Goal: Task Accomplishment & Management: Complete application form

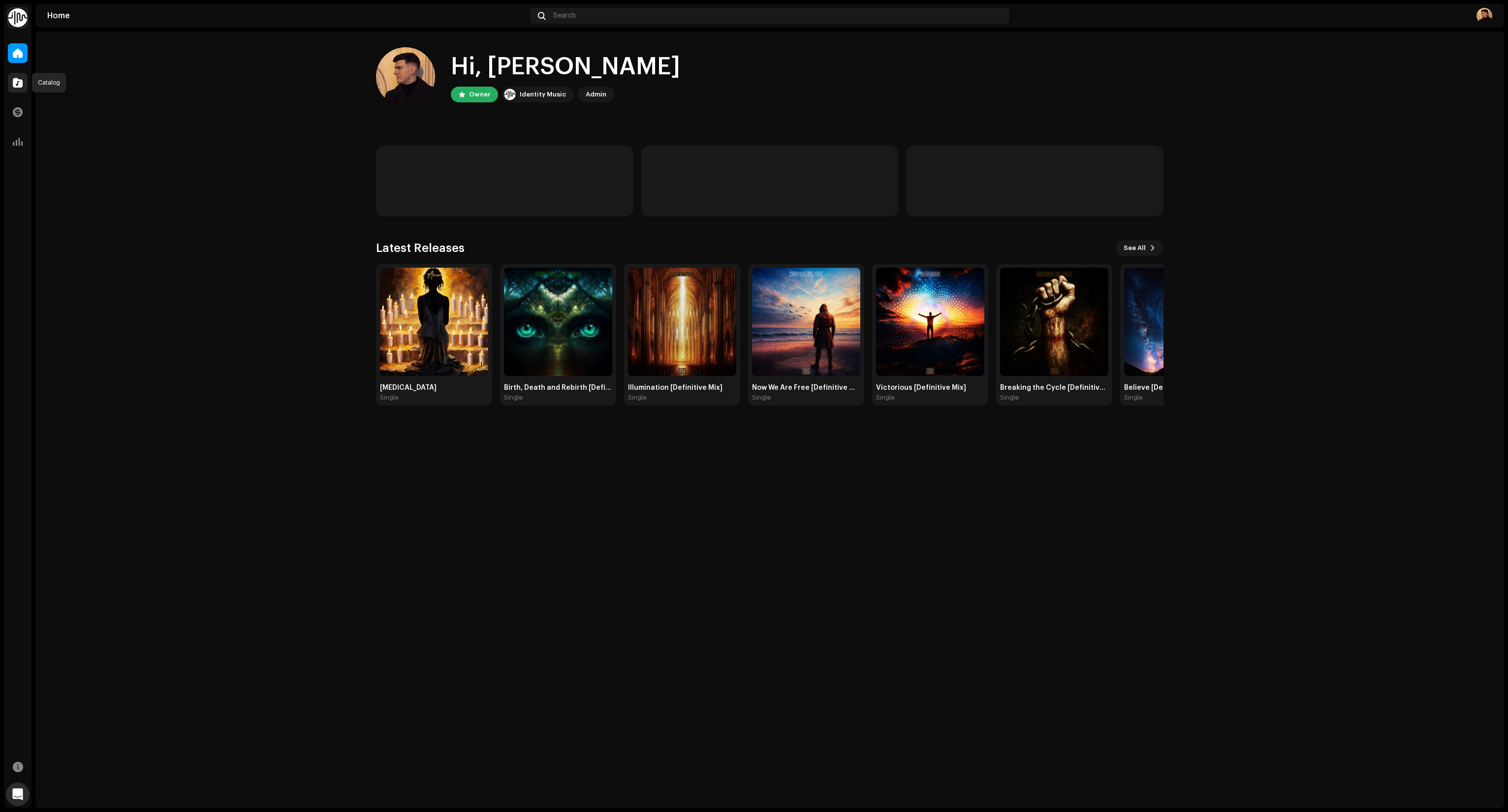
click at [12, 85] on div at bounding box center [18, 83] width 20 height 20
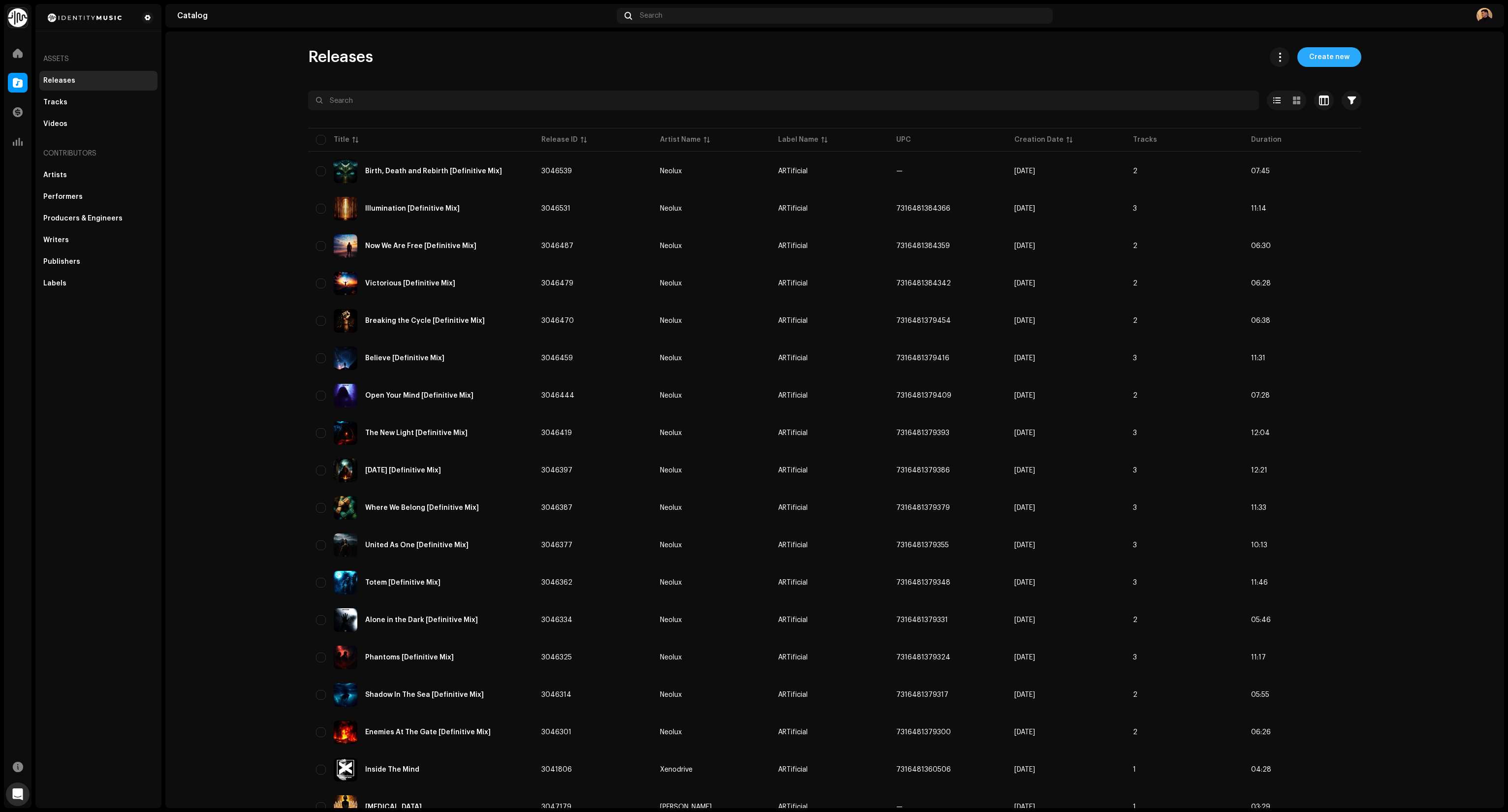
click at [1338, 61] on span "Create new" at bounding box center [1328, 57] width 40 height 20
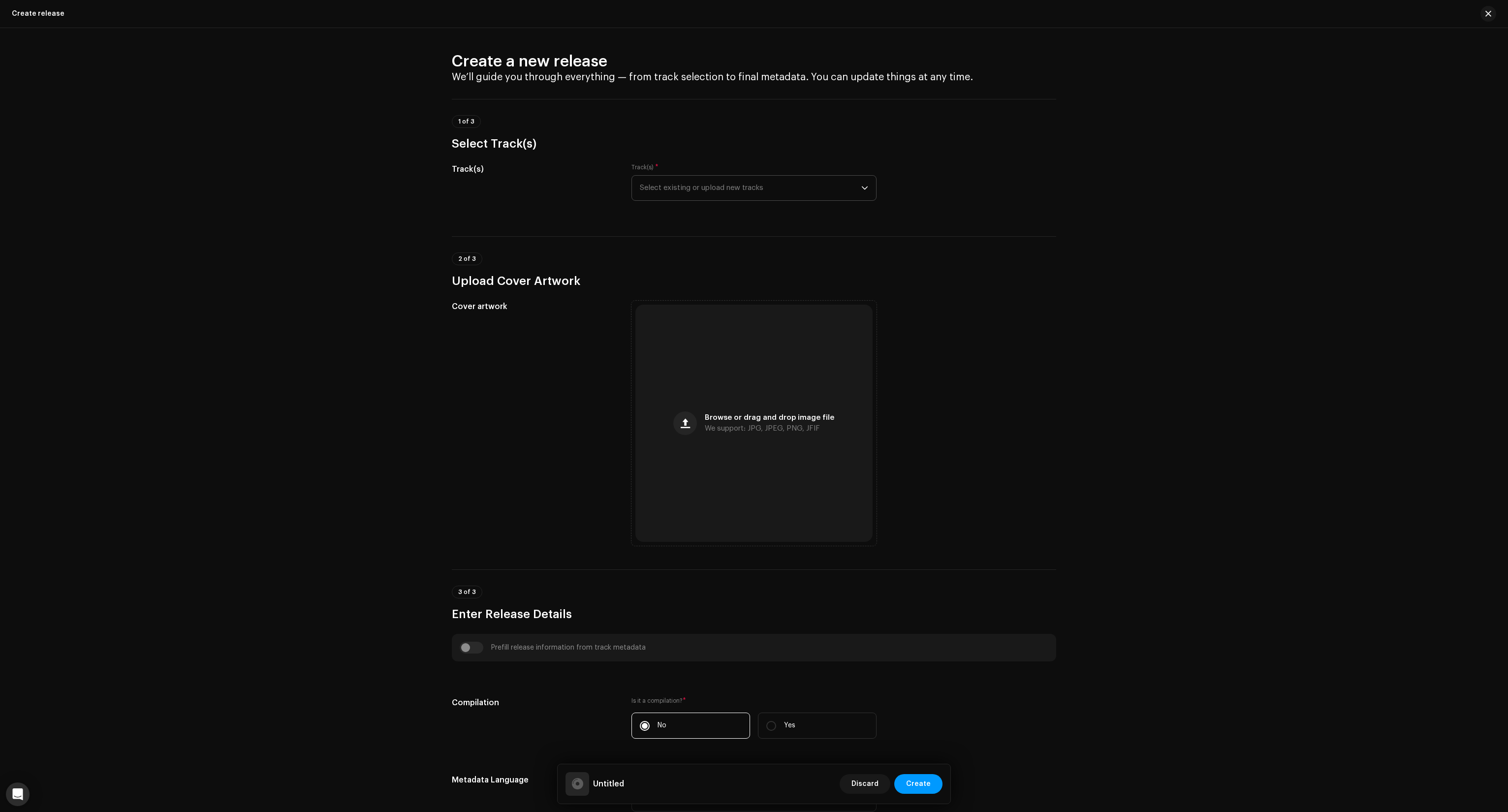
click at [738, 190] on span "Select existing or upload new tracks" at bounding box center [750, 188] width 222 height 25
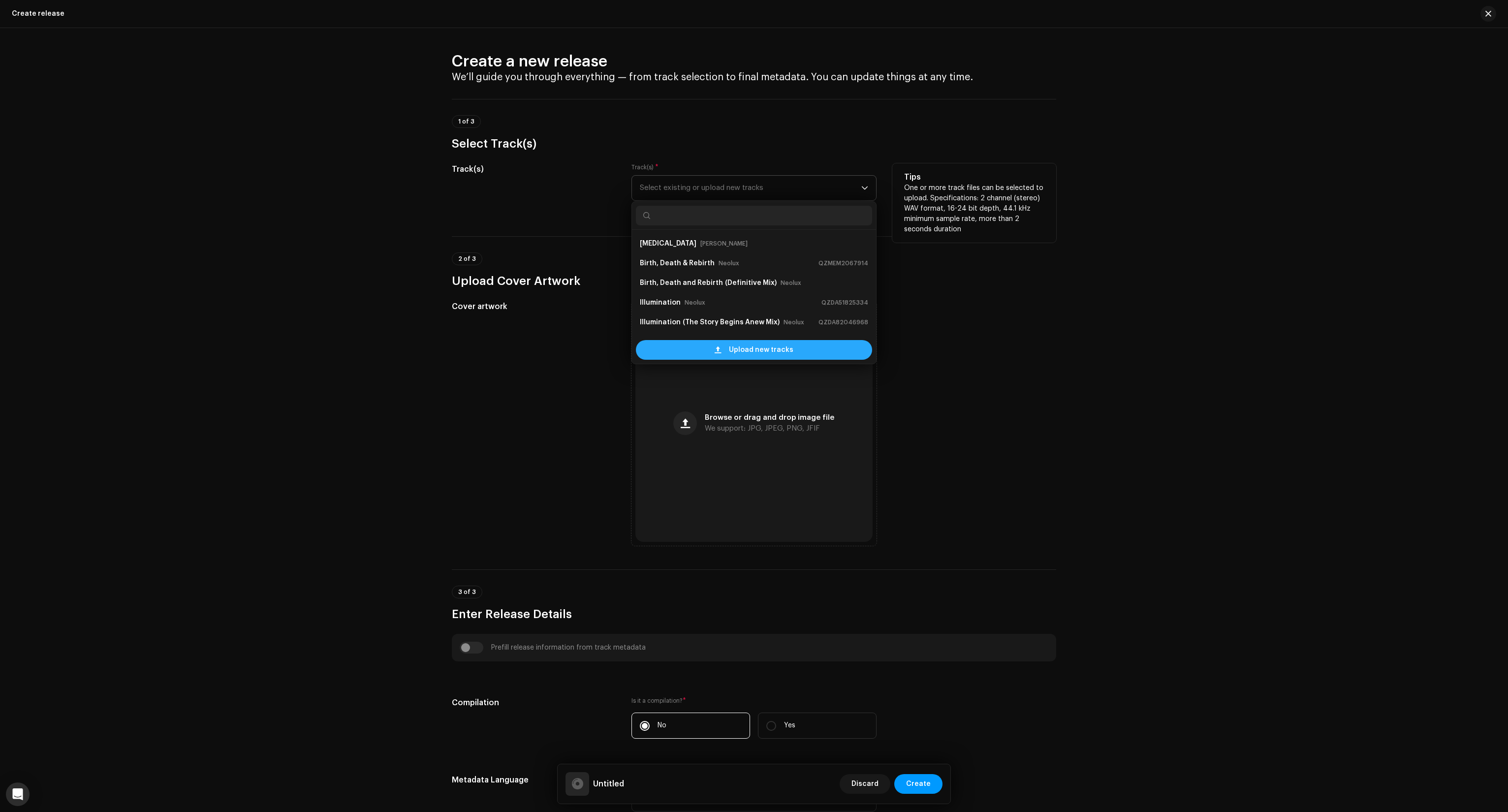
click at [722, 346] on div "Upload new tracks" at bounding box center [754, 350] width 236 height 20
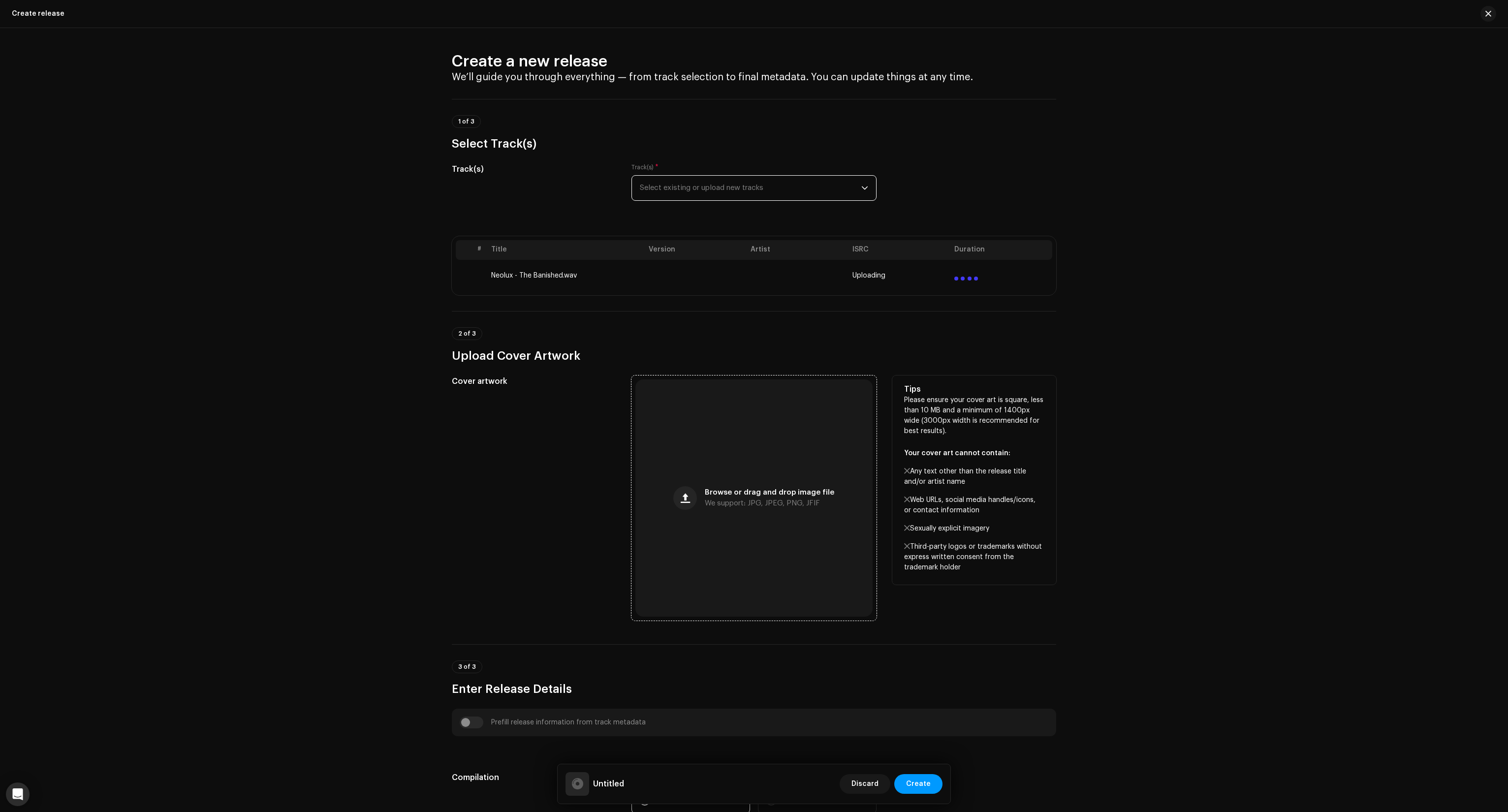
click at [747, 494] on span "Browse or drag and drop image file" at bounding box center [769, 493] width 129 height 7
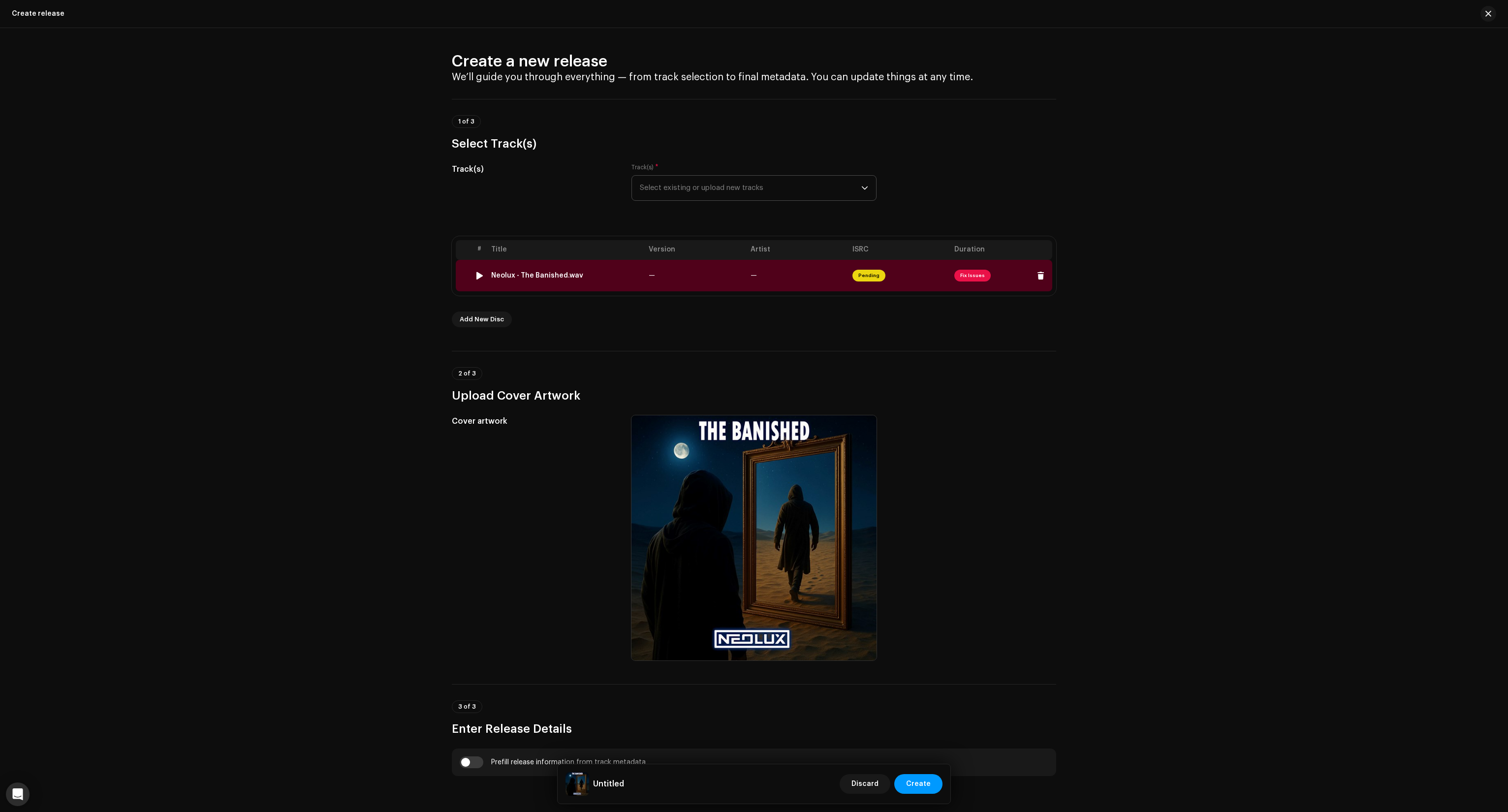
click at [837, 274] on td "—" at bounding box center [797, 275] width 101 height 31
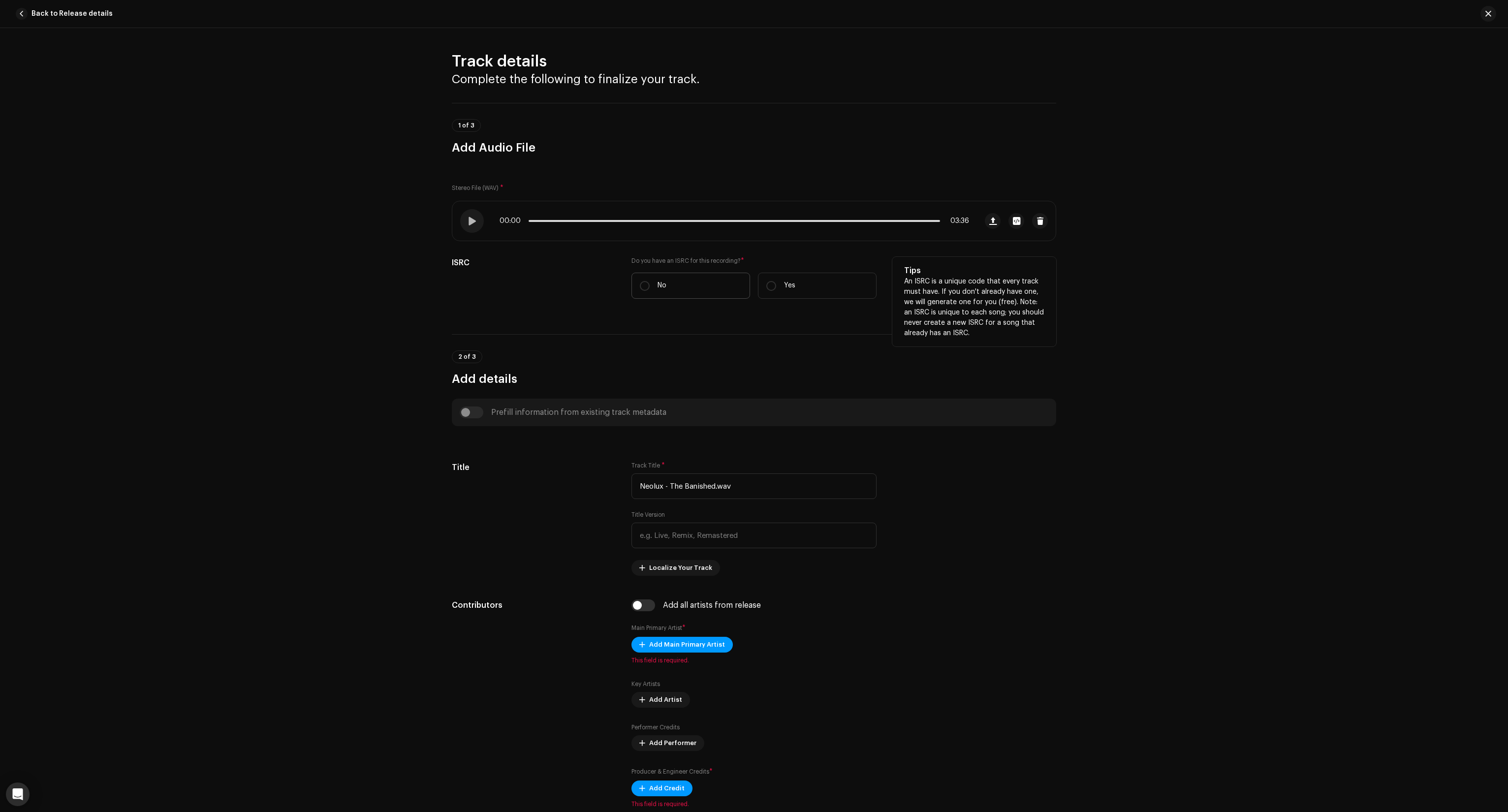
click at [681, 286] on label "No" at bounding box center [690, 285] width 118 height 26
click at [649, 286] on input "No" at bounding box center [644, 285] width 10 height 10
radio input "true"
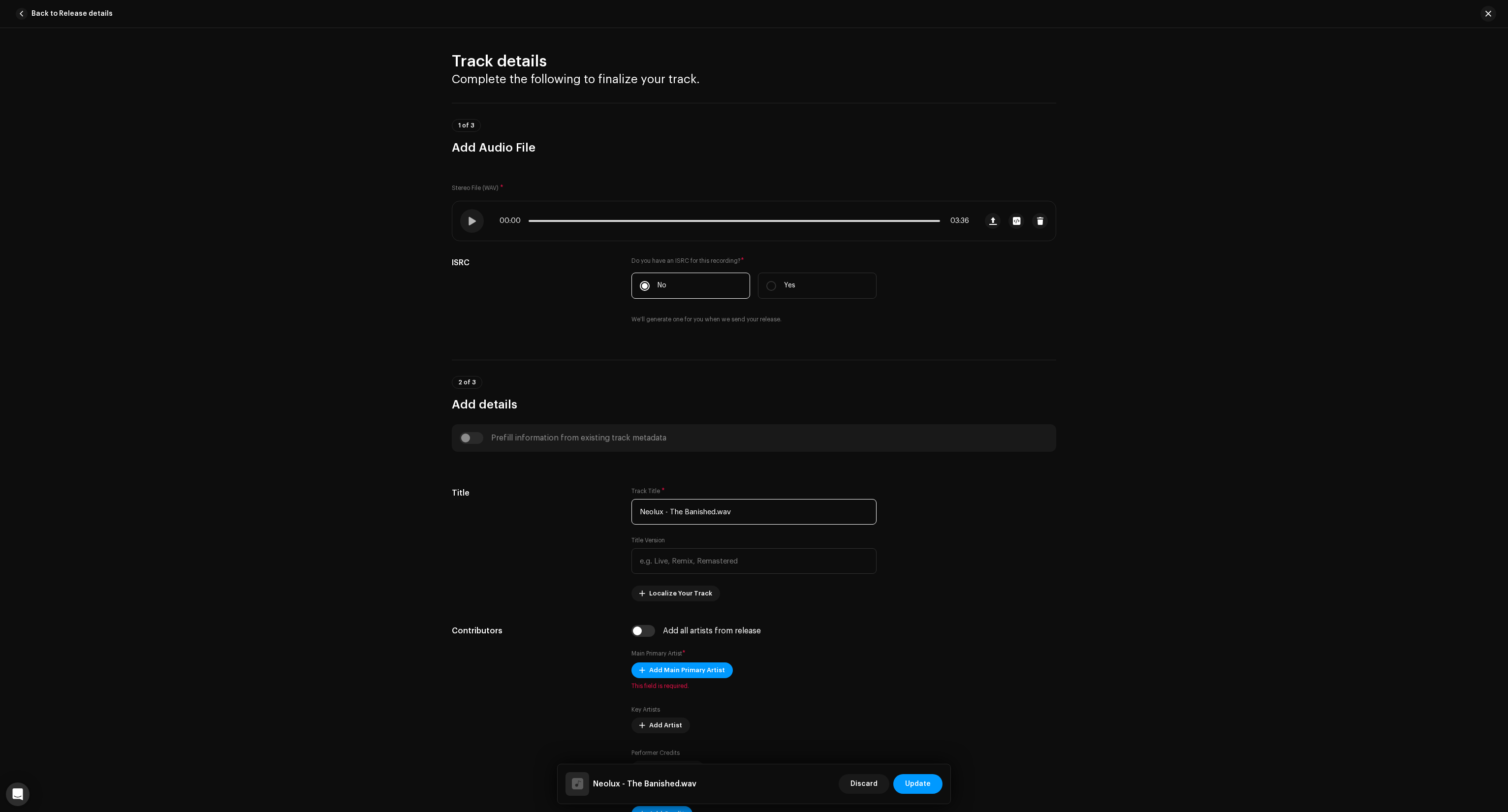
drag, startPoint x: 779, startPoint y: 512, endPoint x: 419, endPoint y: 567, distance: 364.2
click at [422, 567] on div "Track details Complete the following to finalize your track. 1 of 3 Add Audio F…" at bounding box center [754, 420] width 1508 height 784
type input "The Banished"
click at [484, 545] on div "Title" at bounding box center [534, 544] width 164 height 114
click at [711, 666] on span "Add Main Primary Artist" at bounding box center [687, 670] width 76 height 20
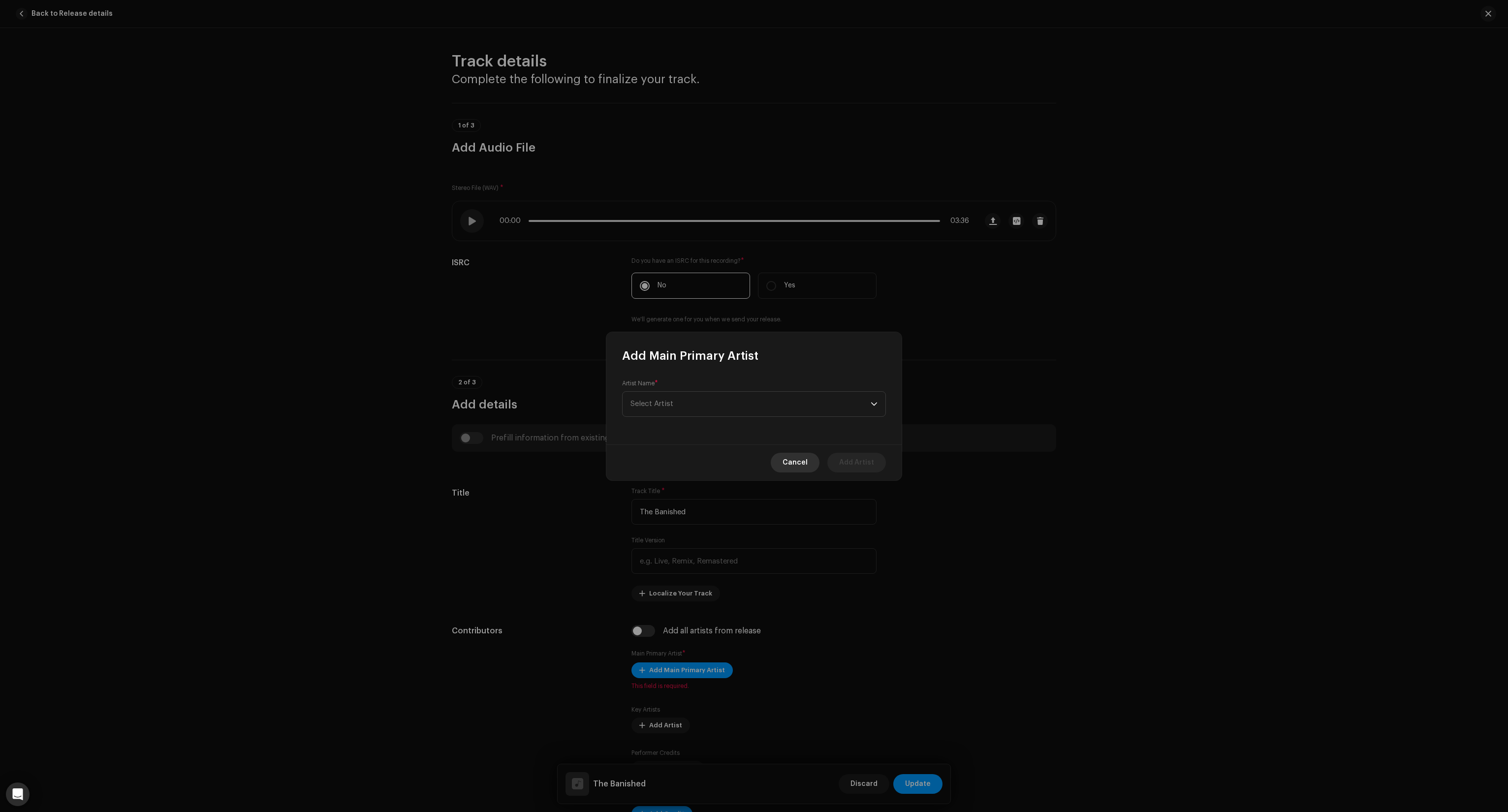
drag, startPoint x: 791, startPoint y: 460, endPoint x: 1030, endPoint y: 805, distance: 419.7
click at [791, 460] on span "Cancel" at bounding box center [794, 462] width 25 height 20
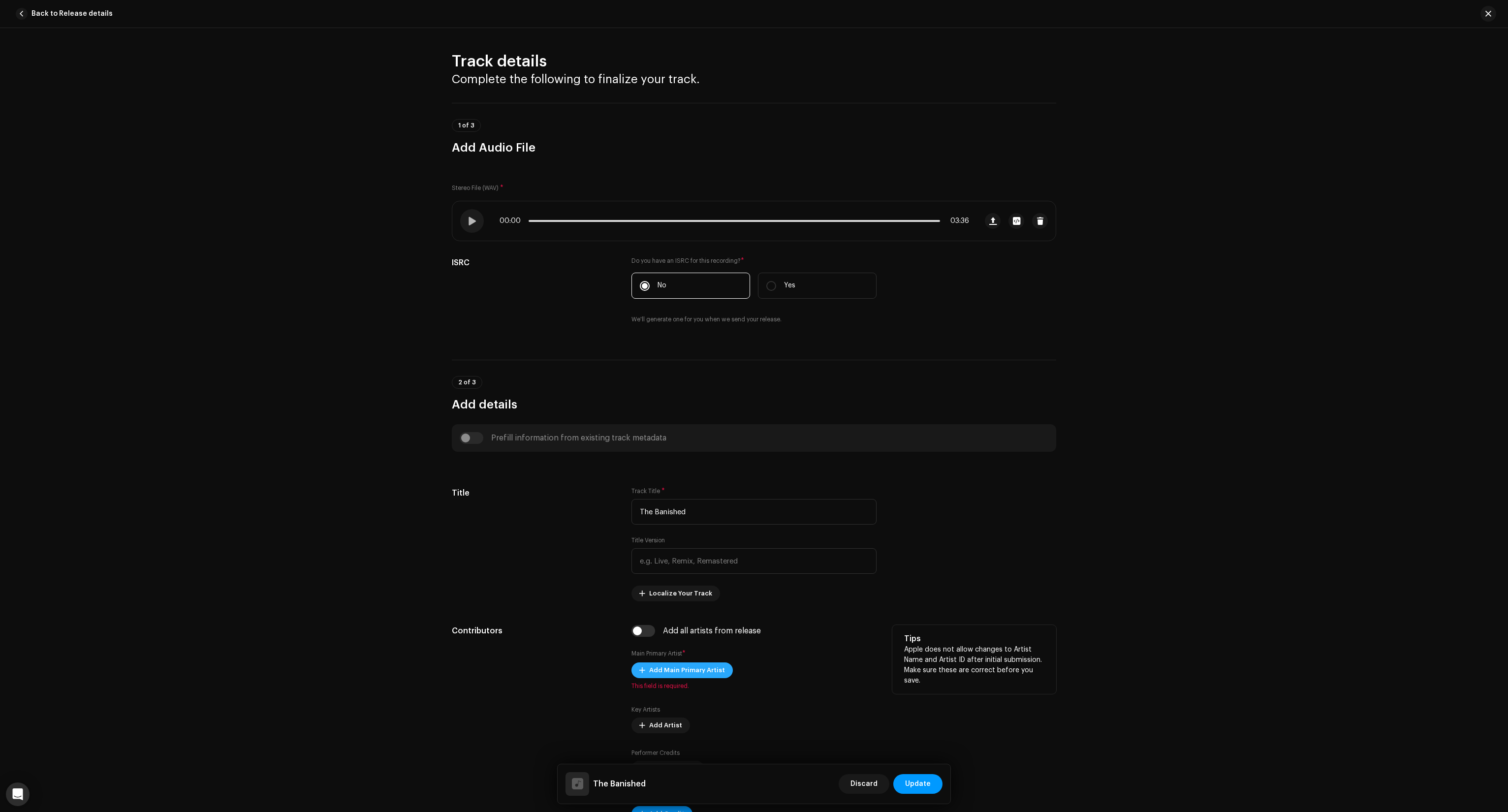
click at [681, 666] on span "Add Main Primary Artist" at bounding box center [687, 670] width 76 height 20
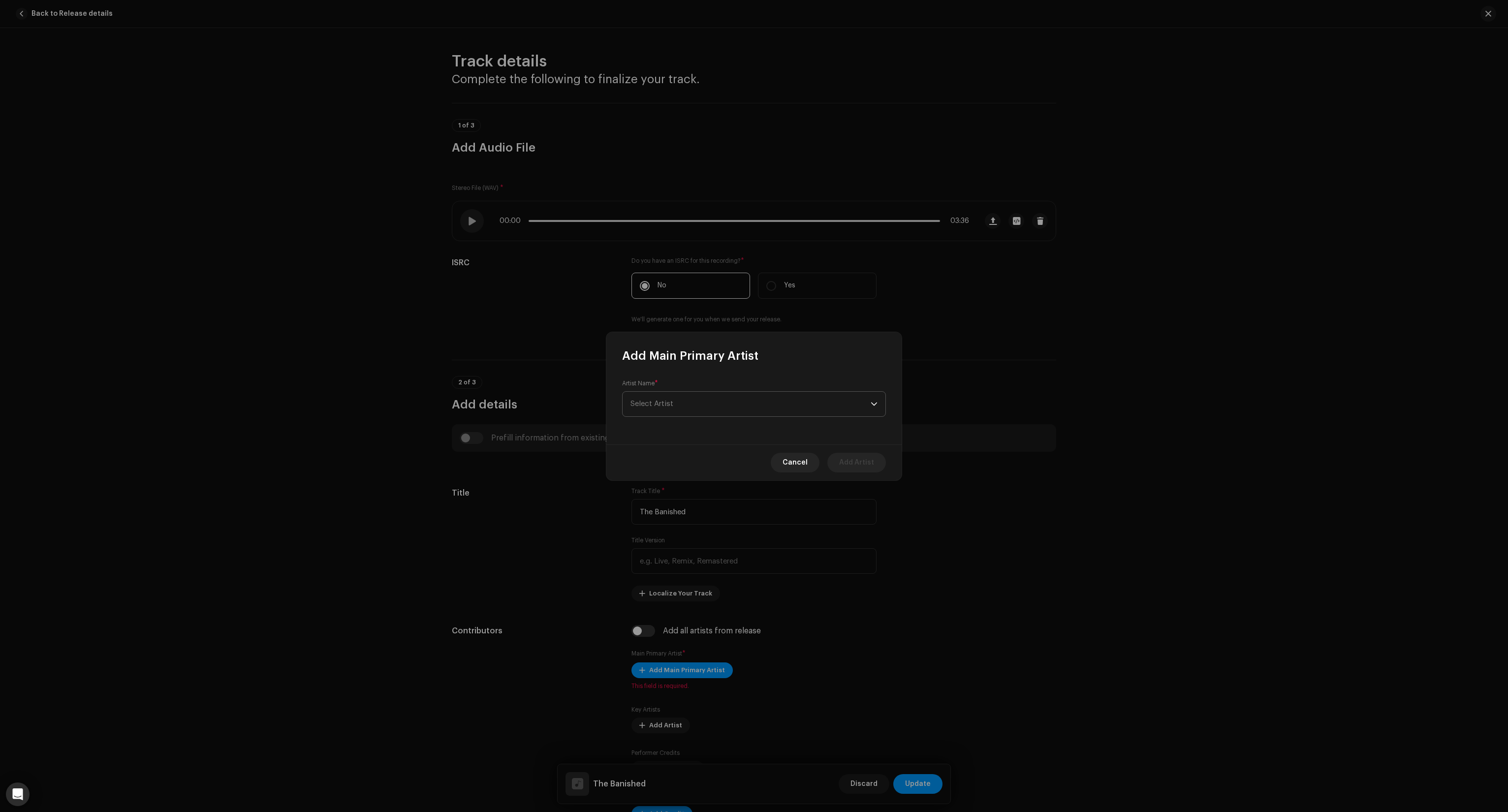
click at [709, 408] on span "Select Artist" at bounding box center [751, 404] width 240 height 25
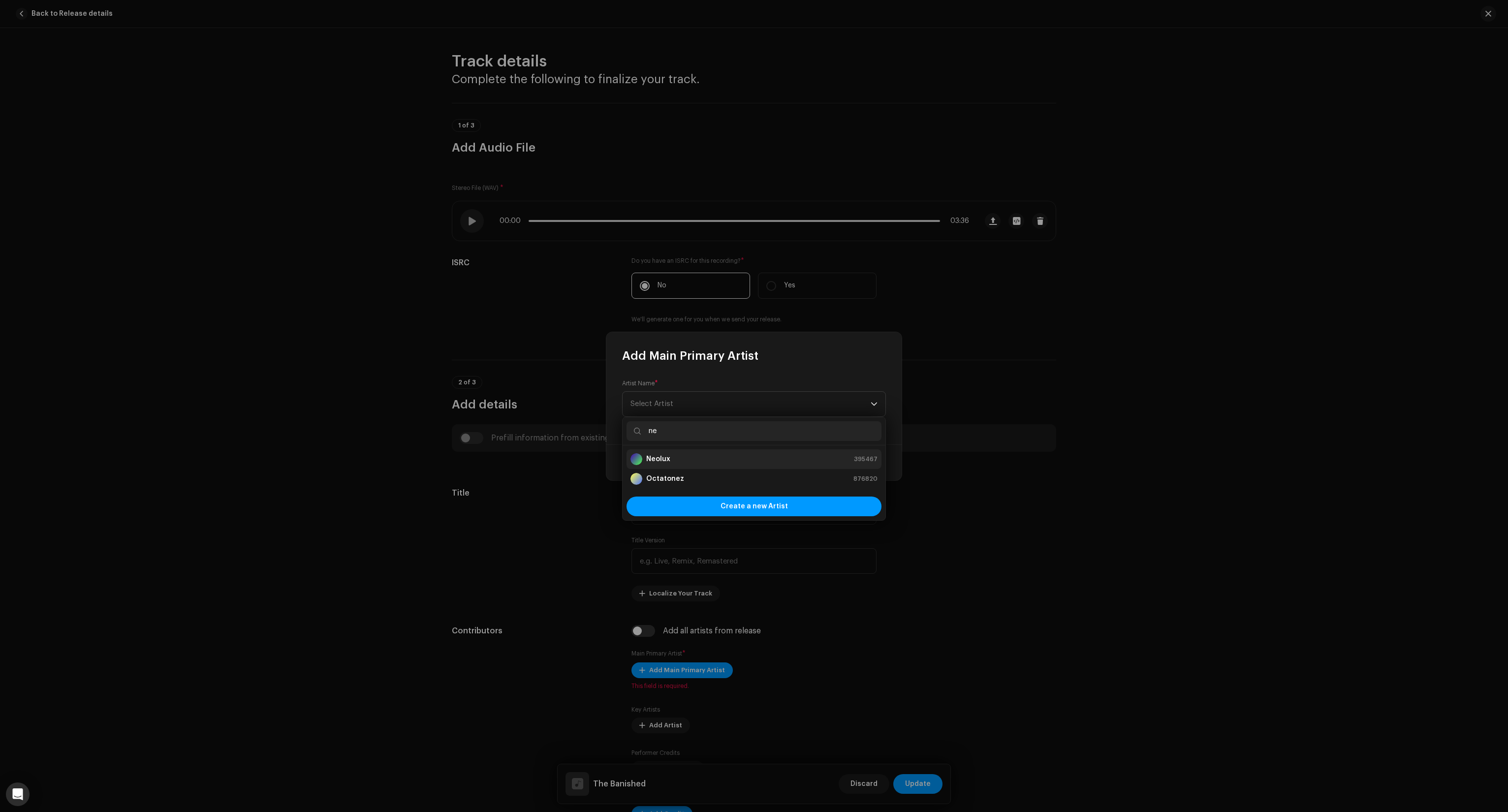
type input "ne"
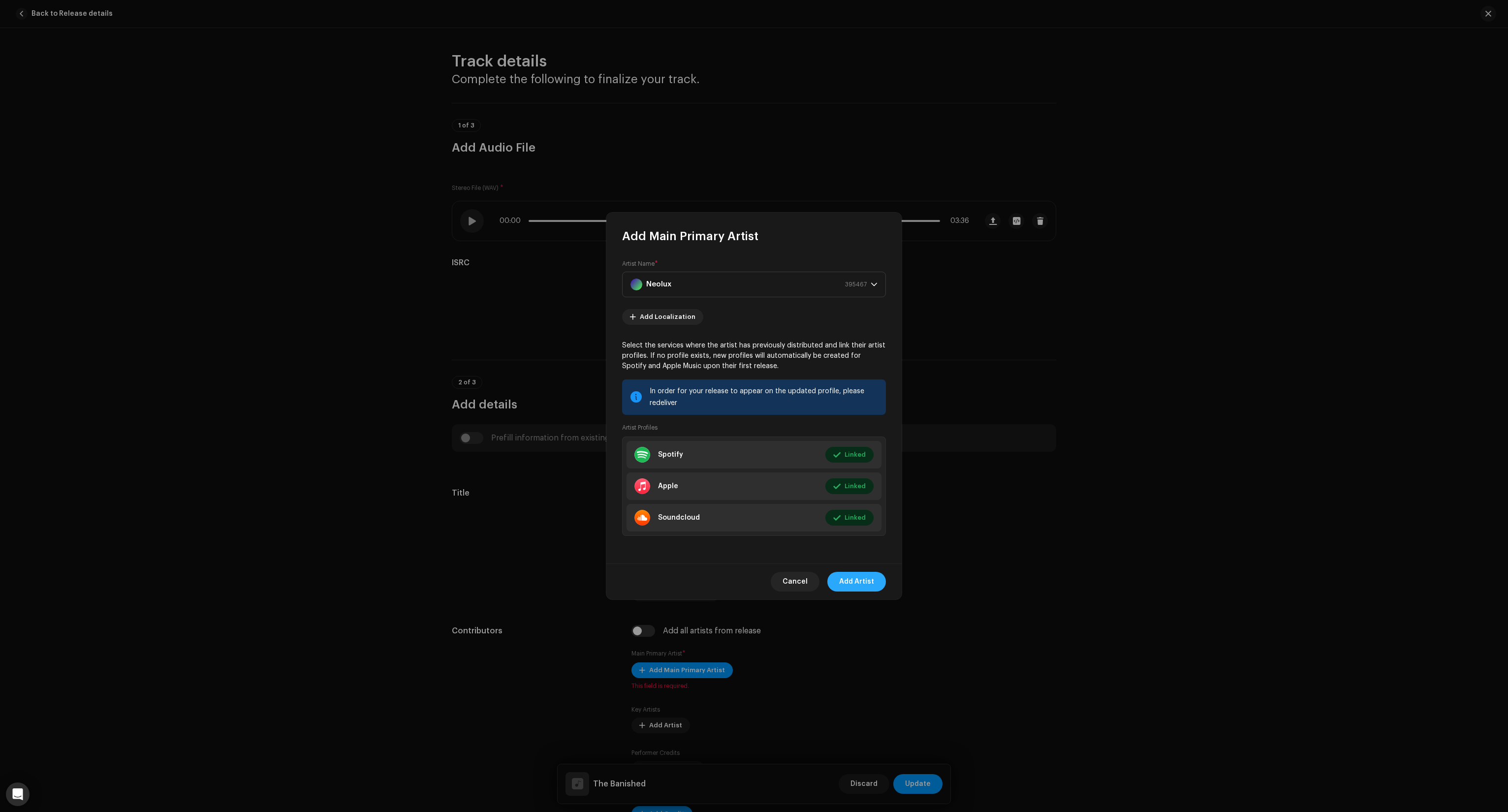
click at [853, 583] on span "Add Artist" at bounding box center [856, 582] width 35 height 20
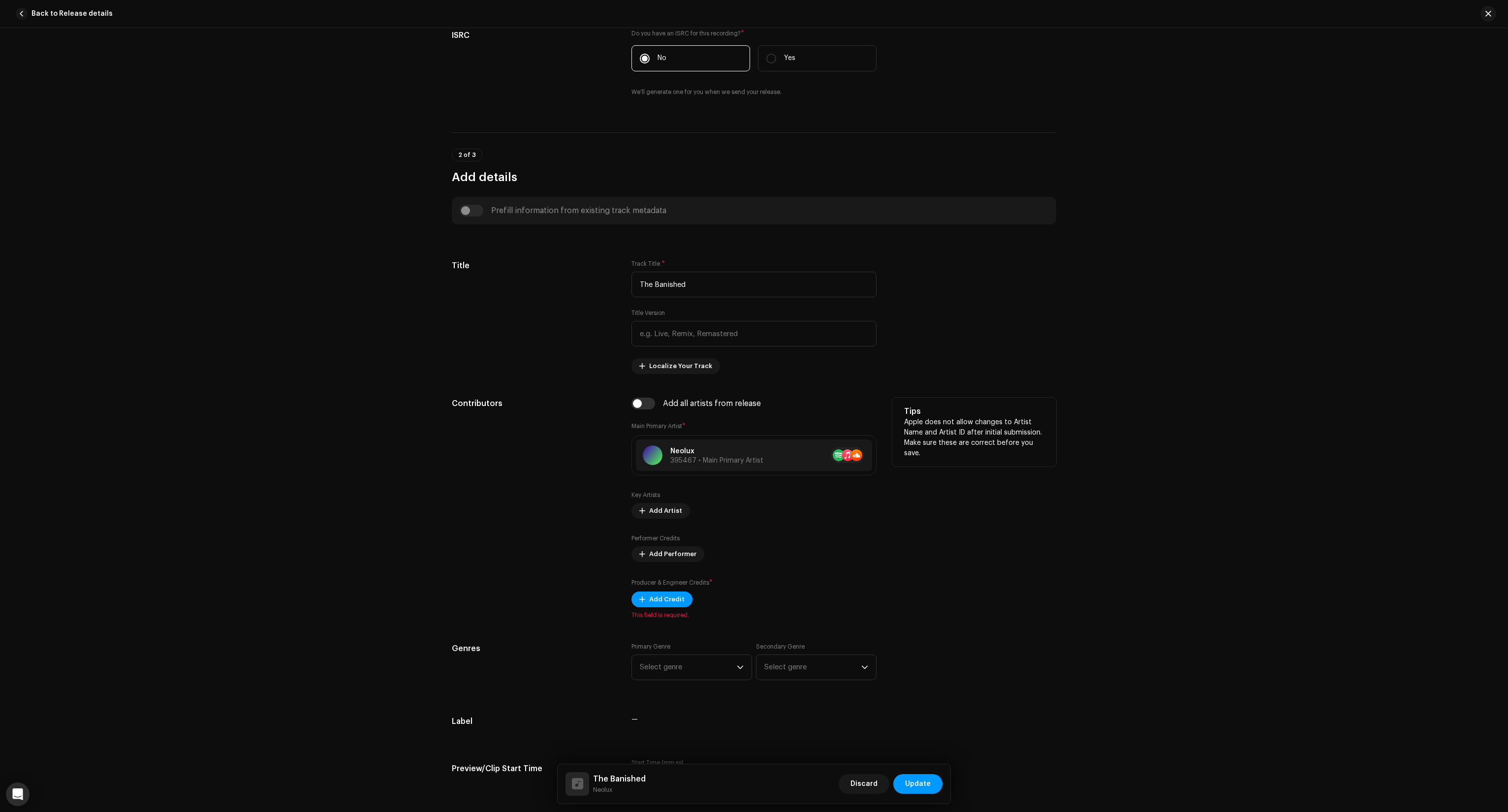
scroll to position [246, 0]
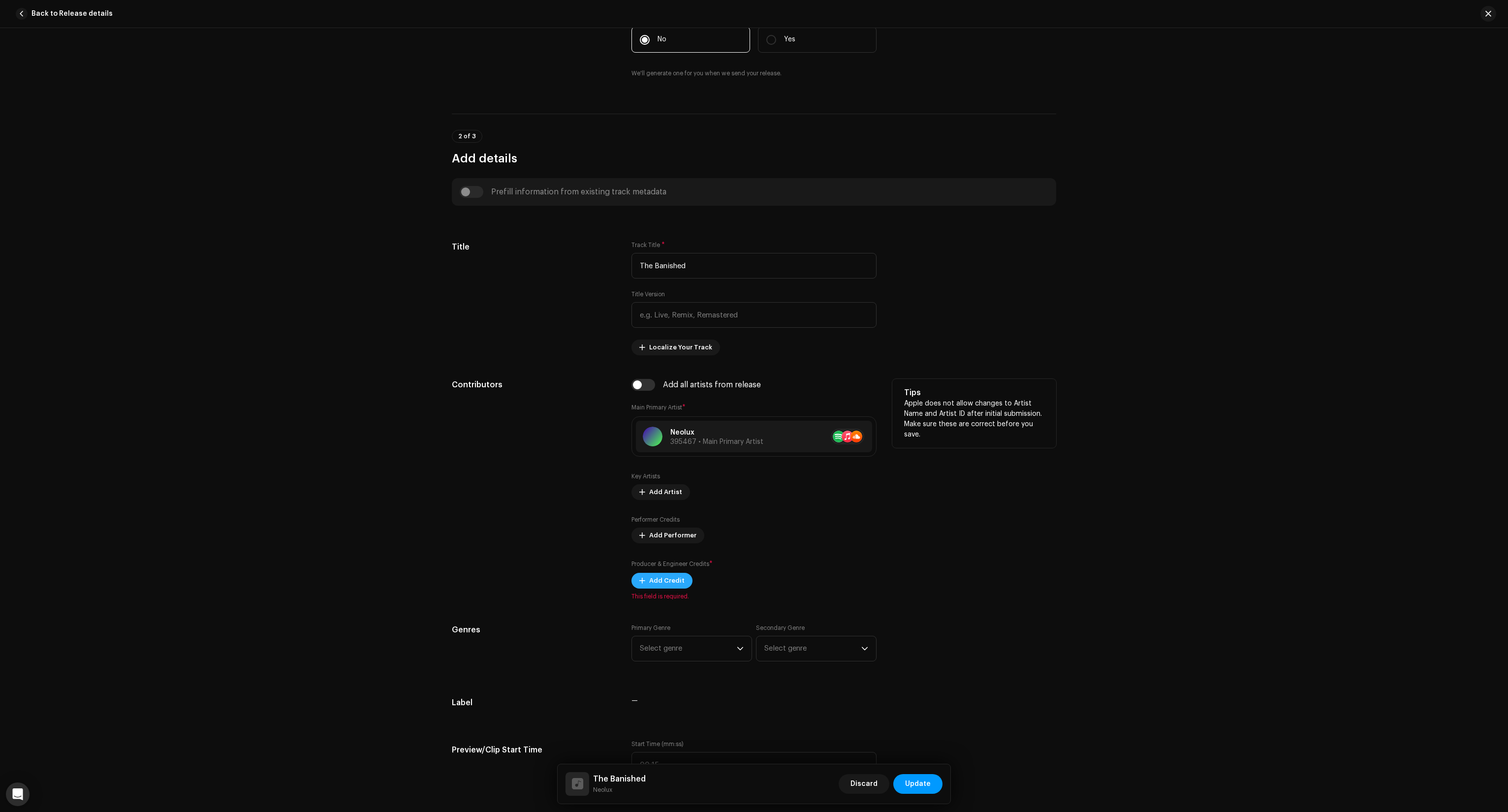
click at [665, 579] on span "Add Credit" at bounding box center [667, 581] width 36 height 20
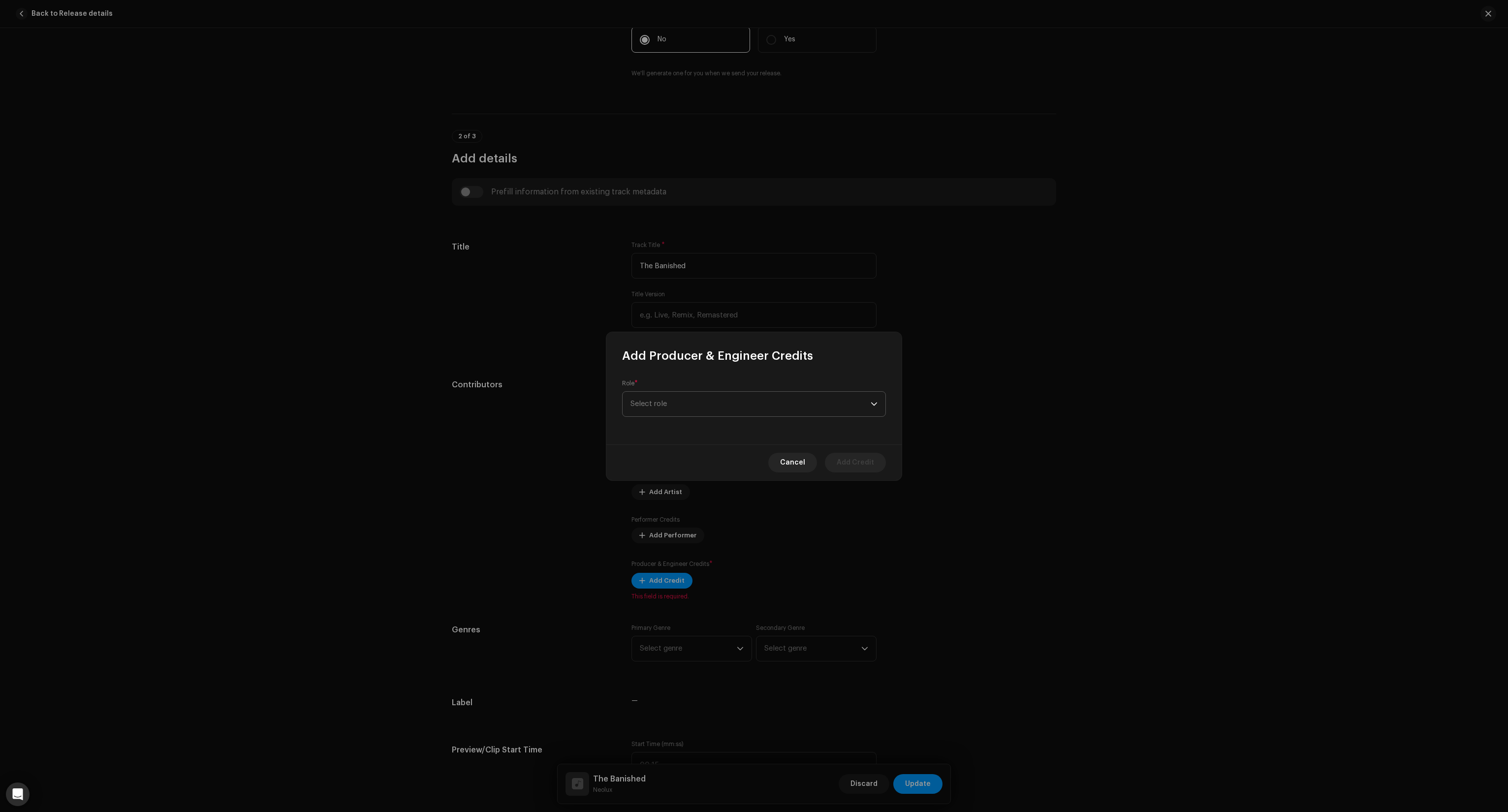
click at [698, 398] on span "Select role" at bounding box center [751, 404] width 240 height 25
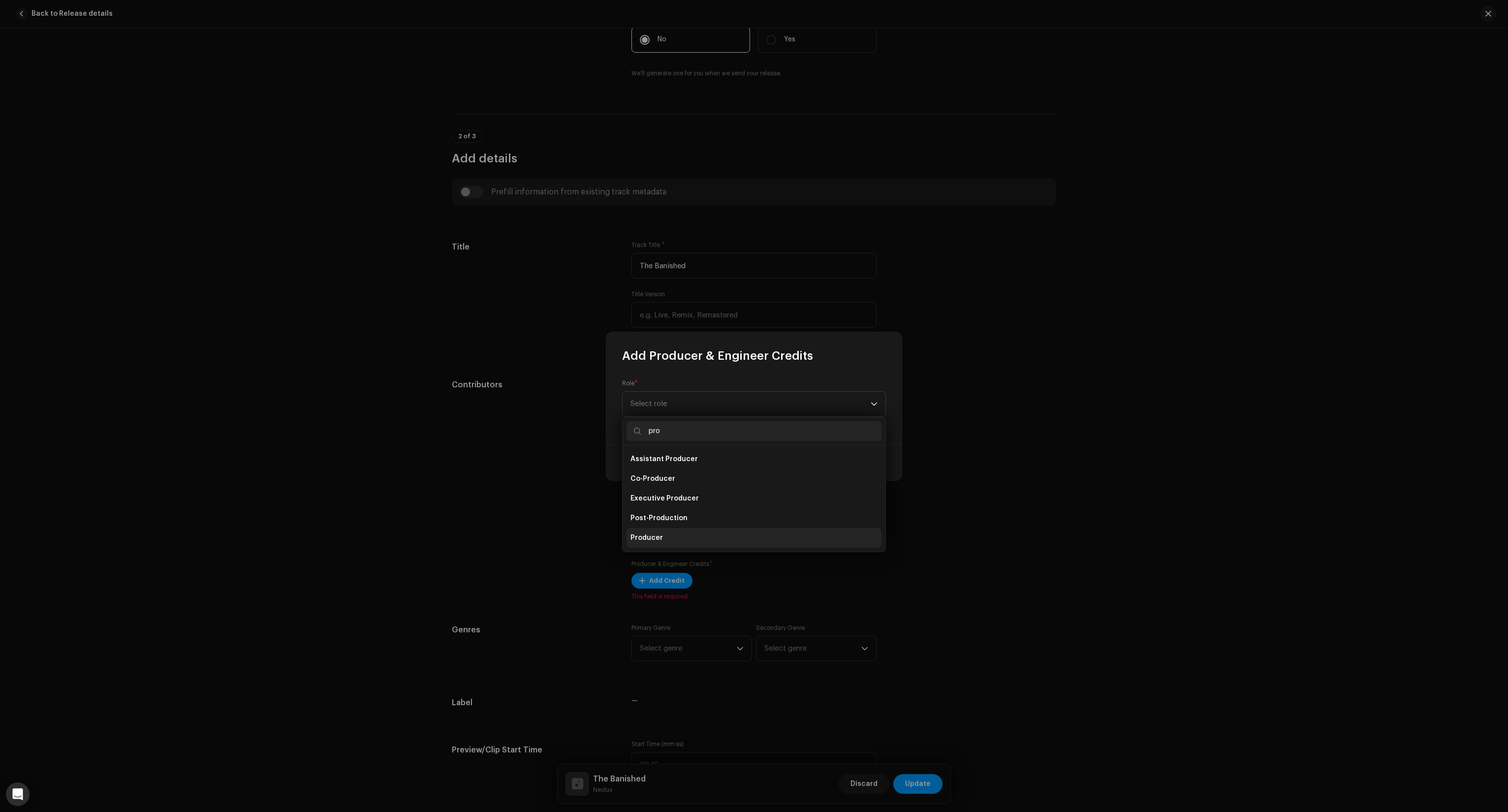
type input "pro"
click at [663, 540] on li "Producer" at bounding box center [754, 537] width 255 height 20
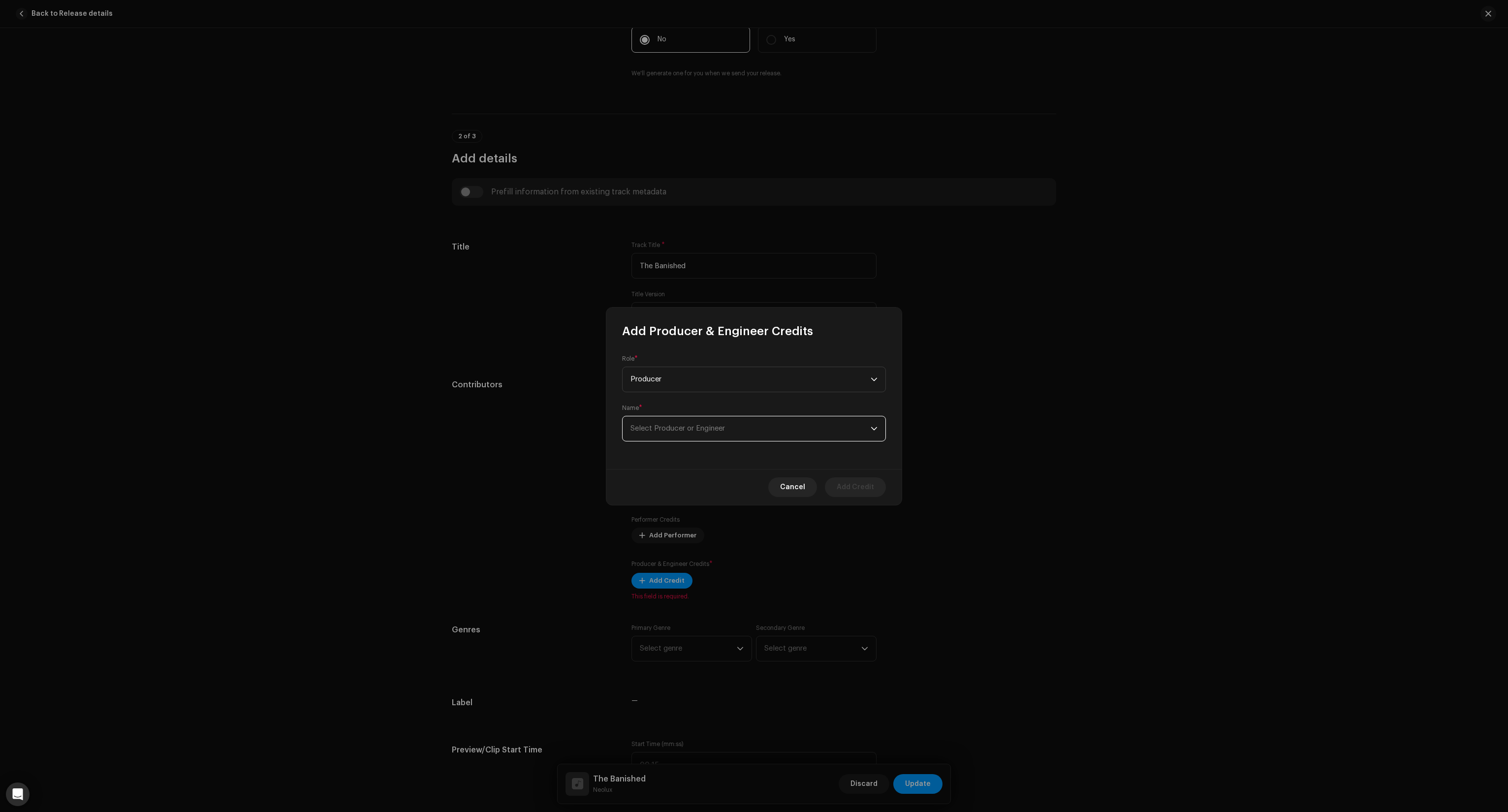
click at [685, 428] on span "Select Producer or Engineer" at bounding box center [678, 428] width 94 height 7
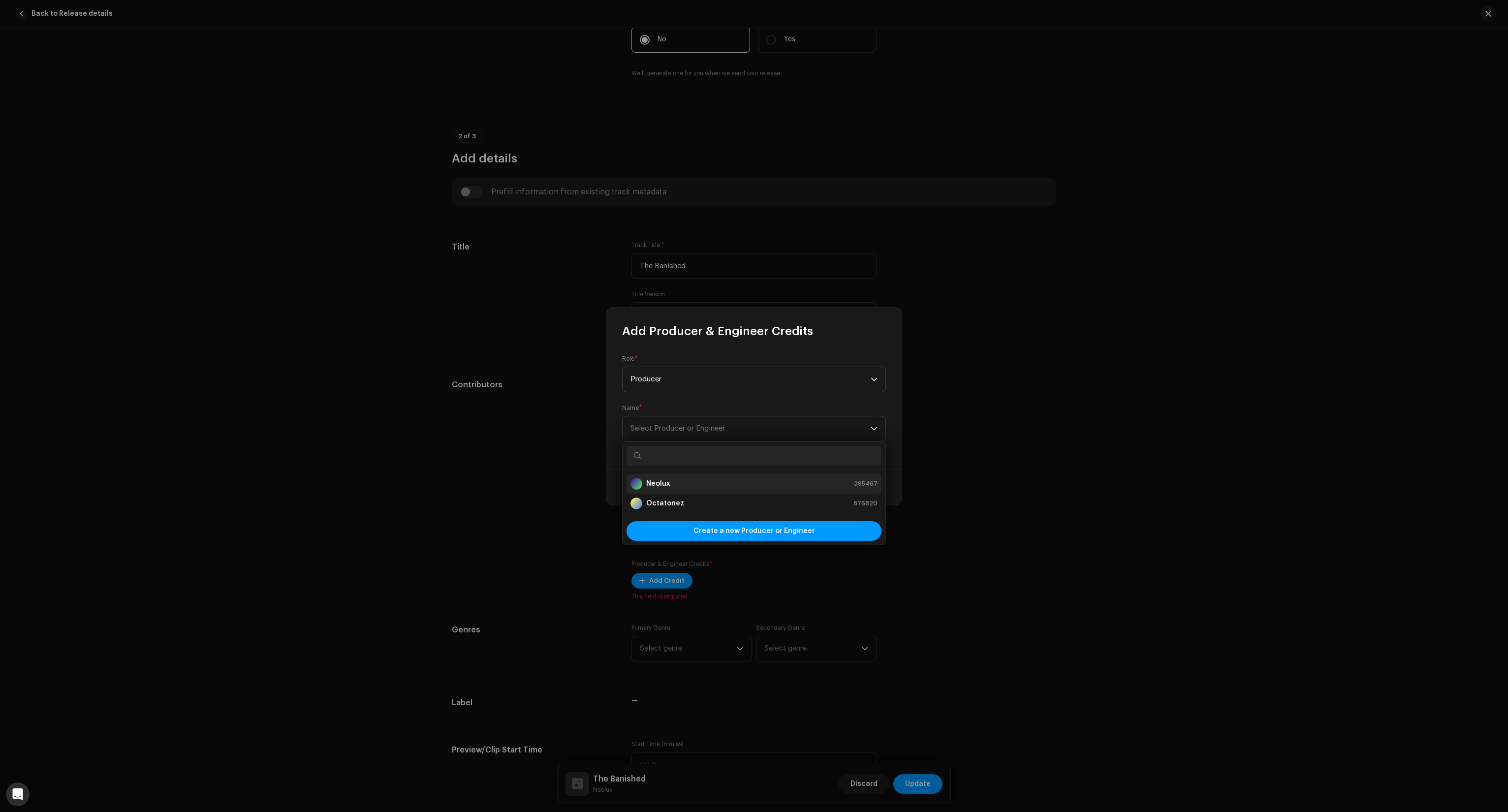
click at [665, 486] on strong "Neolux" at bounding box center [657, 483] width 24 height 10
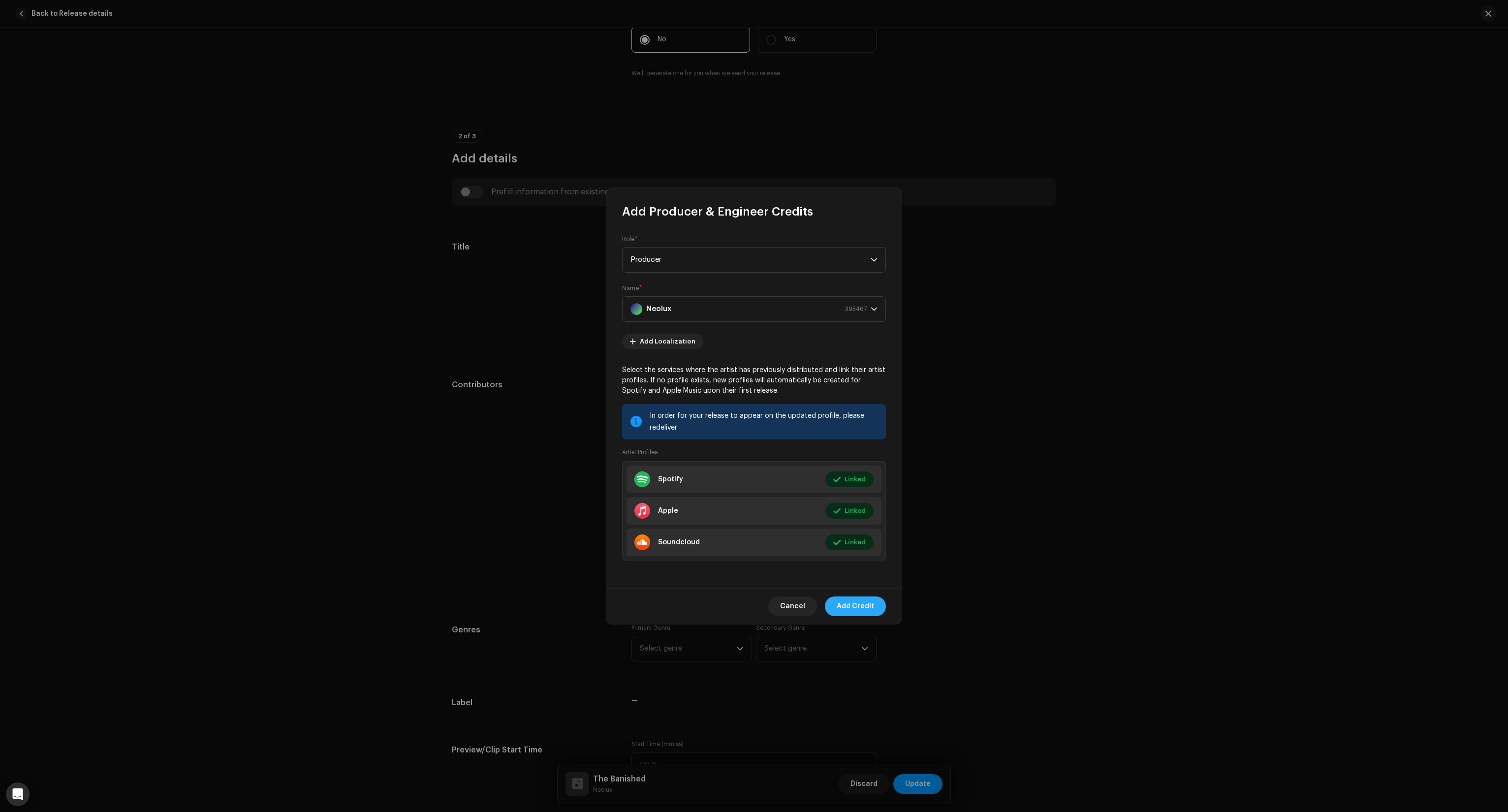
click at [849, 606] on span "Add Credit" at bounding box center [855, 606] width 37 height 20
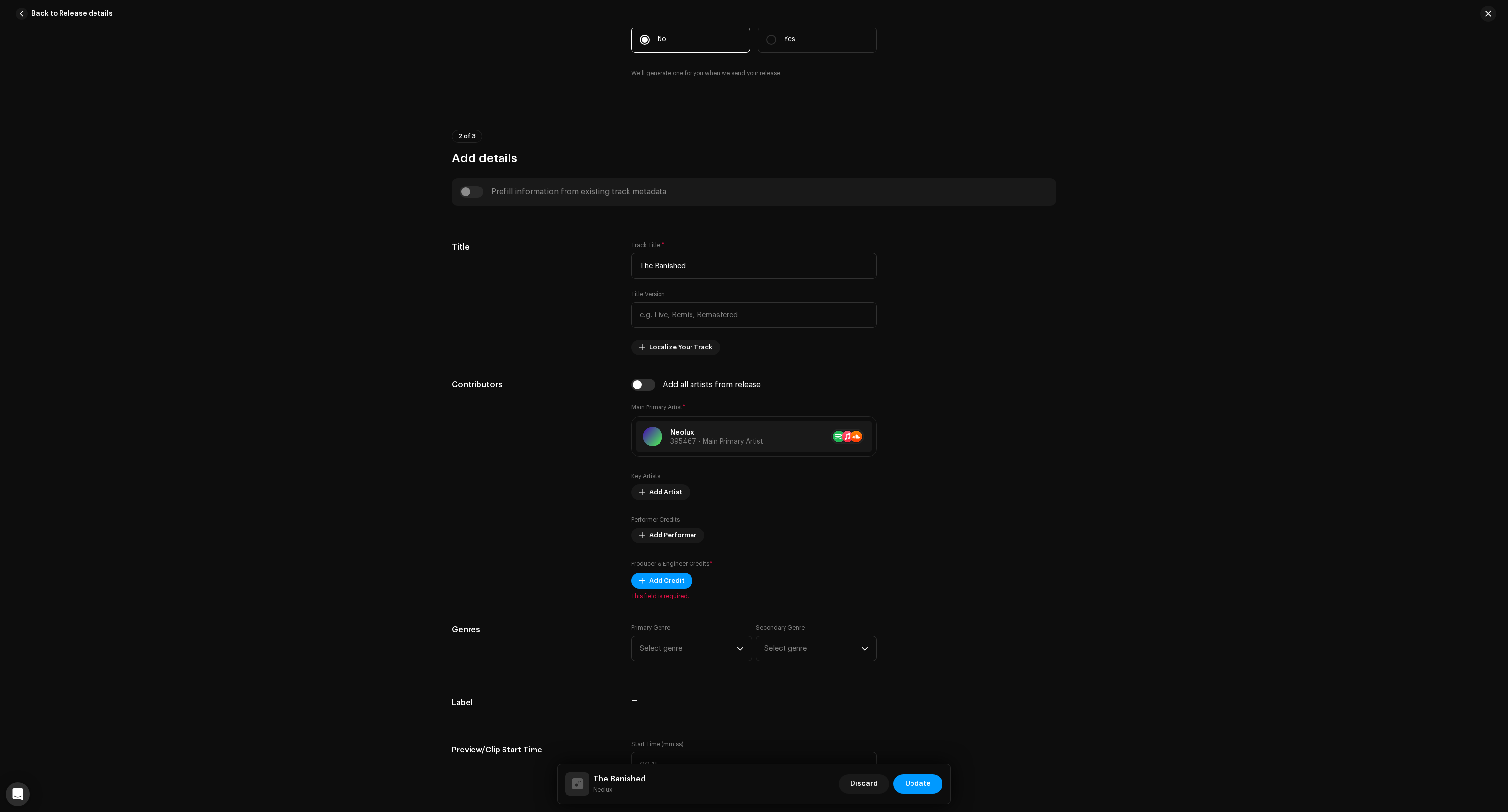
click at [687, 658] on div "Primary Genre Select genre" at bounding box center [692, 642] width 121 height 37
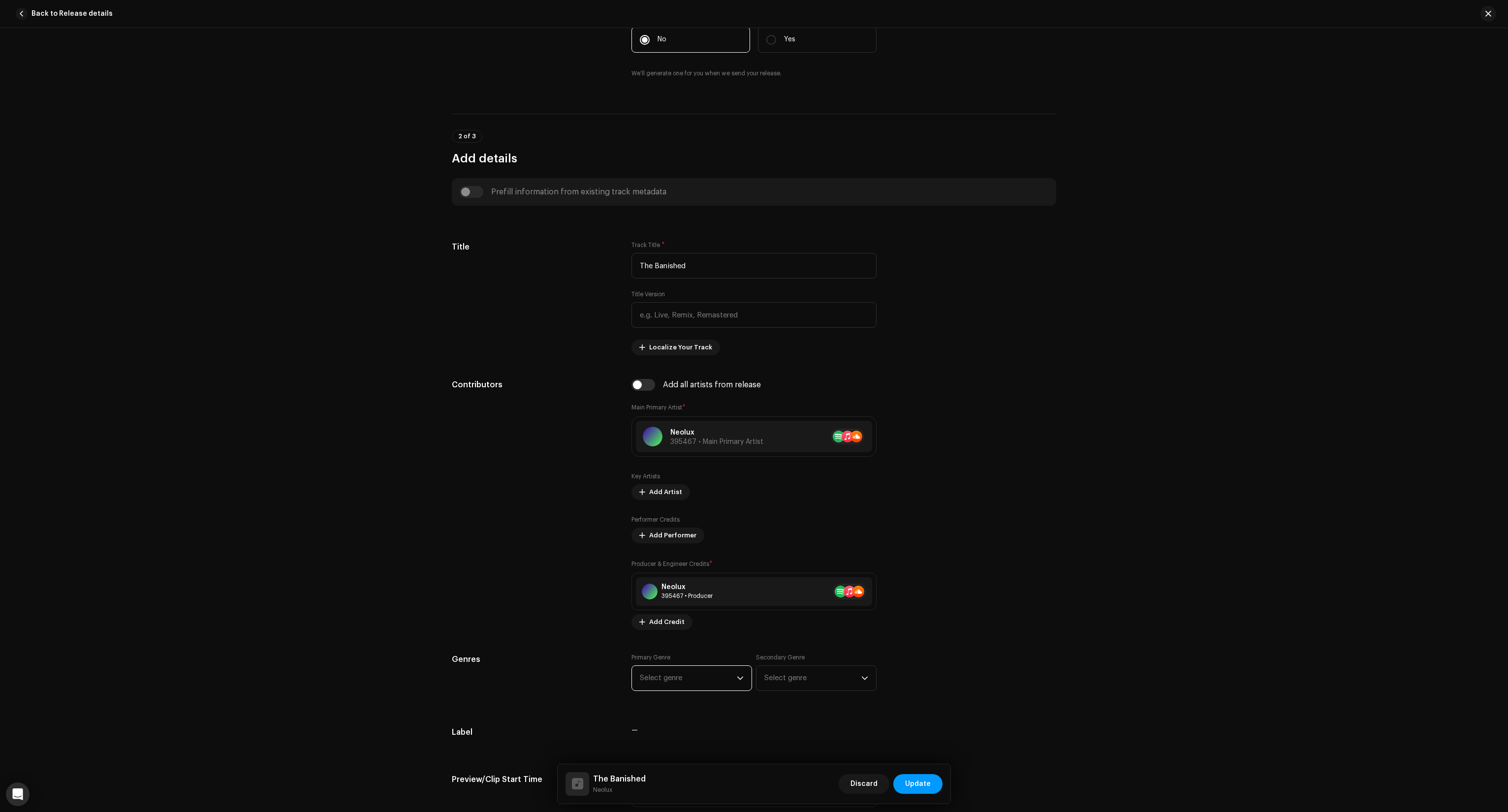
click at [696, 683] on span "Select genre" at bounding box center [688, 678] width 97 height 25
type input "hard"
click at [677, 578] on li "Hardcore" at bounding box center [692, 575] width 112 height 20
click at [786, 688] on span "Select genre" at bounding box center [812, 678] width 97 height 25
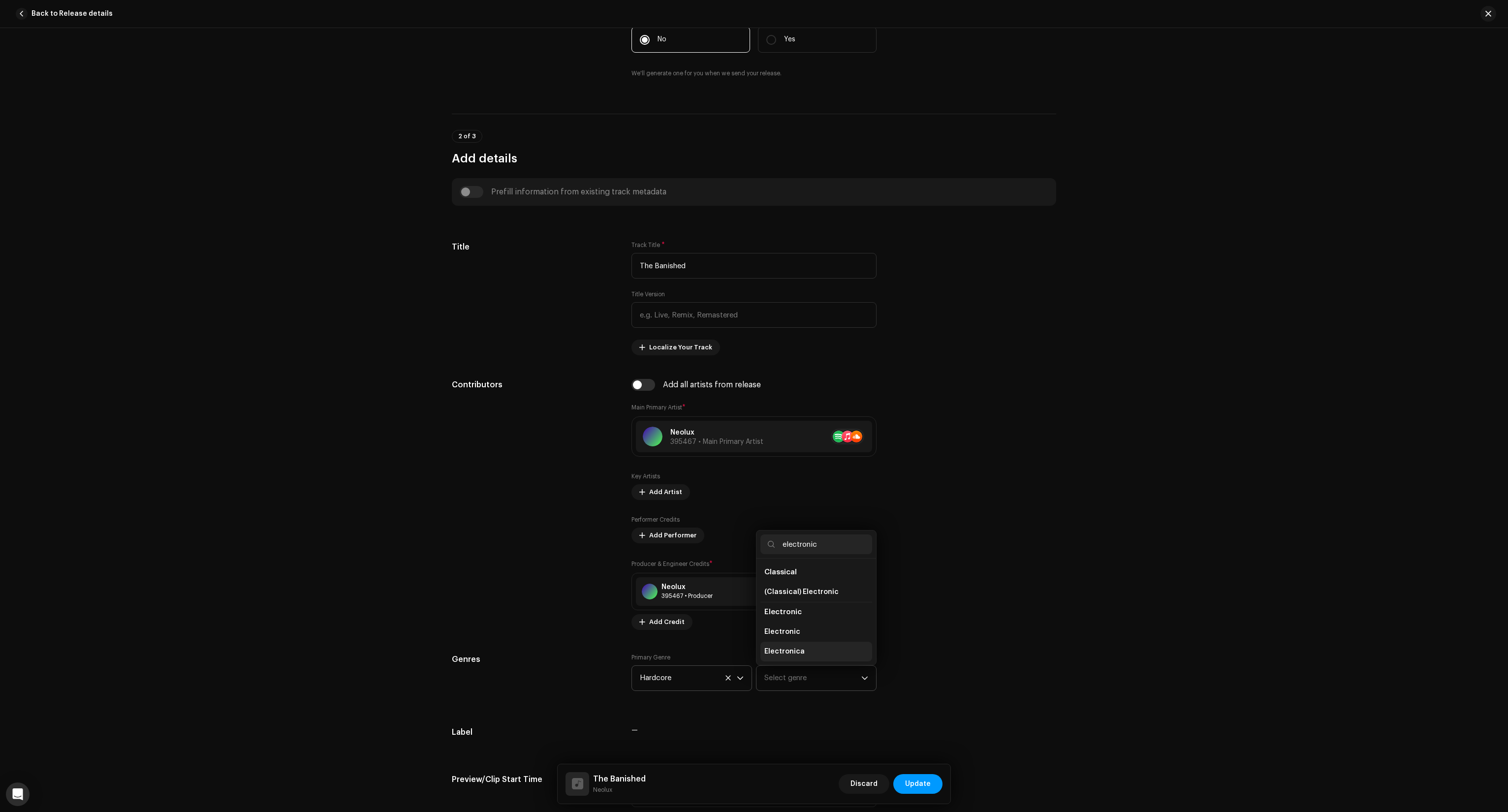
scroll to position [16, 0]
type input "electronic"
click at [791, 615] on span "Electronic" at bounding box center [782, 615] width 36 height 10
click at [1001, 658] on div "Genres Primary Genre Hardcore Secondary Genre Electronic" at bounding box center [754, 678] width 604 height 49
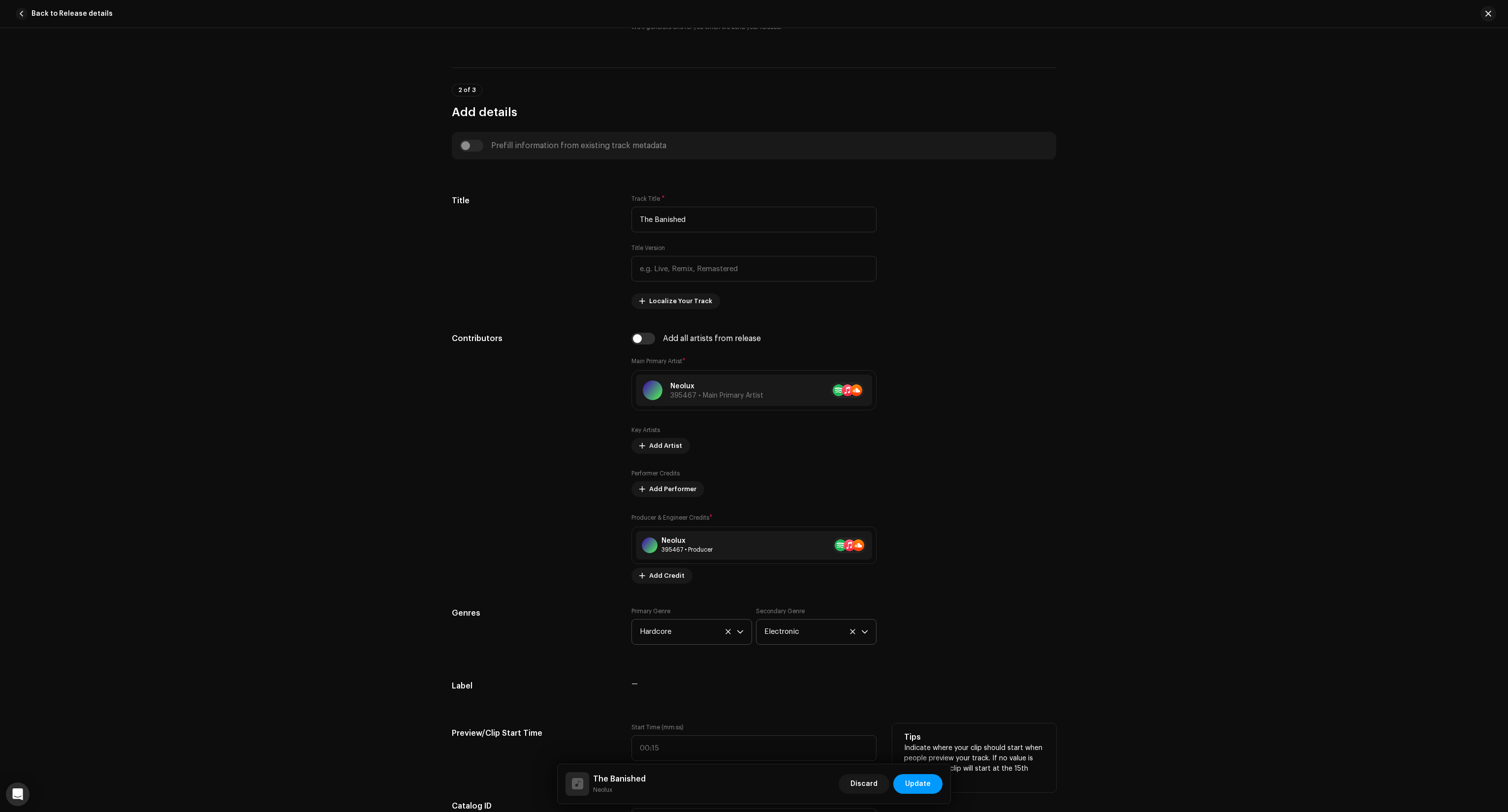
scroll to position [443, 0]
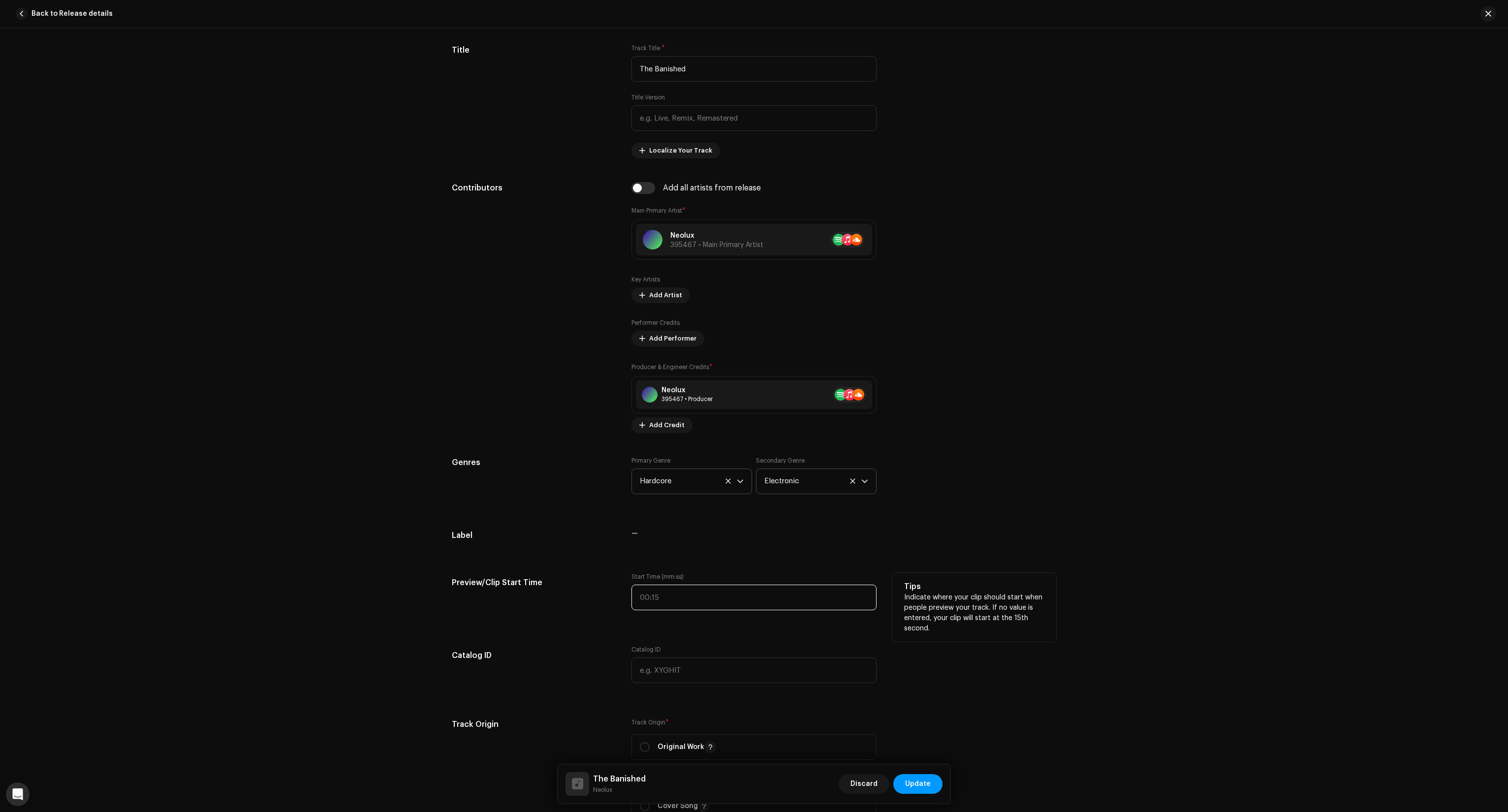
type input ":"
click at [719, 596] on input ":" at bounding box center [754, 597] width 245 height 26
type input "01:08"
click at [691, 624] on div "Track details Complete the following to finalize your track. 1 of 3 Add Audio F…" at bounding box center [754, 661] width 636 height 2105
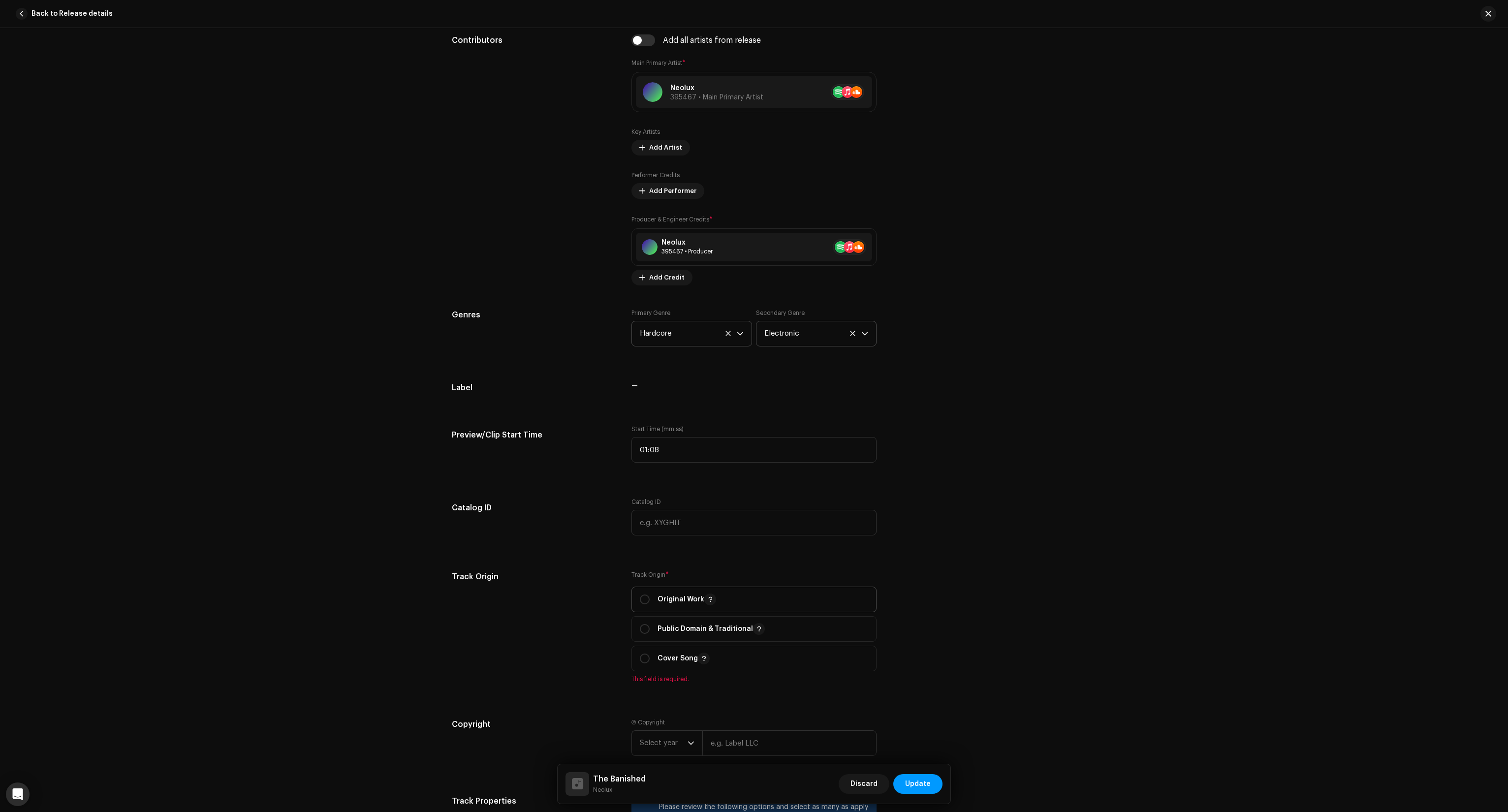
click at [652, 598] on div "Original Work" at bounding box center [678, 599] width 77 height 12
radio input "true"
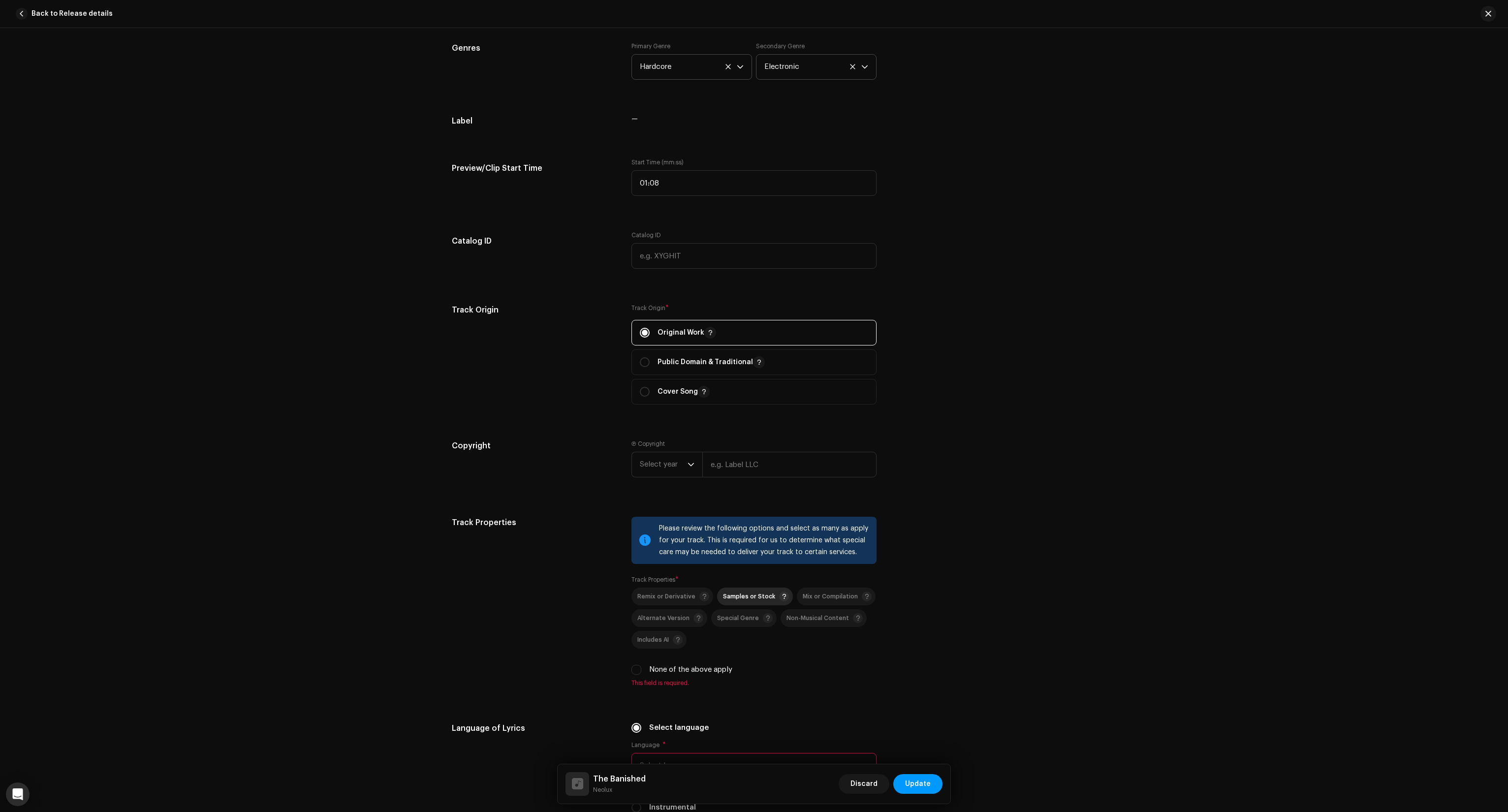
scroll to position [886, 0]
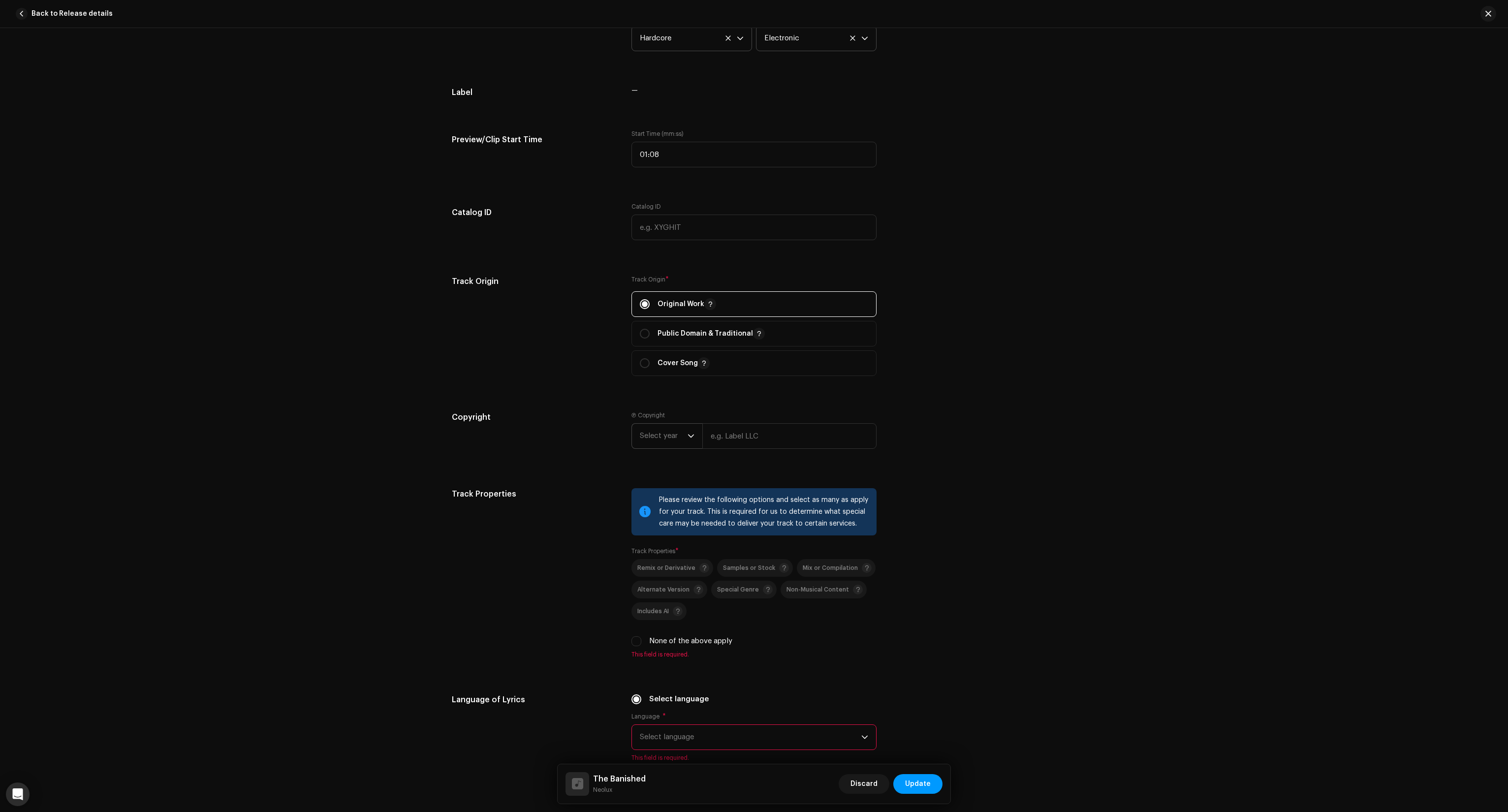
click at [658, 439] on span "Select year" at bounding box center [664, 436] width 48 height 25
click at [665, 493] on li "2026" at bounding box center [671, 492] width 70 height 20
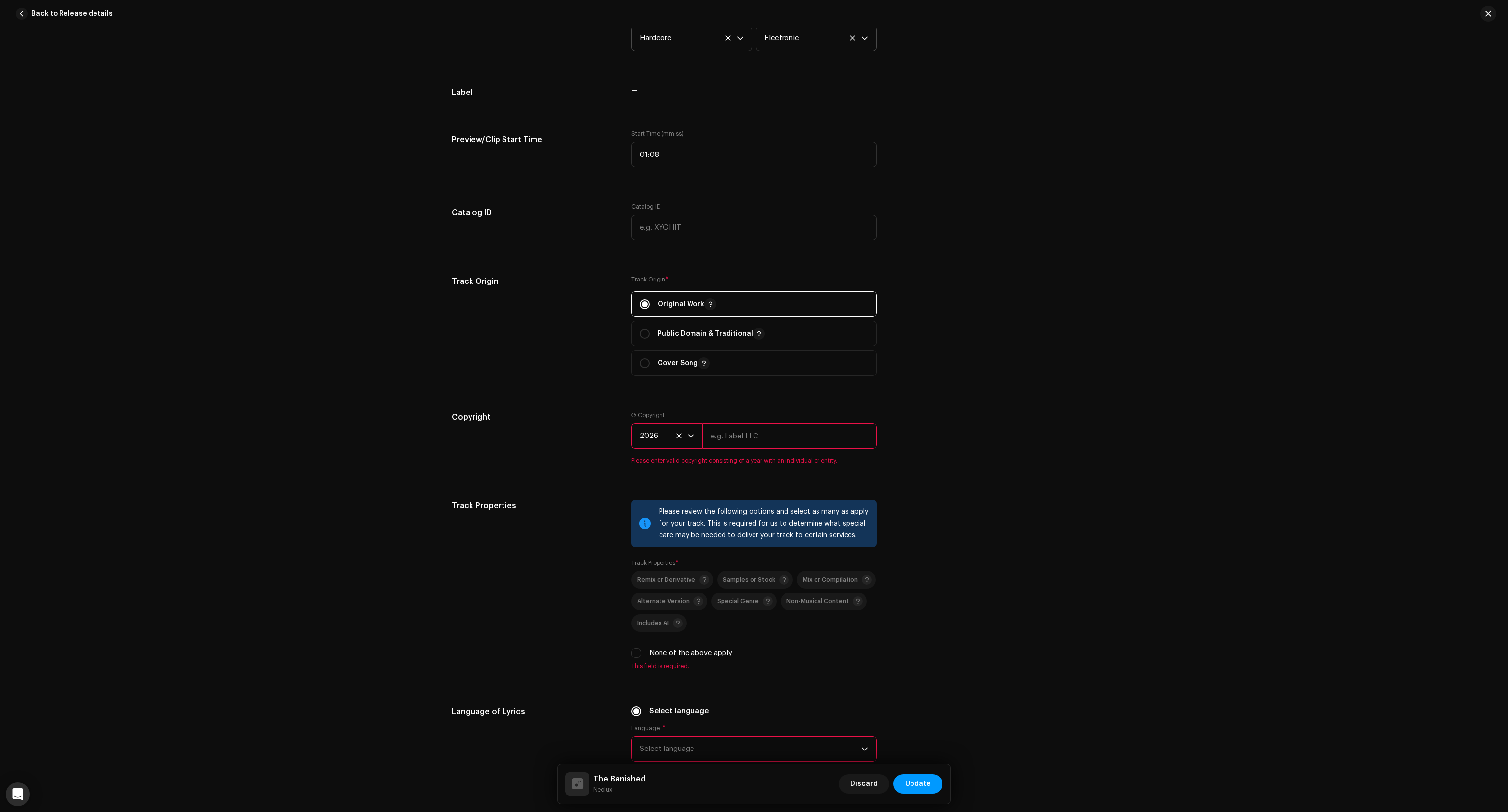
click at [762, 441] on input "text" at bounding box center [789, 436] width 174 height 26
type input "ARTificial"
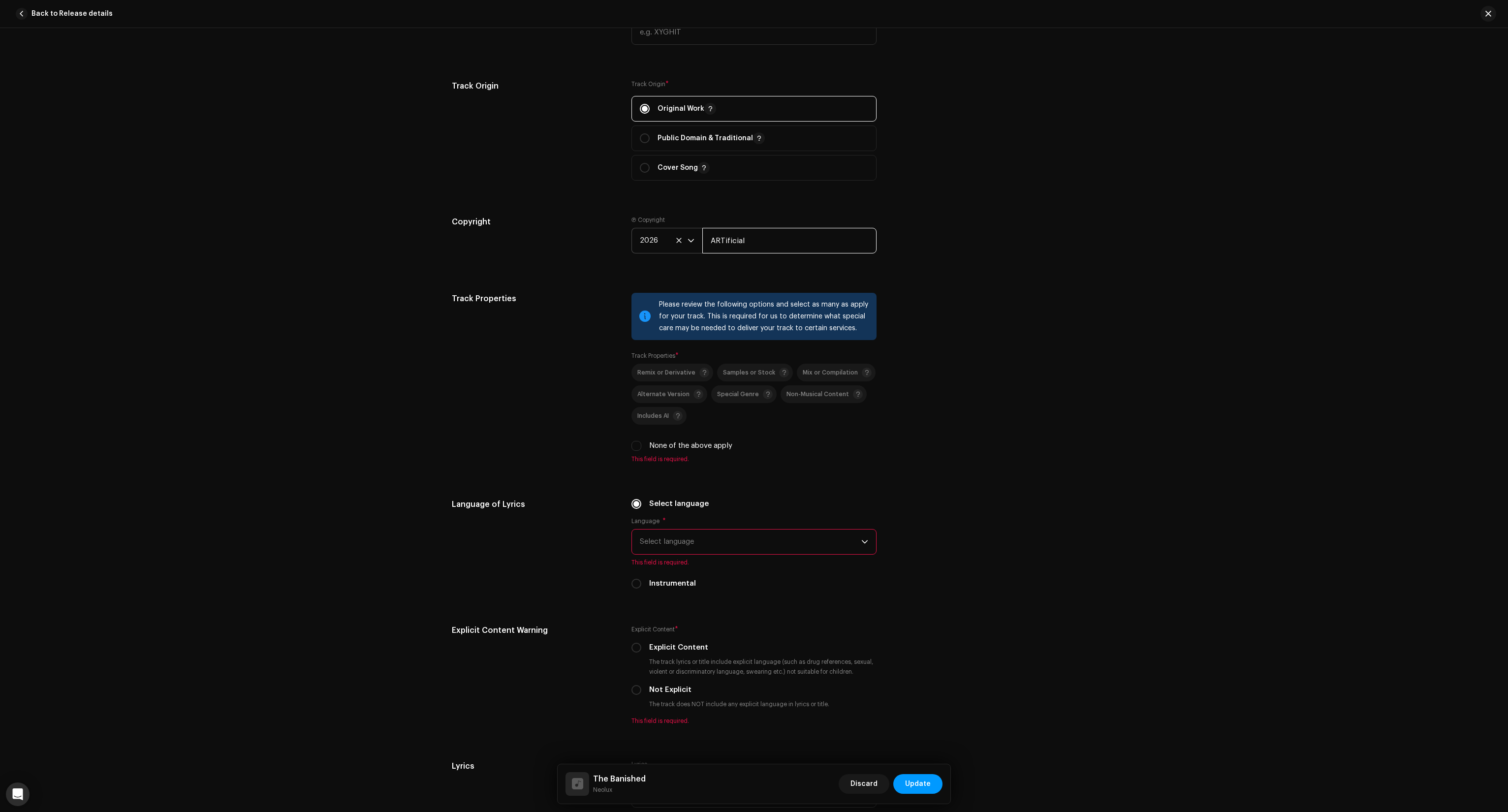
scroll to position [1082, 0]
click at [730, 376] on div "Samples or Stock" at bounding box center [756, 371] width 66 height 10
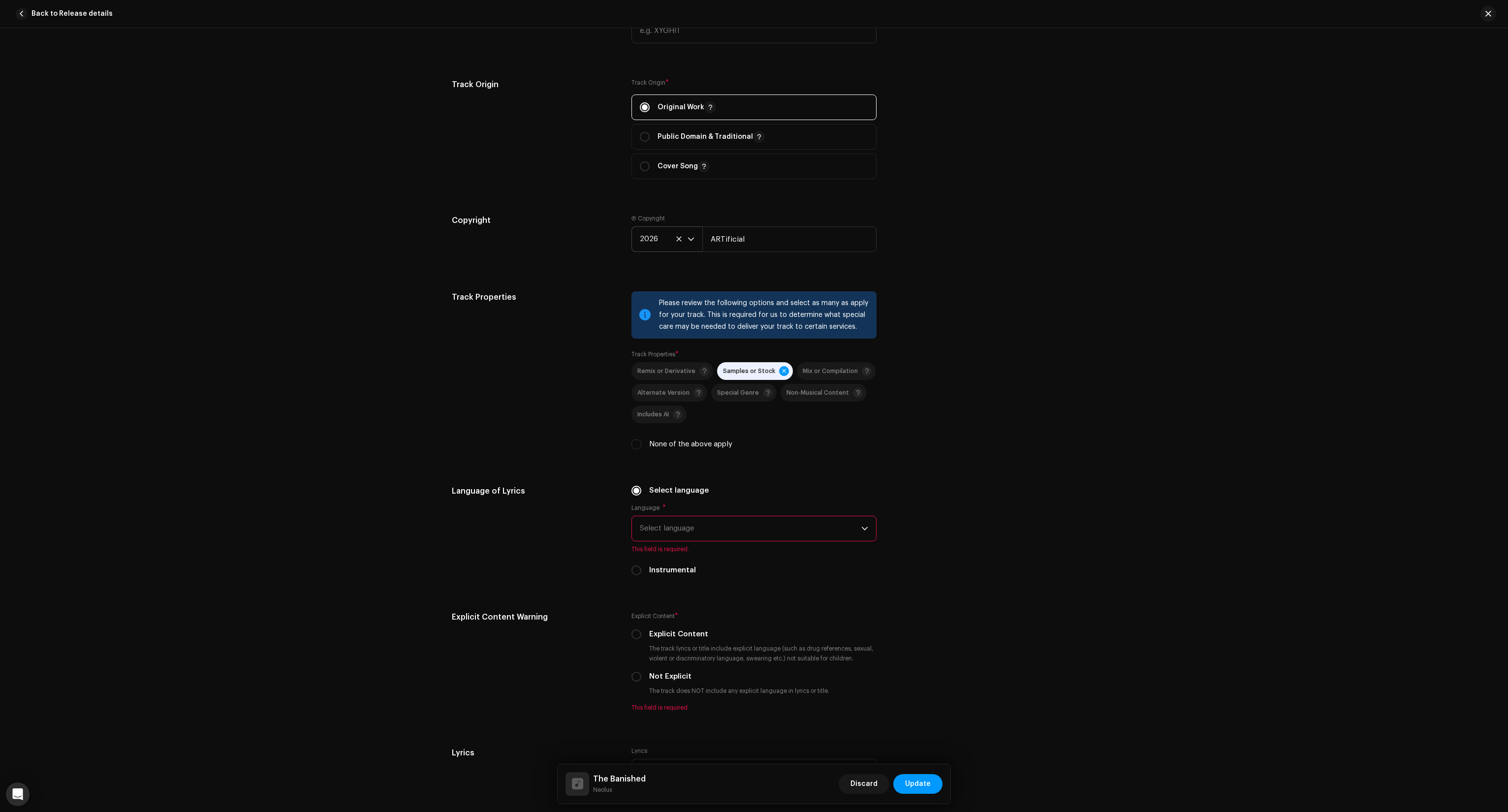
click at [662, 532] on span "Select language" at bounding box center [750, 528] width 222 height 25
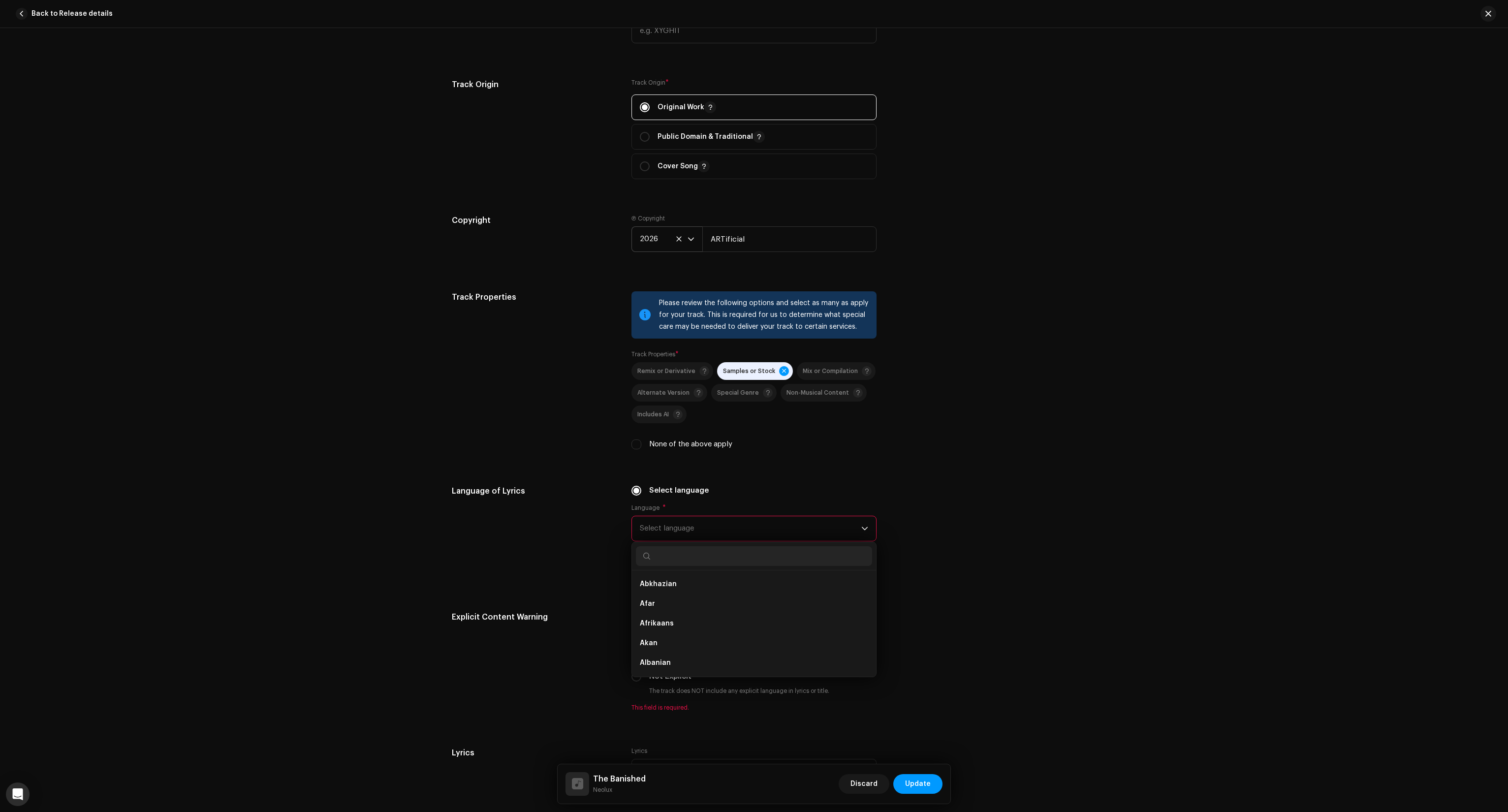
click at [596, 538] on div "Language of Lyrics" at bounding box center [534, 535] width 164 height 102
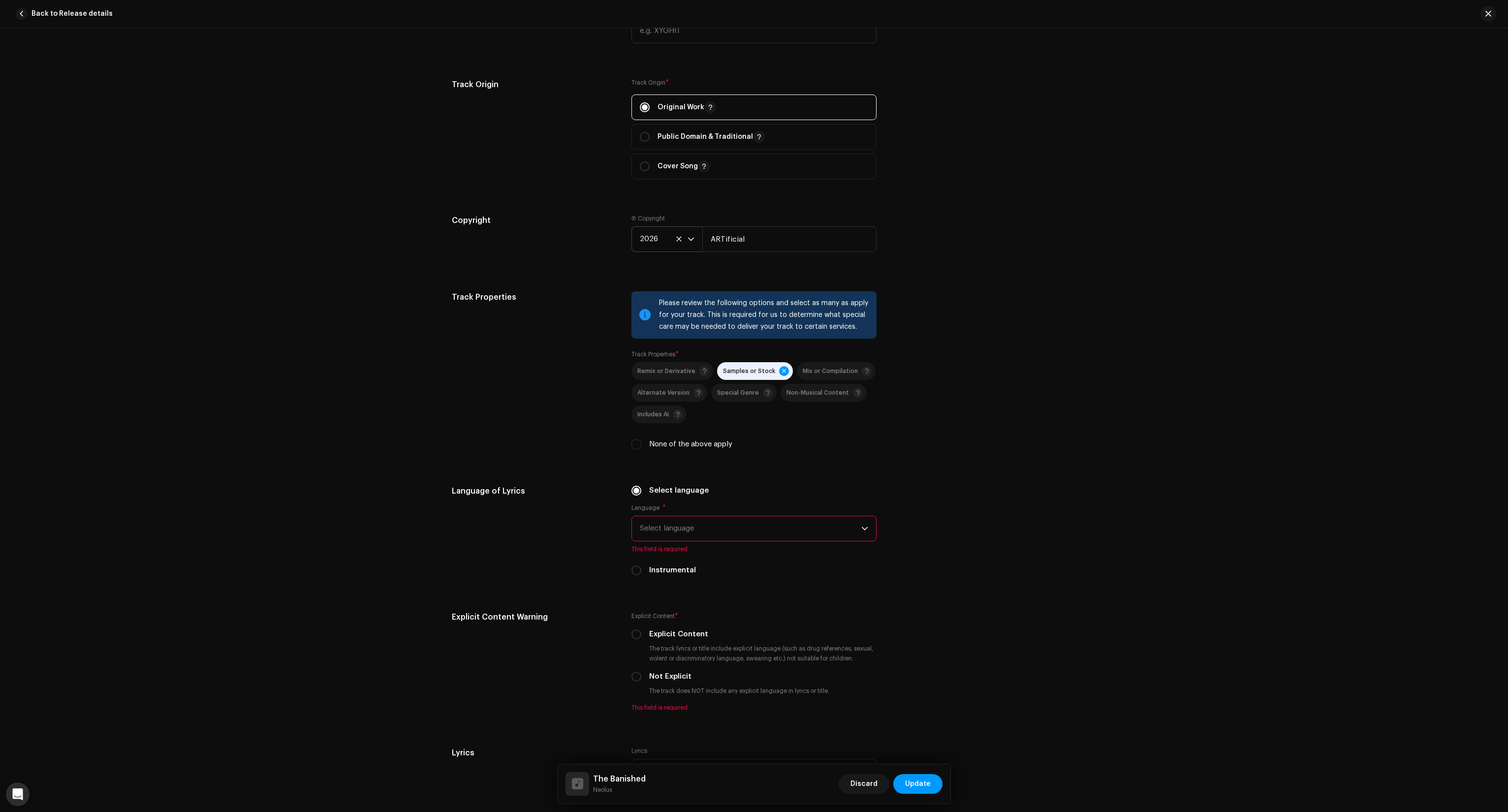
click at [670, 530] on span "Select language" at bounding box center [750, 528] width 222 height 25
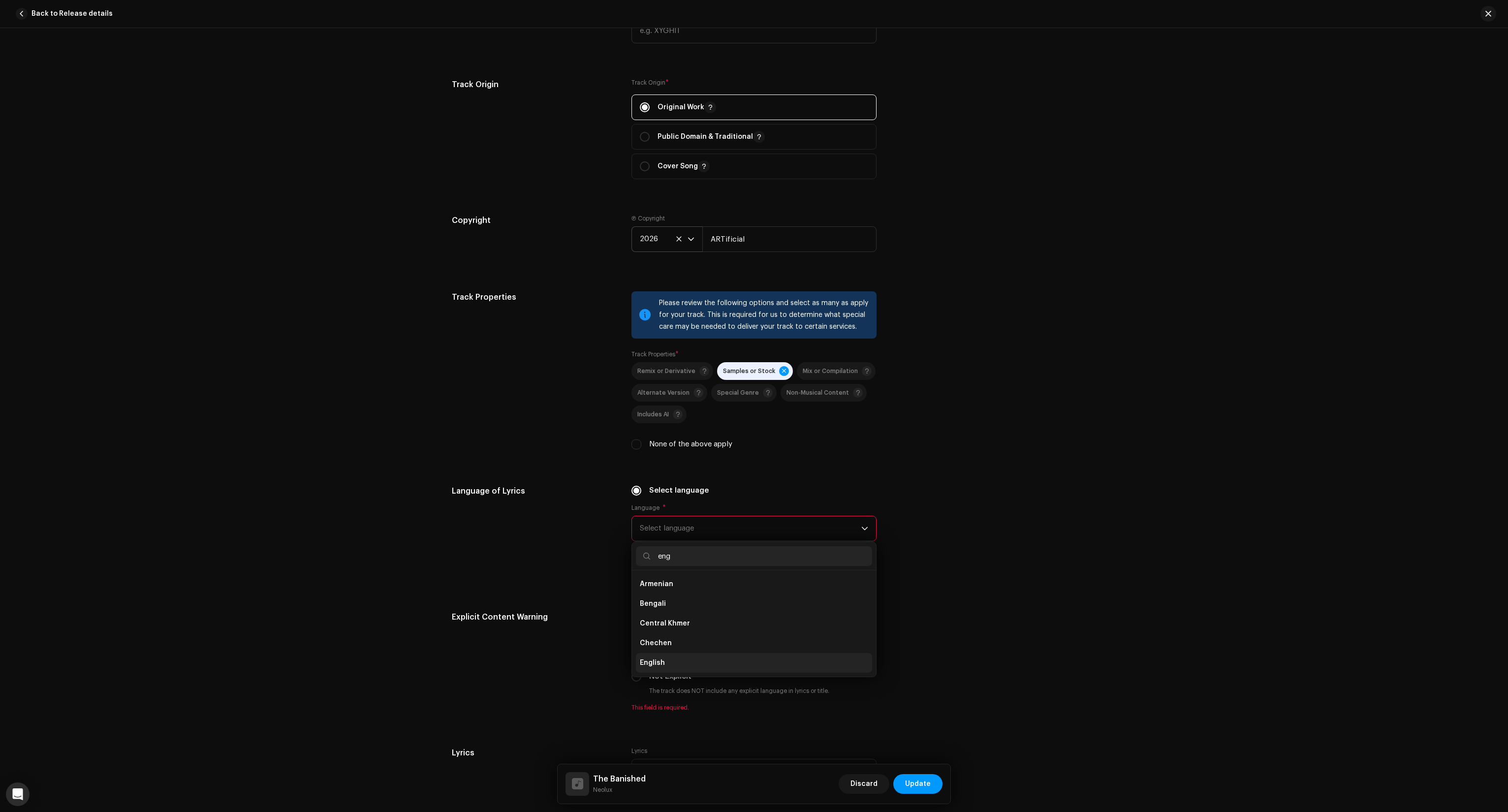
scroll to position [0, 0]
type input "engli"
click at [665, 582] on li "English" at bounding box center [754, 583] width 236 height 20
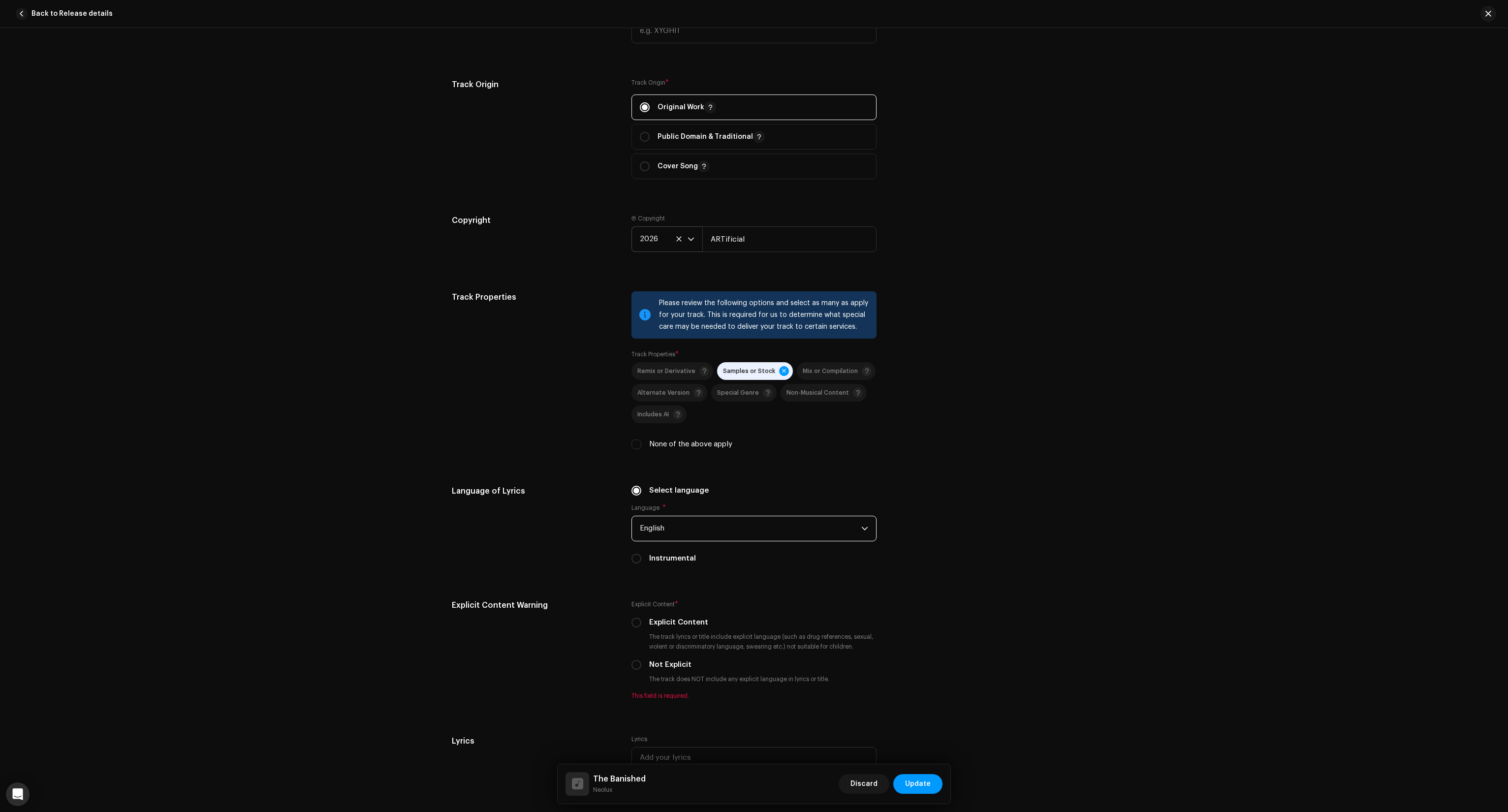
click at [573, 564] on div "Language of Lyrics" at bounding box center [534, 530] width 164 height 91
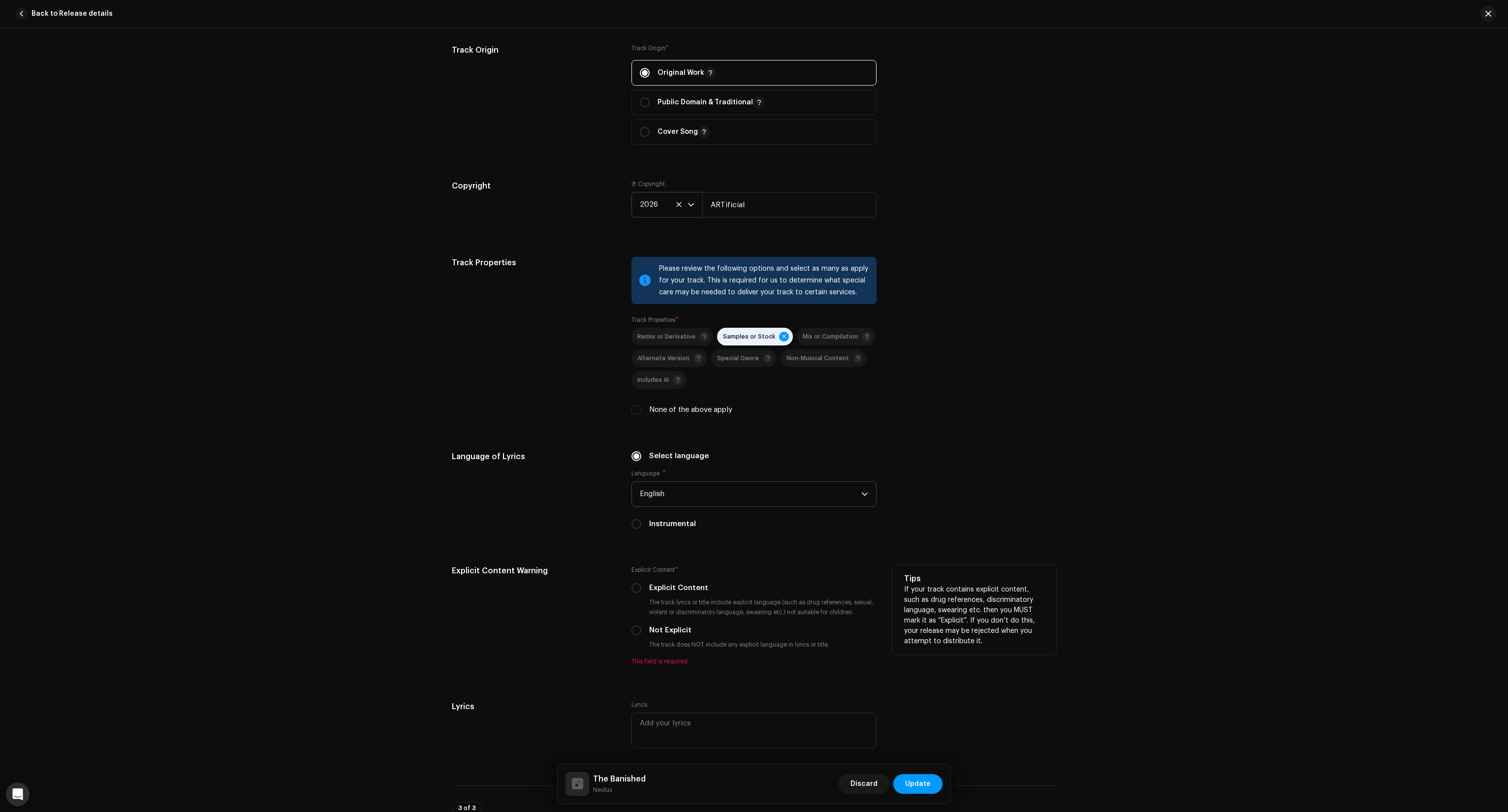
scroll to position [1230, 0]
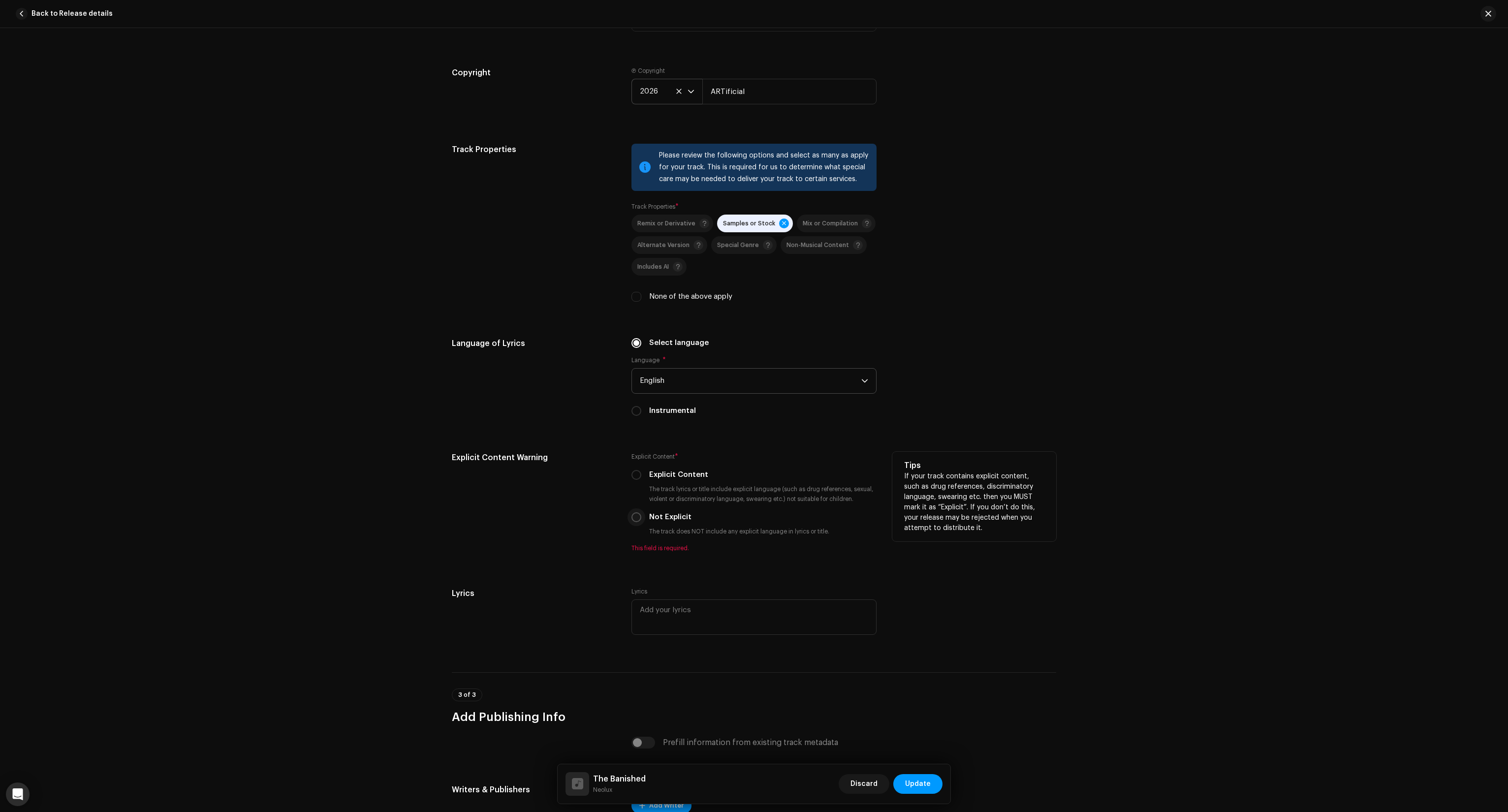
click at [636, 520] on input "Not Explicit" at bounding box center [636, 517] width 10 height 10
radio input "true"
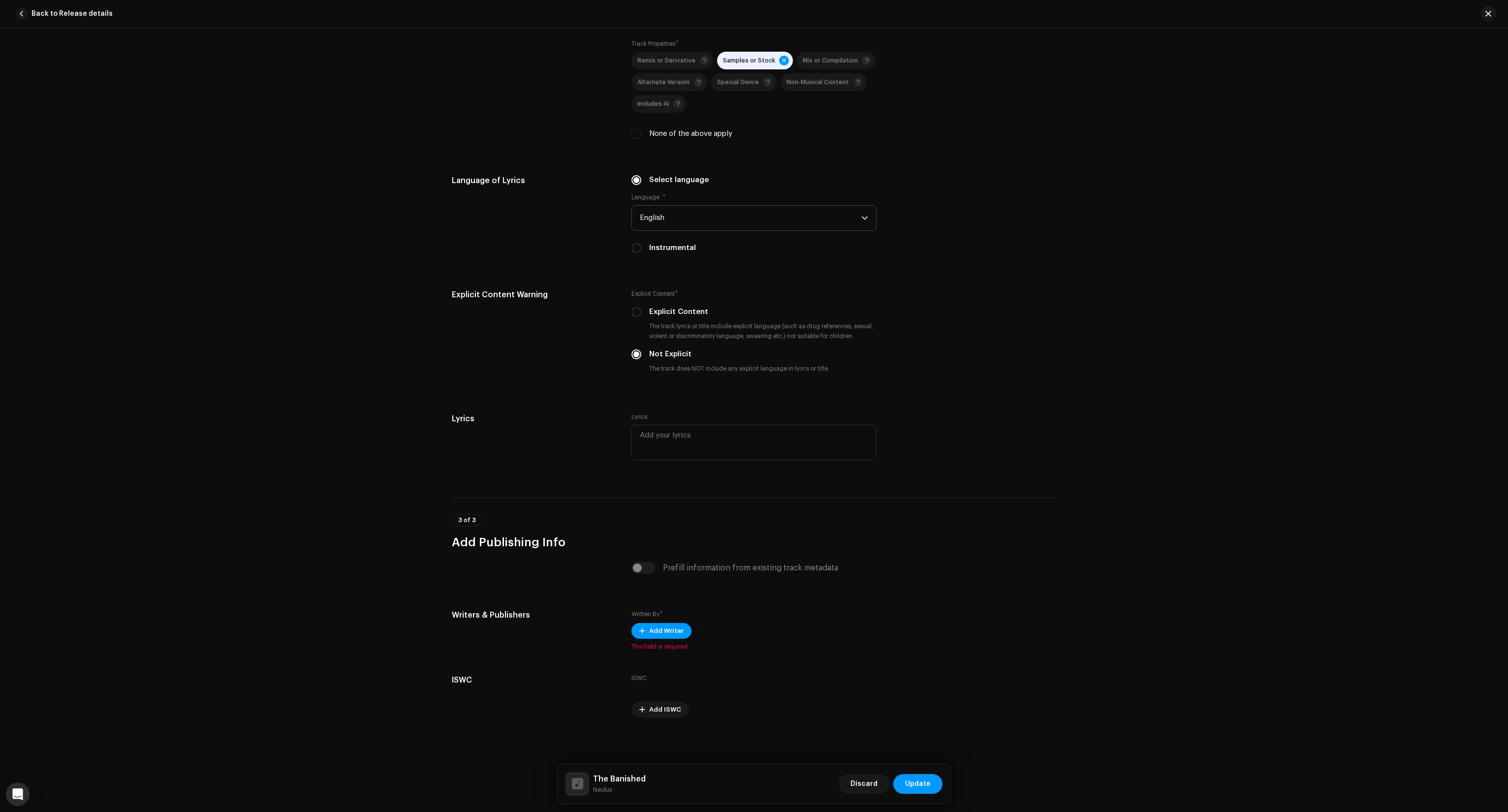
scroll to position [1395, 0]
click at [670, 635] on span "Add Writer" at bounding box center [666, 631] width 35 height 20
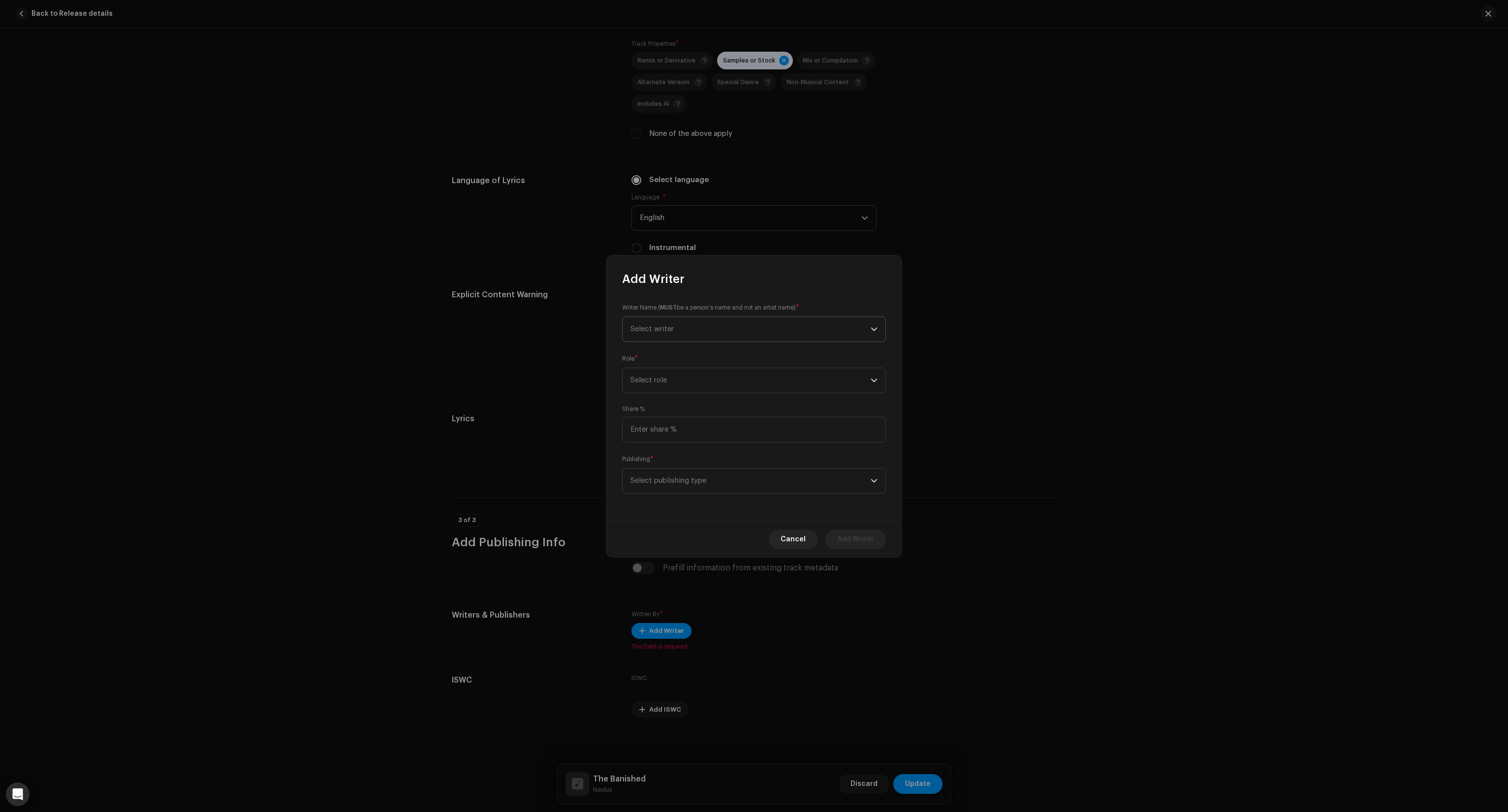
click at [681, 323] on span "Select writer" at bounding box center [751, 329] width 240 height 25
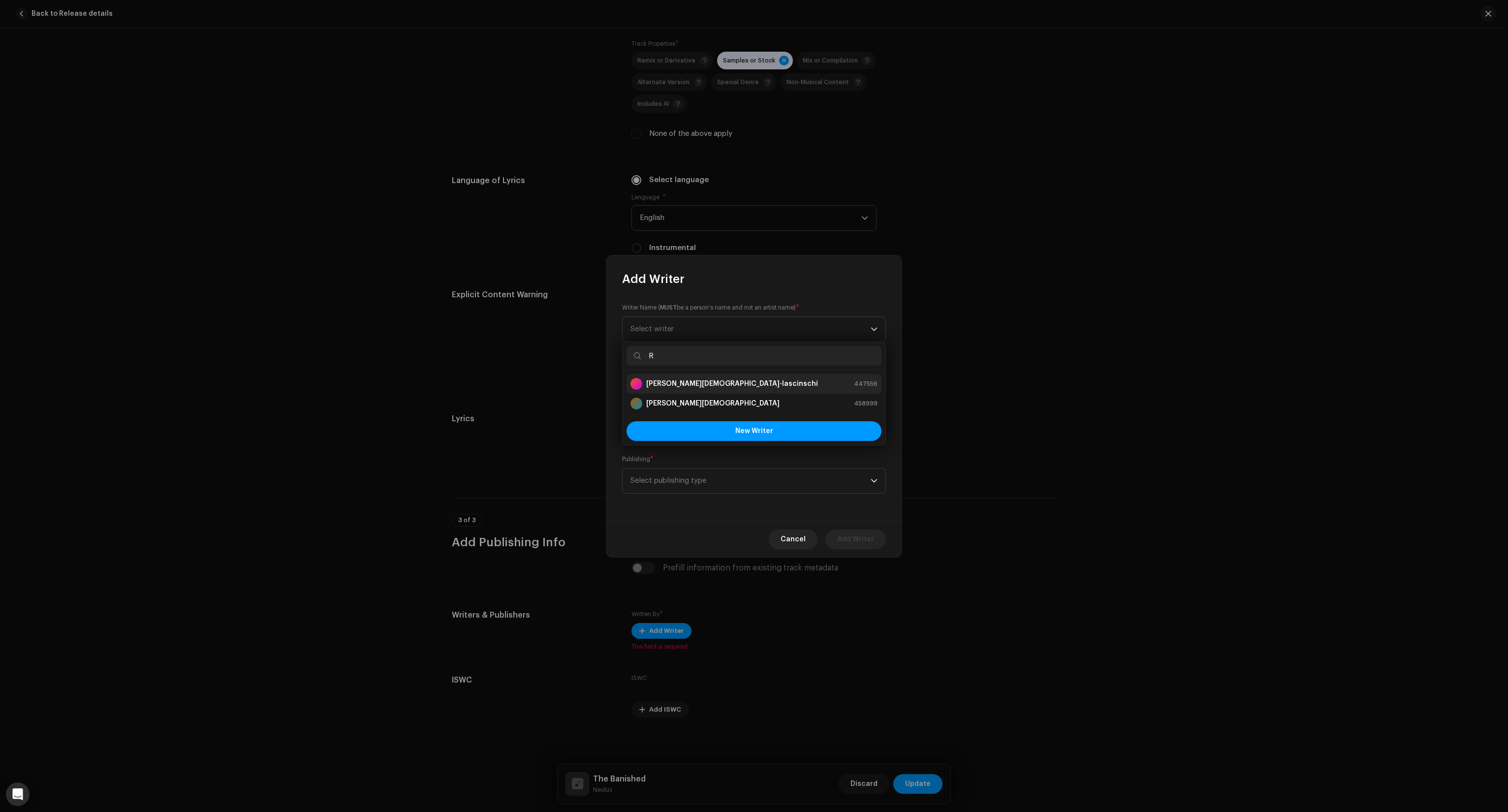
type input "R"
click at [665, 382] on strong "[PERSON_NAME][DEMOGRAPHIC_DATA]-Iascinschi" at bounding box center [731, 383] width 172 height 10
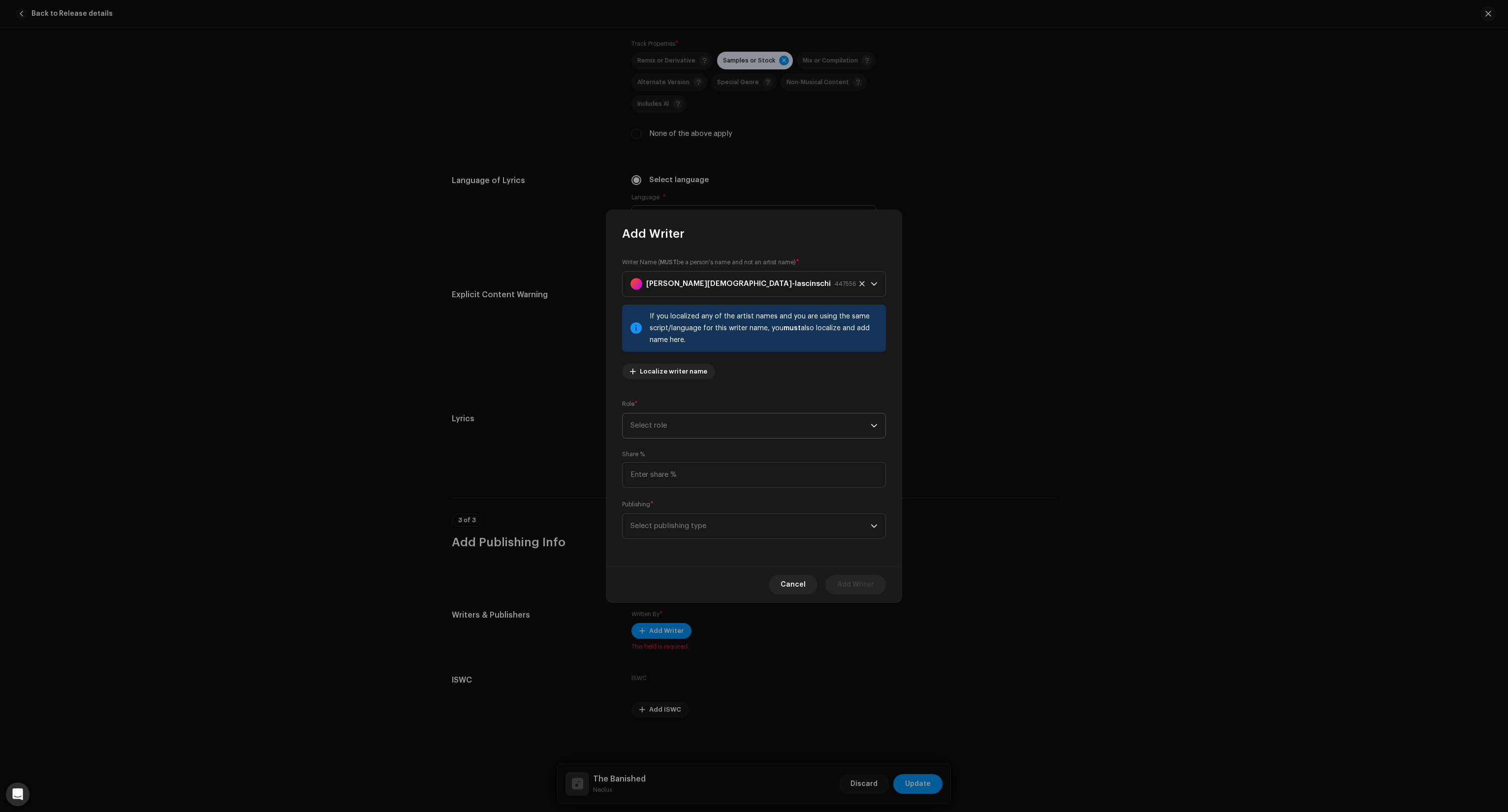
click at [714, 422] on span "Select role" at bounding box center [751, 426] width 240 height 25
click at [677, 512] on span "Composer & Lyricist" at bounding box center [665, 511] width 69 height 10
click at [673, 462] on input at bounding box center [754, 474] width 263 height 26
type input "100.00"
click at [689, 519] on span "Select publishing type" at bounding box center [751, 526] width 240 height 25
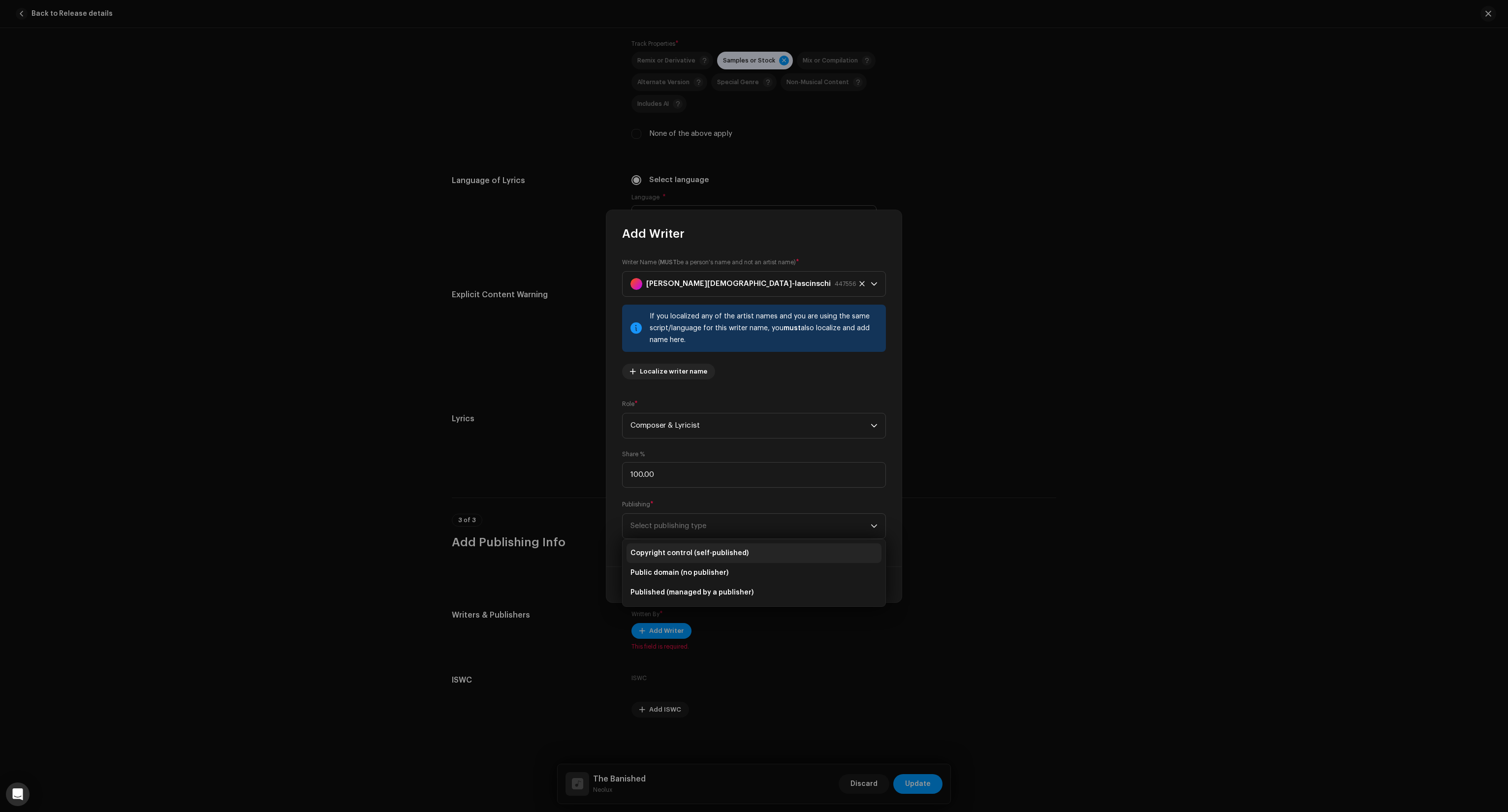
click at [696, 554] on span "Copyright control (self-published)" at bounding box center [689, 552] width 118 height 10
click at [862, 584] on span "Add Writer" at bounding box center [855, 584] width 36 height 20
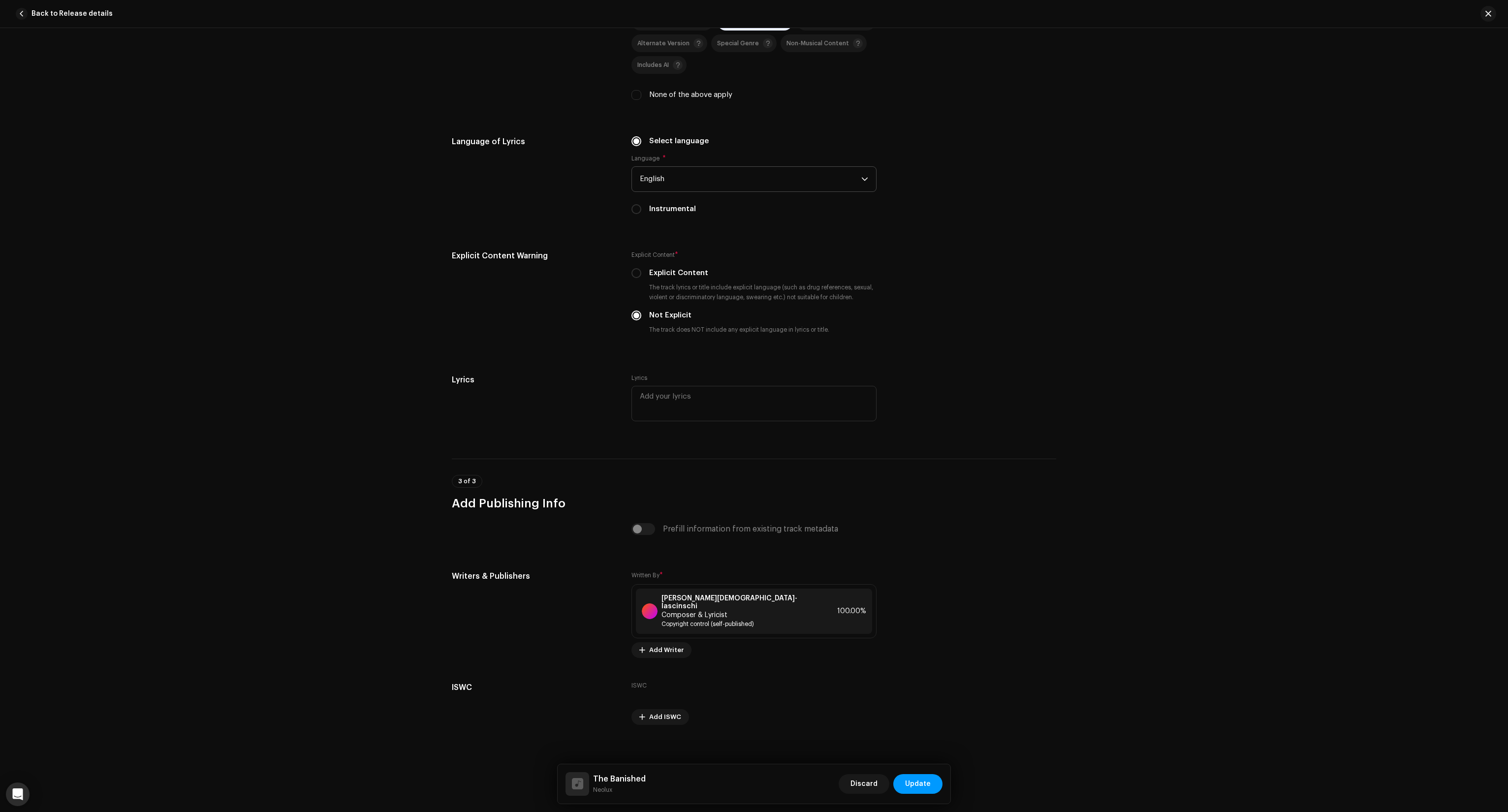
scroll to position [1434, 0]
click at [923, 784] on span "Update" at bounding box center [917, 784] width 26 height 20
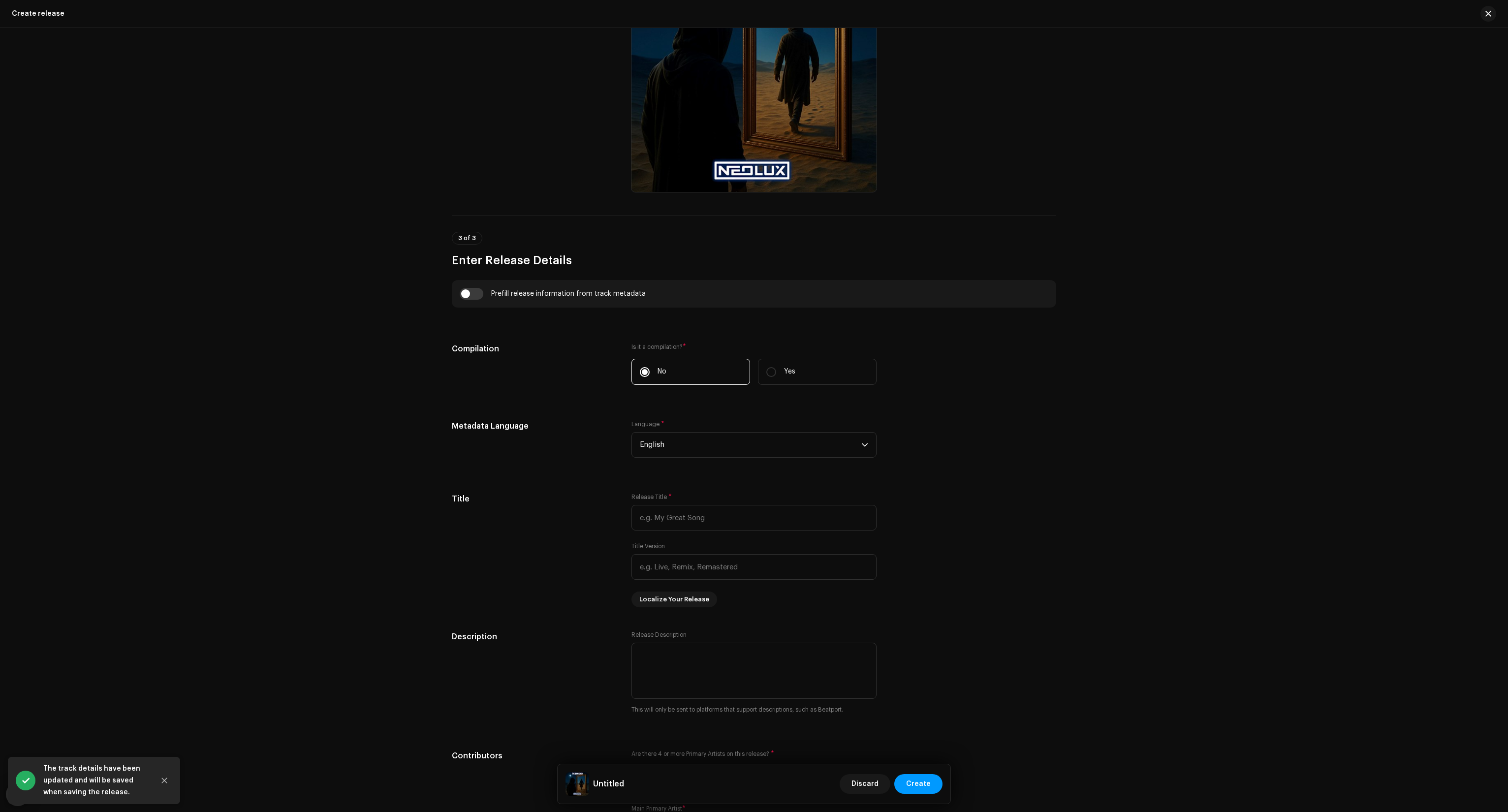
scroll to position [591, 0]
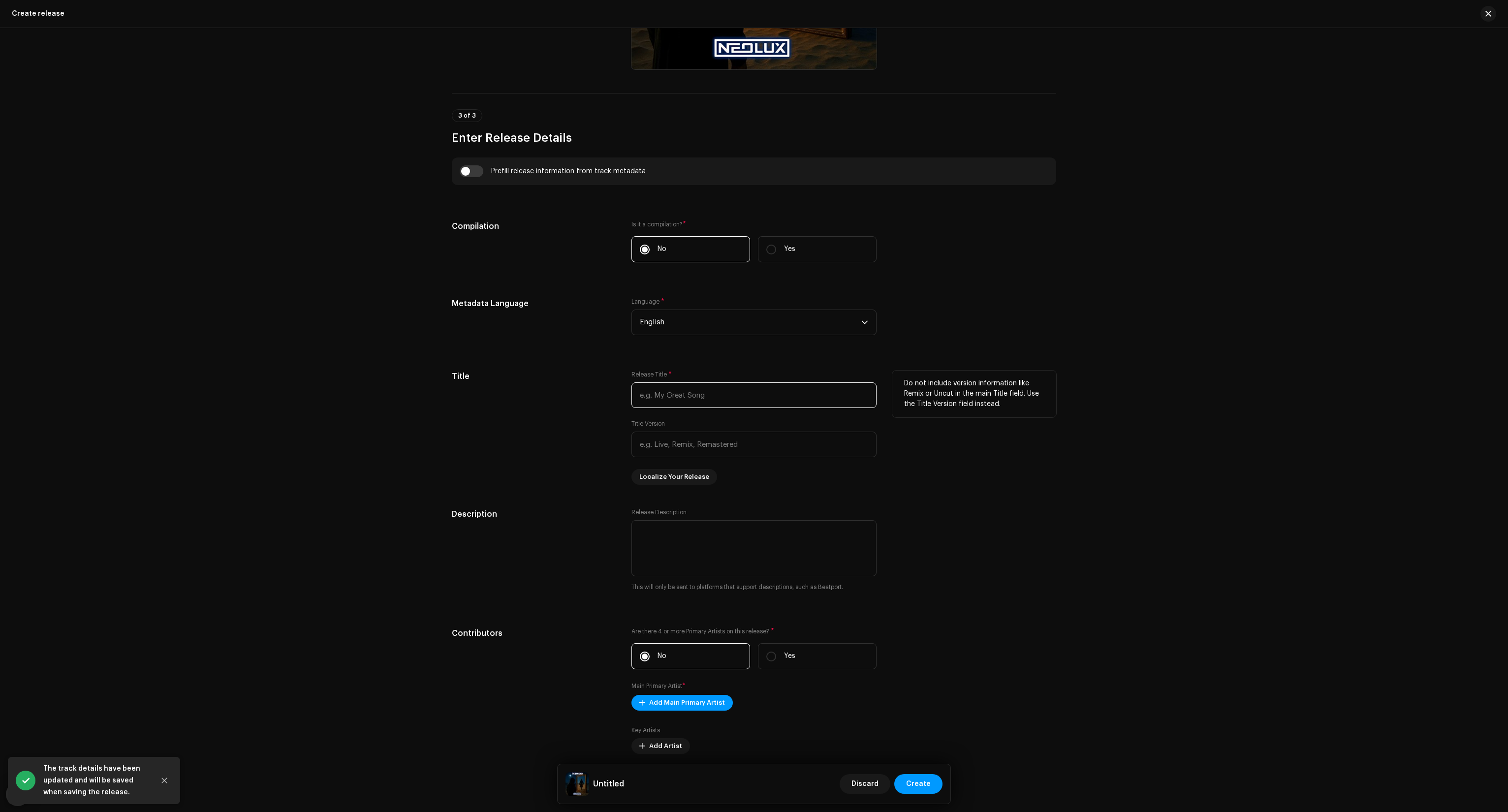
click at [694, 406] on input "text" at bounding box center [754, 395] width 245 height 26
type input "The Banished"
click at [564, 510] on h5 "Description" at bounding box center [534, 513] width 164 height 12
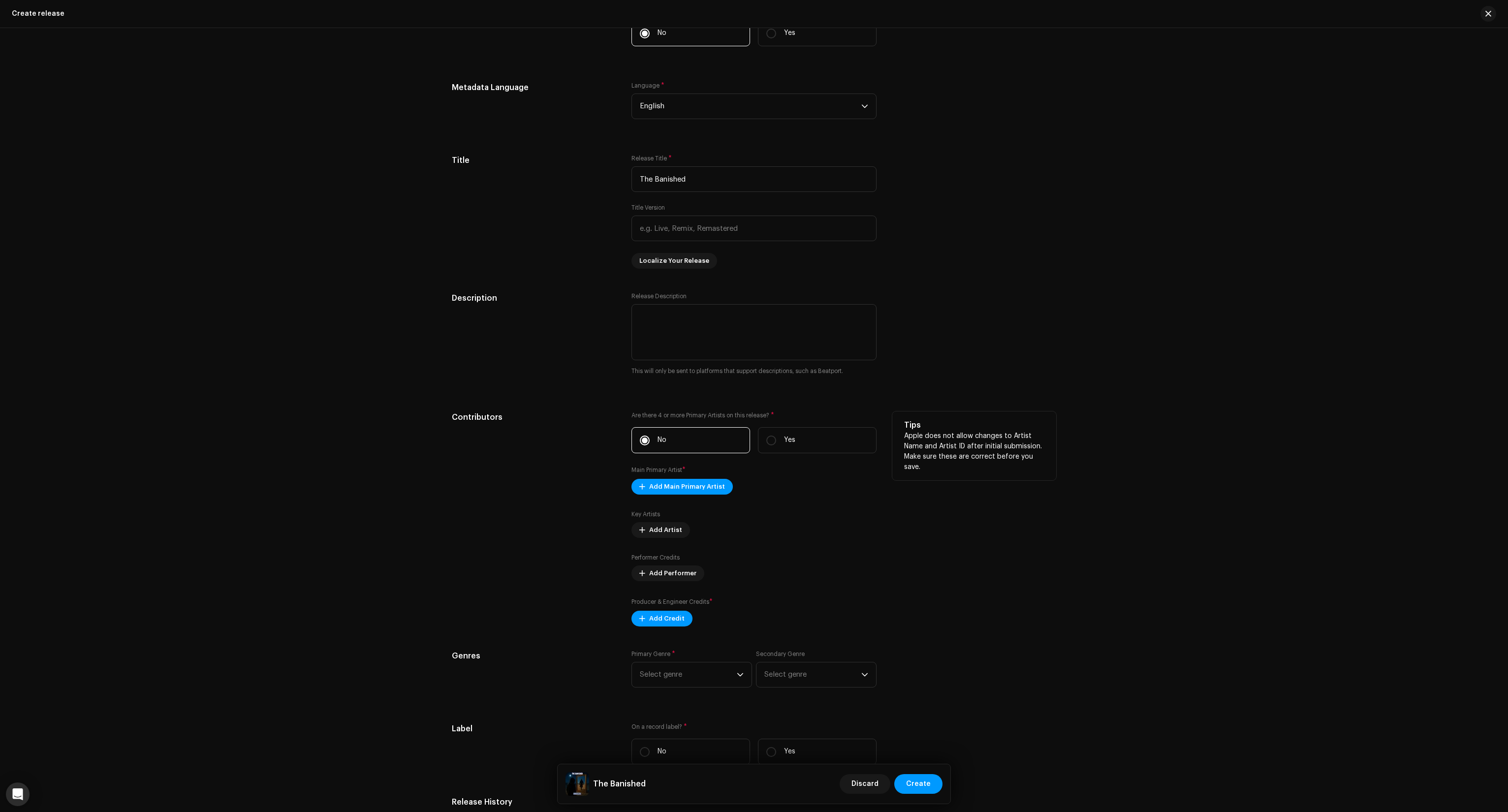
scroll to position [836, 0]
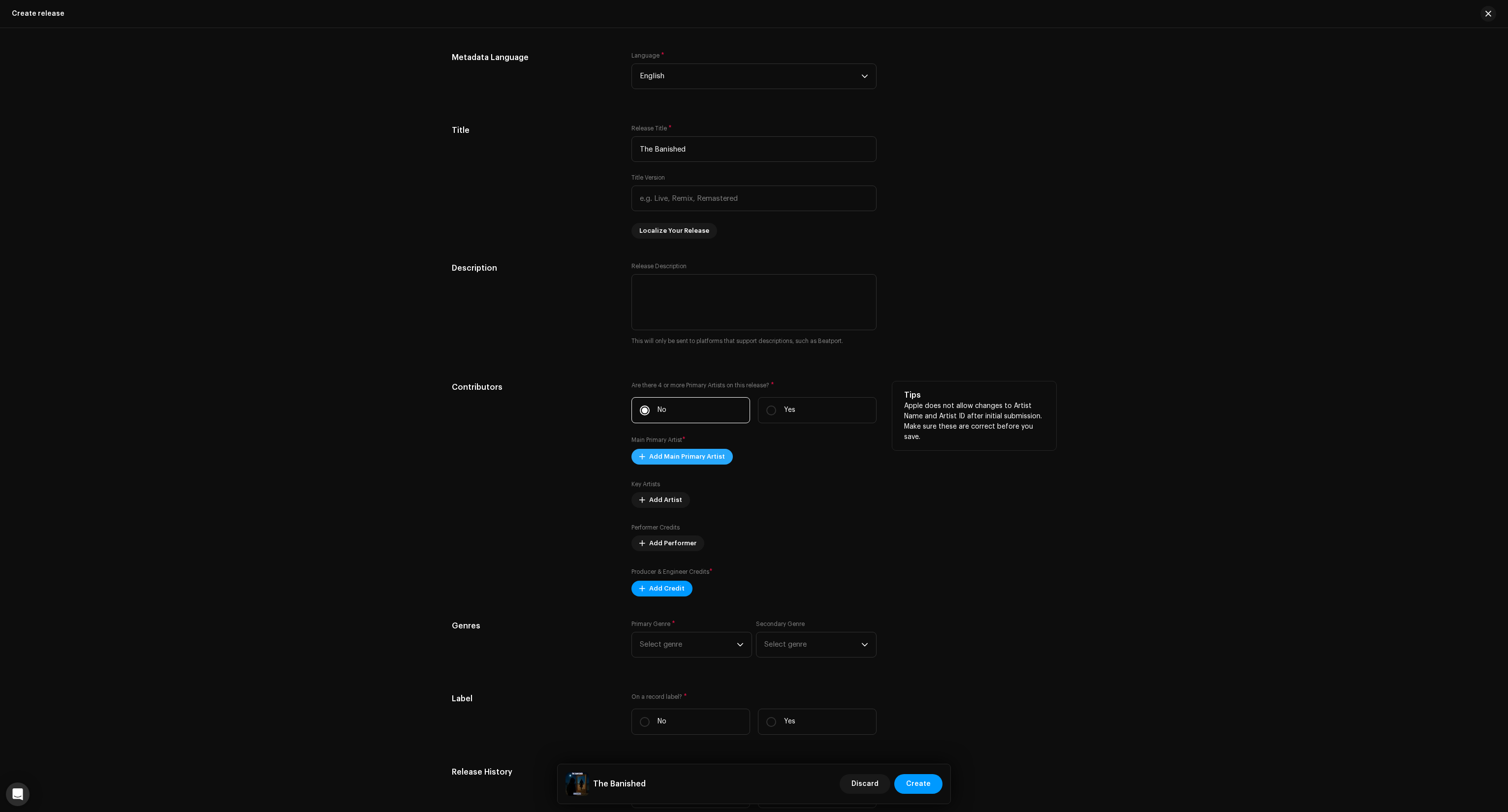
click at [677, 462] on span "Add Main Primary Artist" at bounding box center [687, 456] width 76 height 20
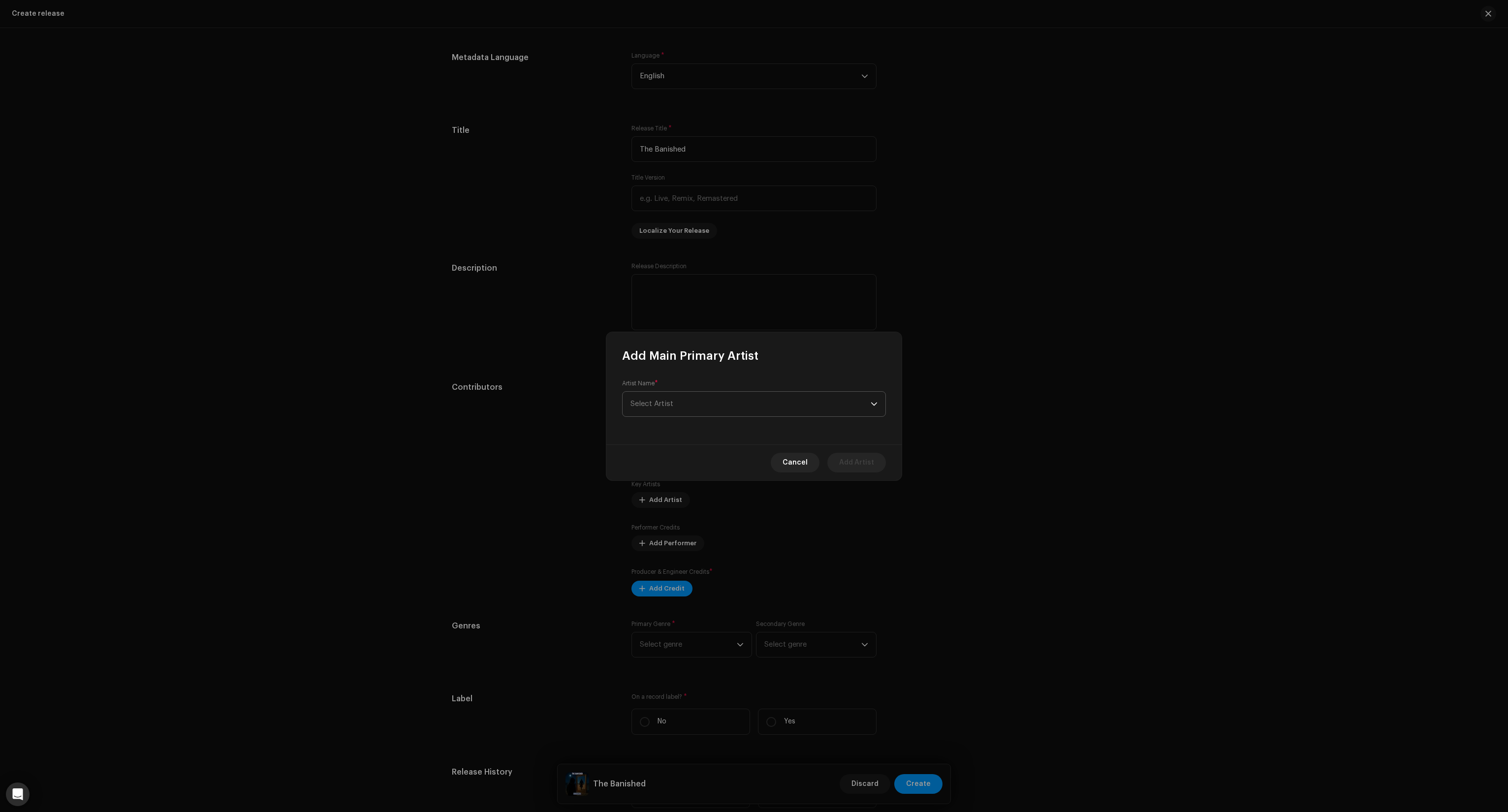
click at [677, 398] on span "Select Artist" at bounding box center [751, 404] width 240 height 25
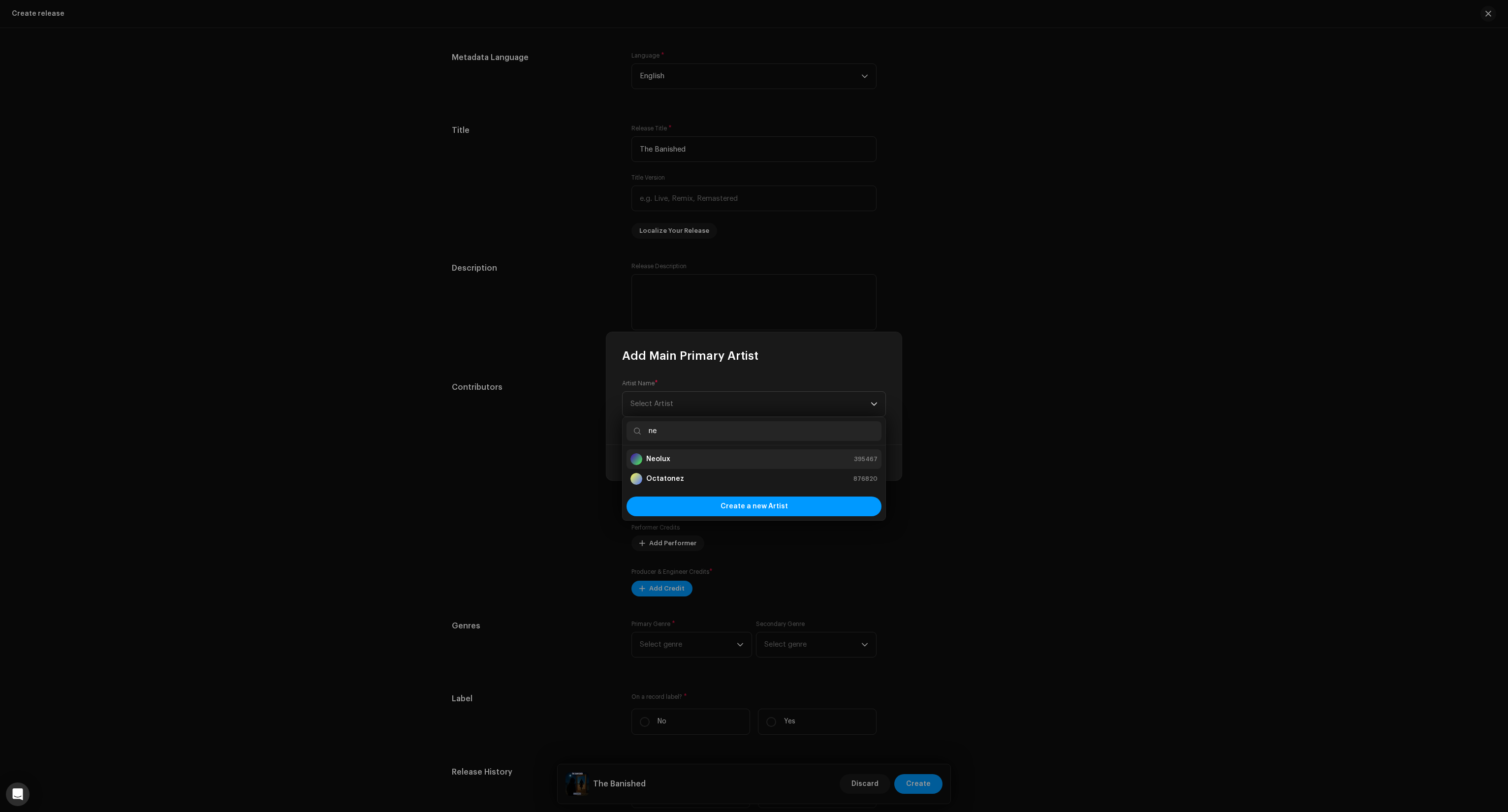
type input "ne"
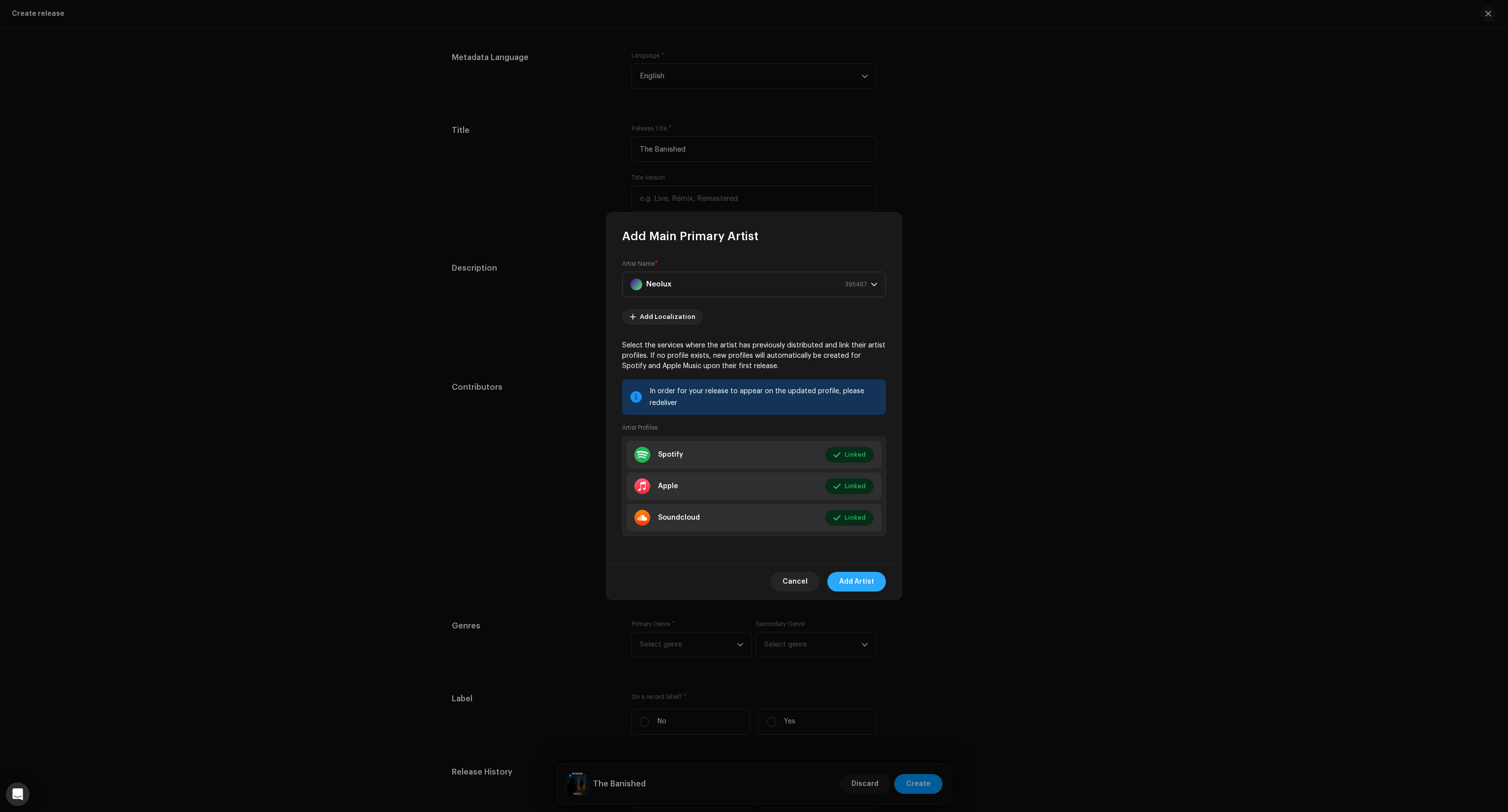
click at [858, 583] on span "Add Artist" at bounding box center [856, 582] width 35 height 20
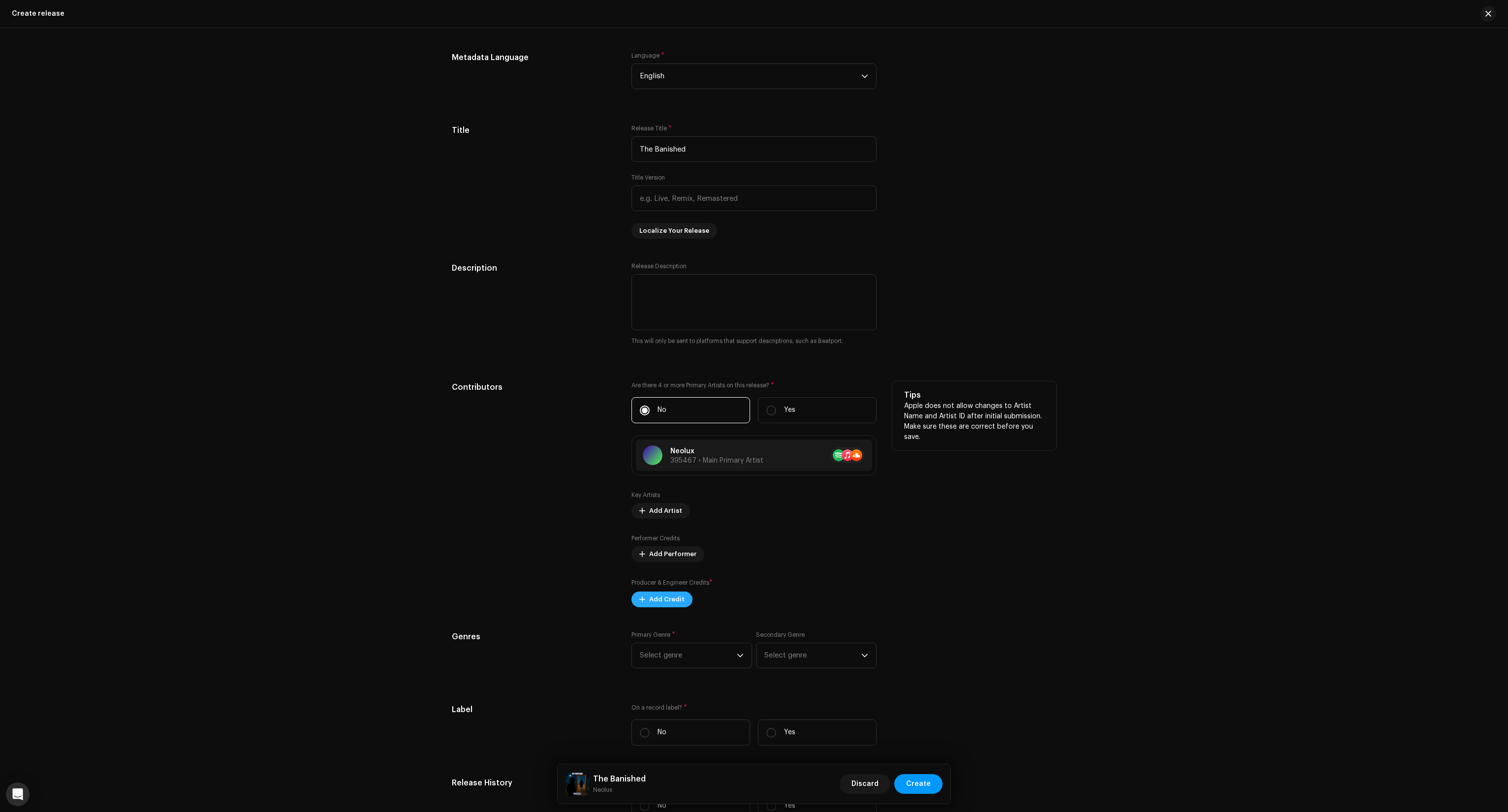
click at [656, 607] on span "Add Credit" at bounding box center [667, 599] width 36 height 20
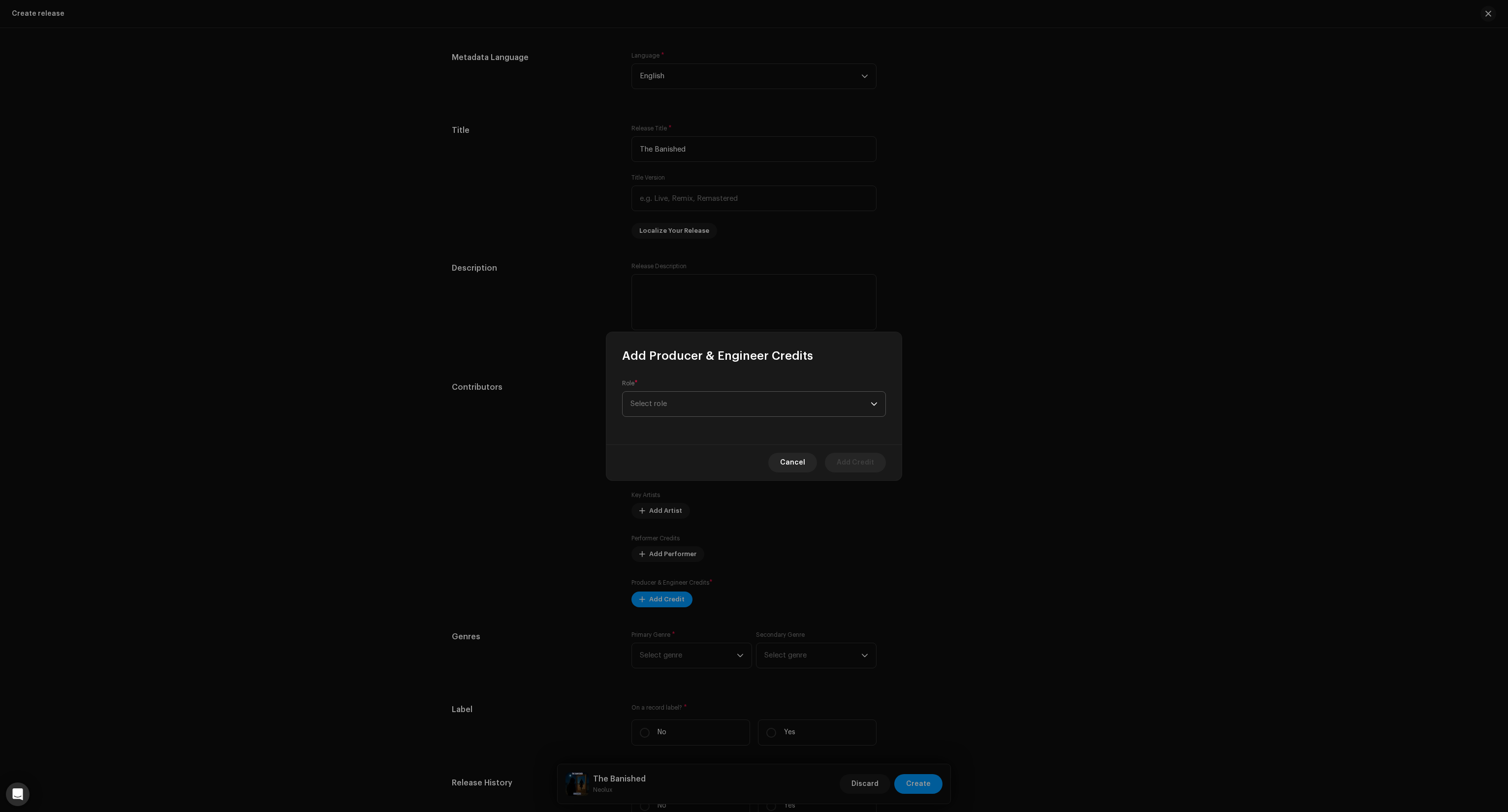
click at [641, 392] on span "Select role" at bounding box center [751, 404] width 240 height 25
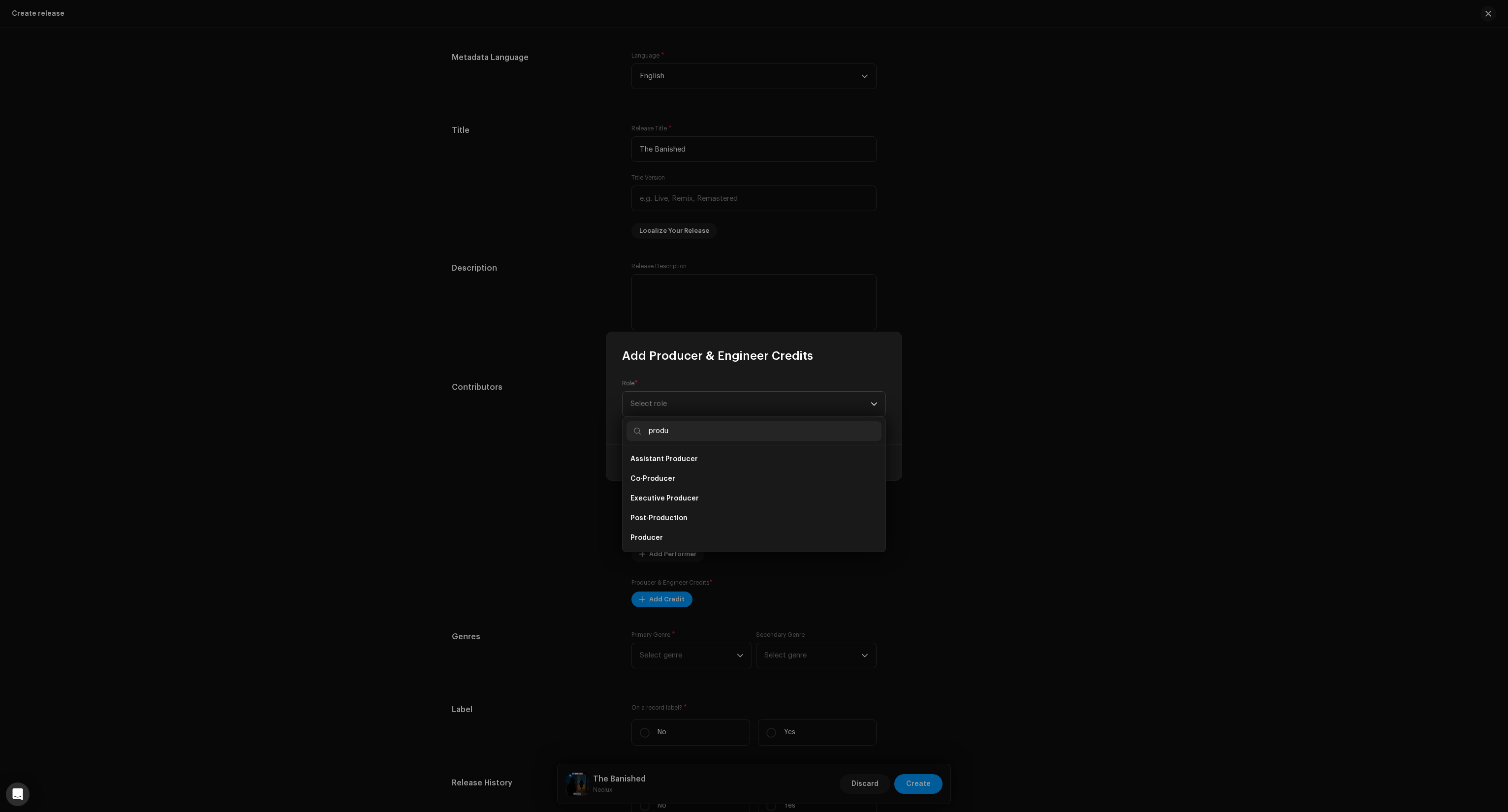
scroll to position [16, 0]
type input "produ"
click at [659, 522] on span "Producer" at bounding box center [647, 521] width 33 height 10
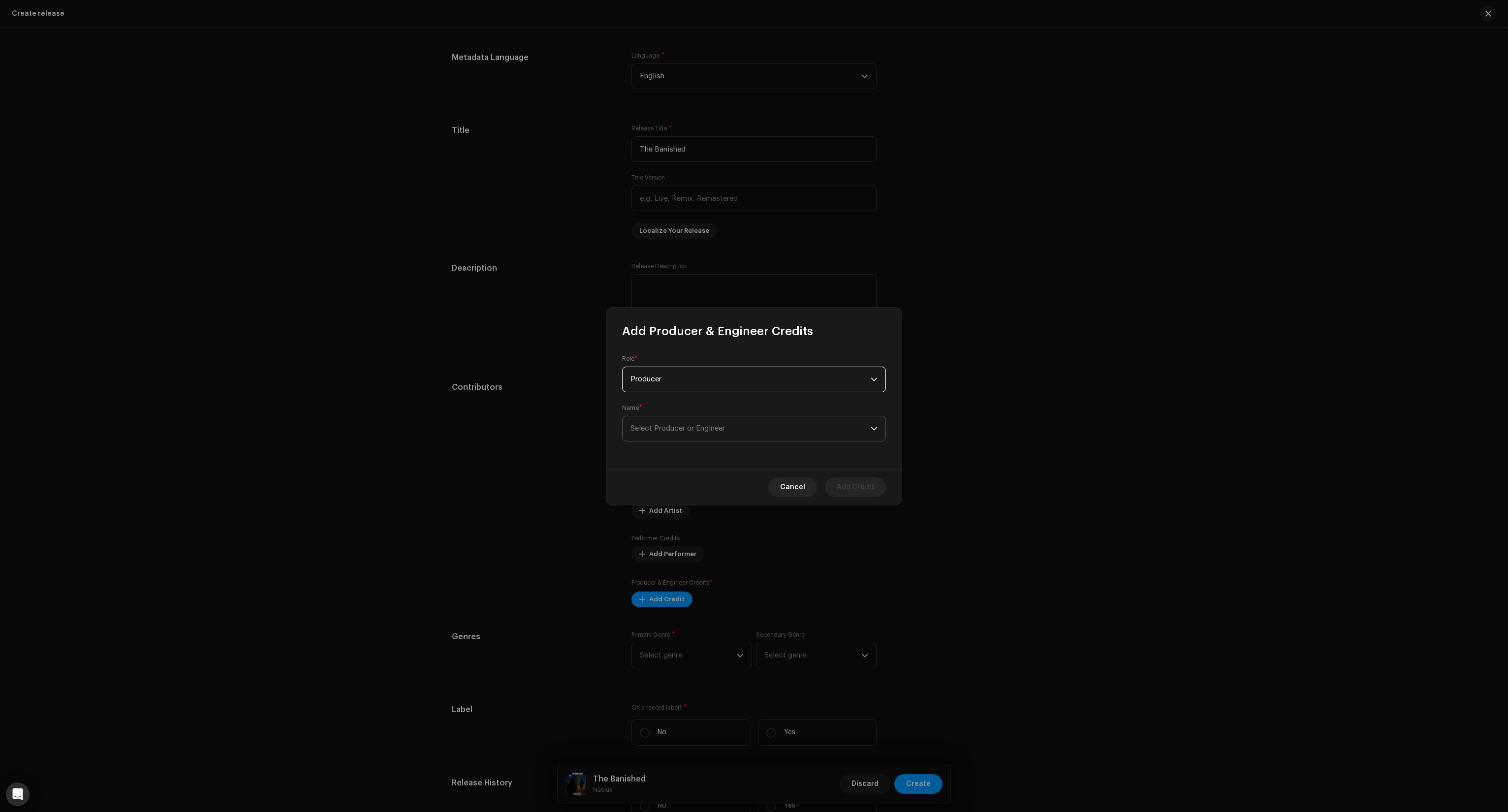
click at [707, 434] on span "Select Producer or Engineer" at bounding box center [751, 429] width 240 height 25
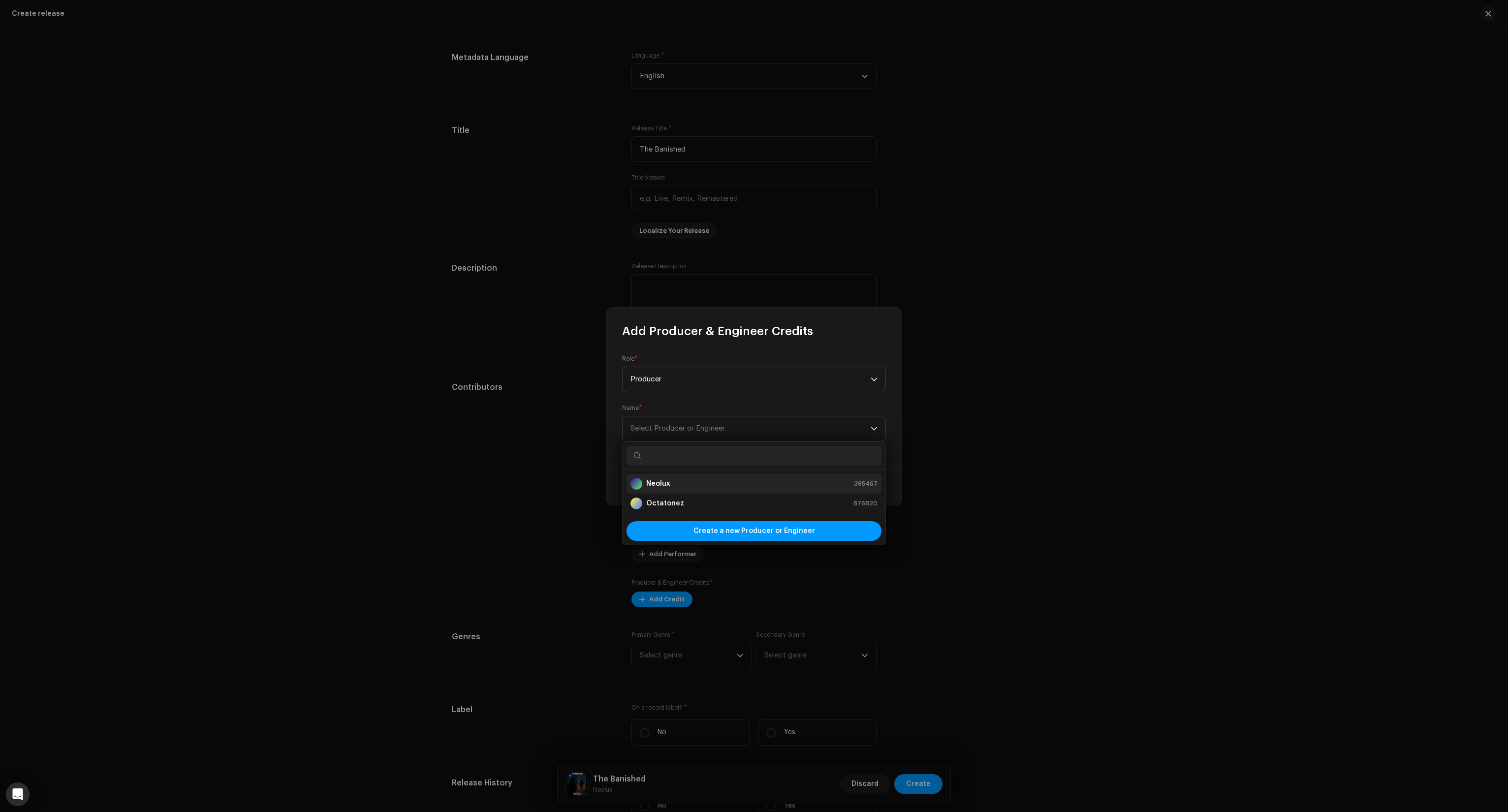
click at [666, 486] on strong "Neolux" at bounding box center [657, 483] width 24 height 10
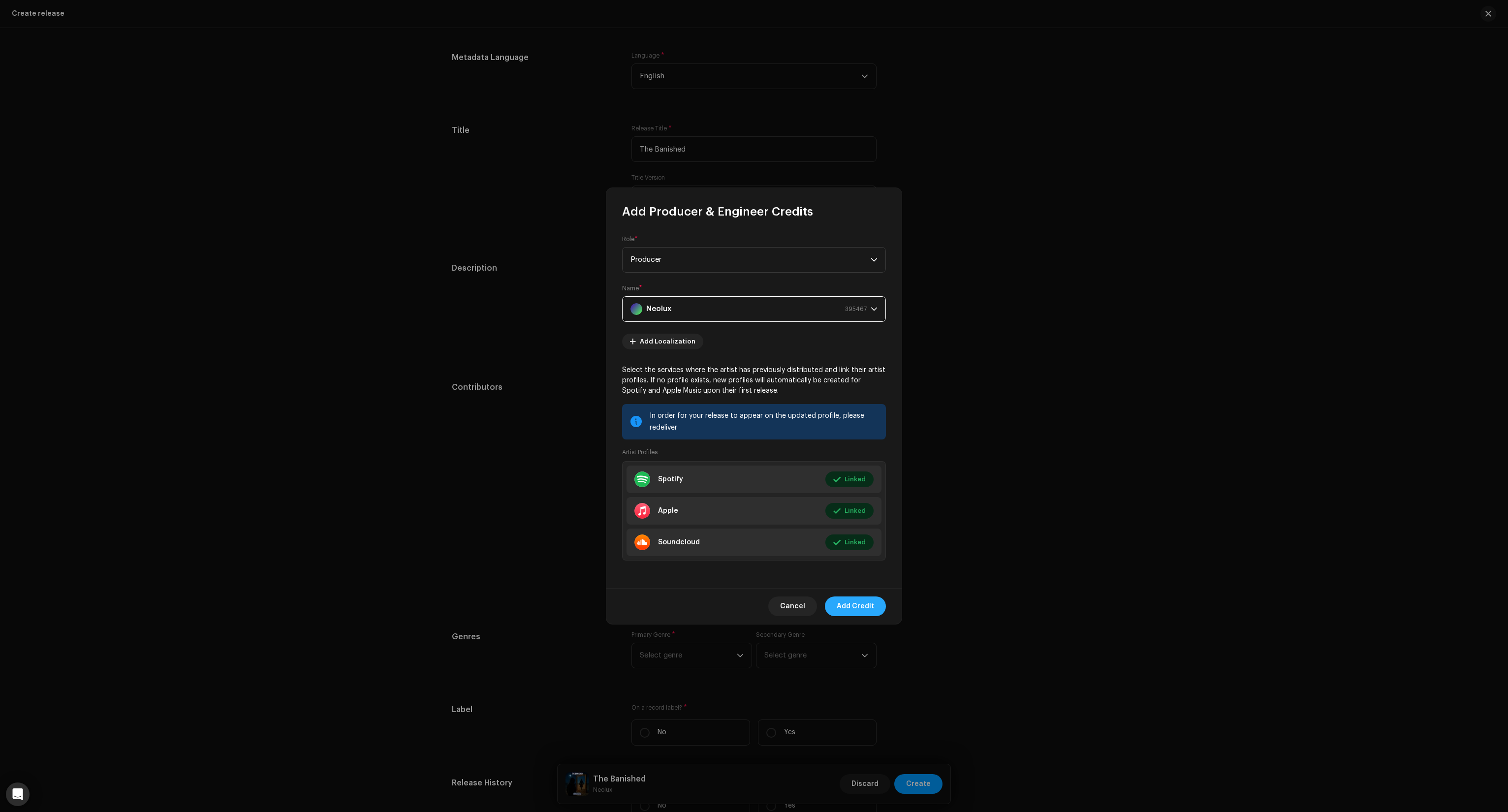
click at [847, 609] on span "Add Credit" at bounding box center [855, 606] width 37 height 20
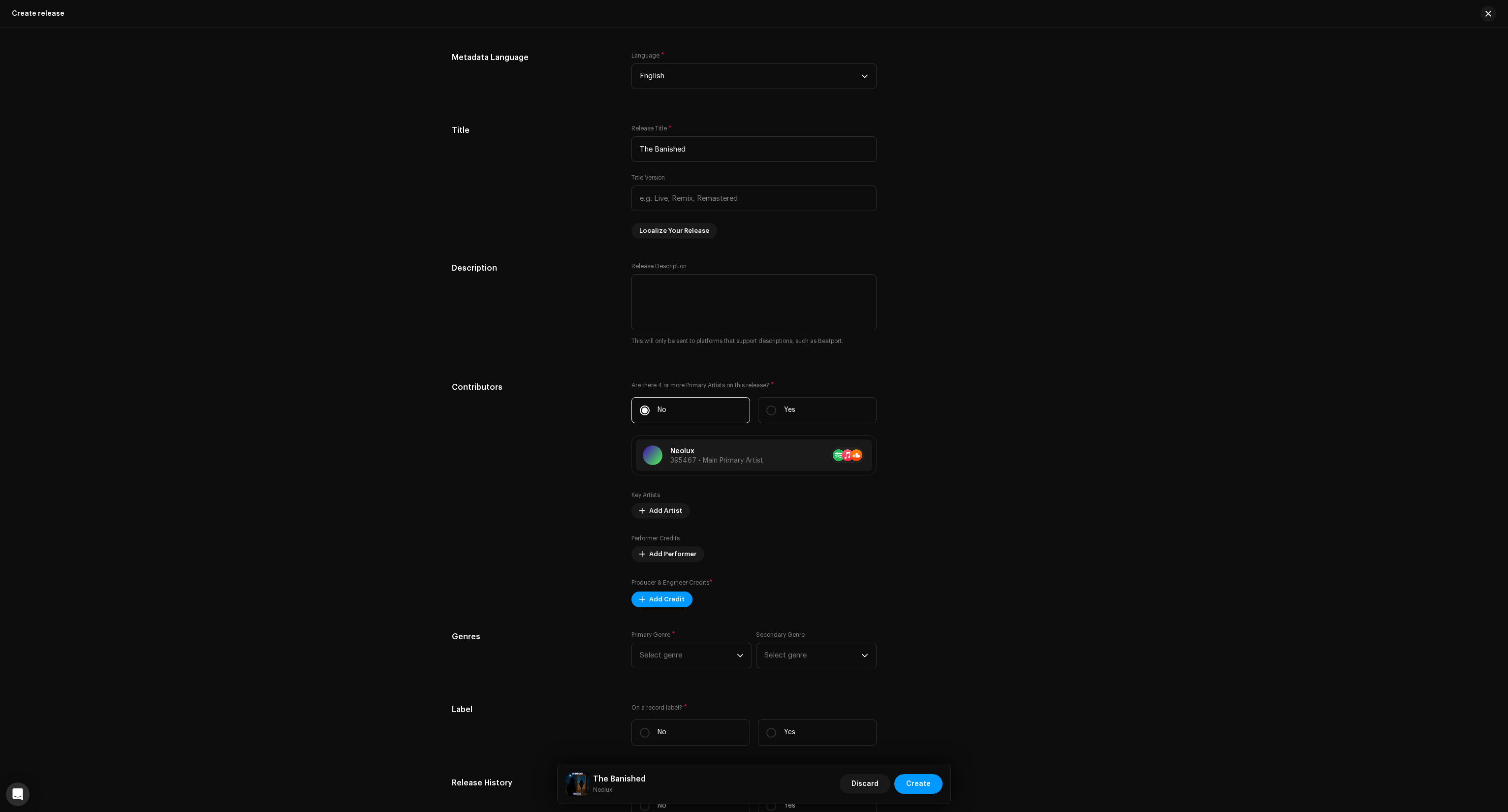
scroll to position [1082, 0]
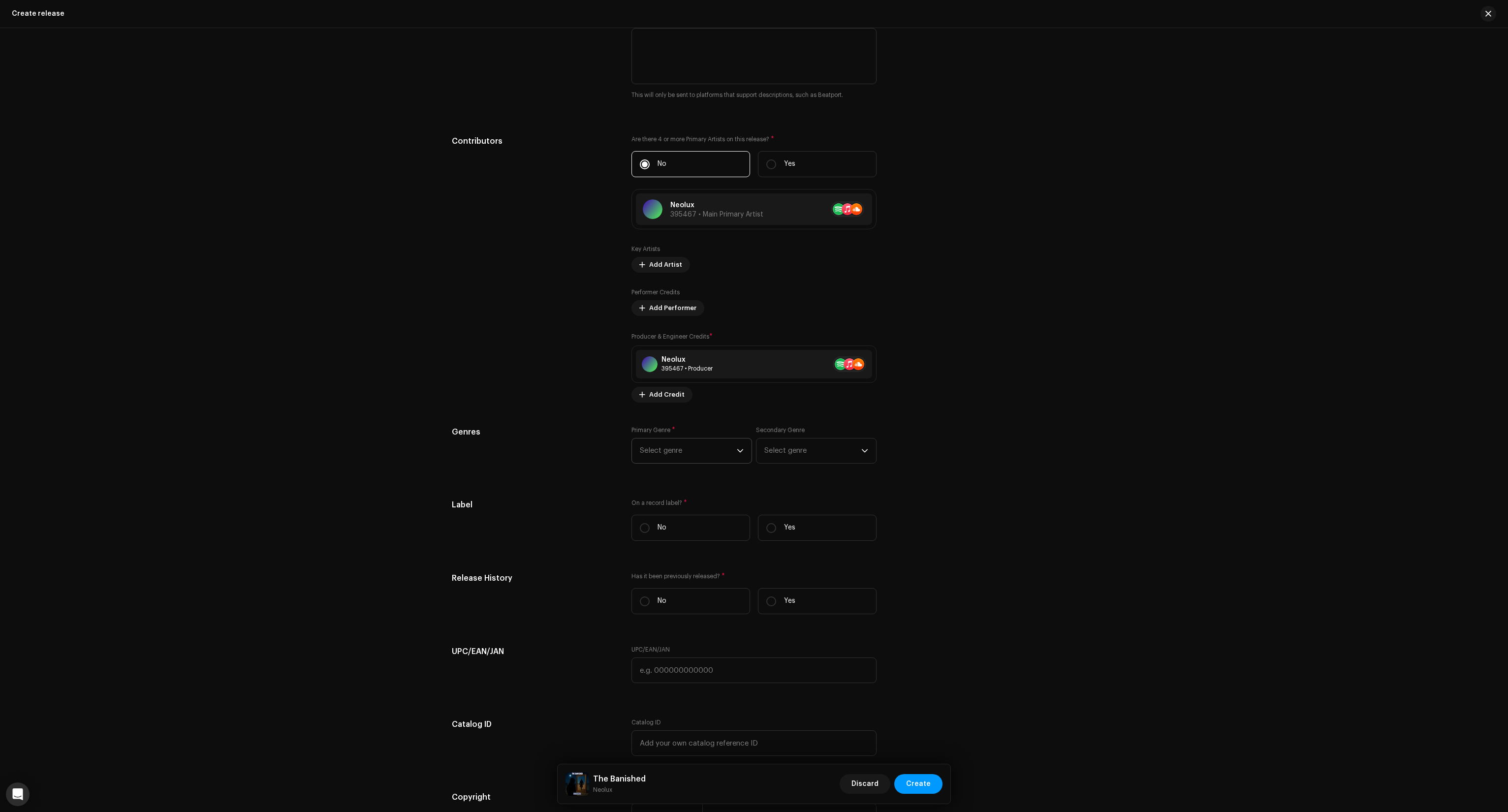
click at [719, 454] on span "Select genre" at bounding box center [688, 451] width 97 height 25
type input "hard"
click at [667, 524] on span "Hardcore" at bounding box center [656, 526] width 33 height 10
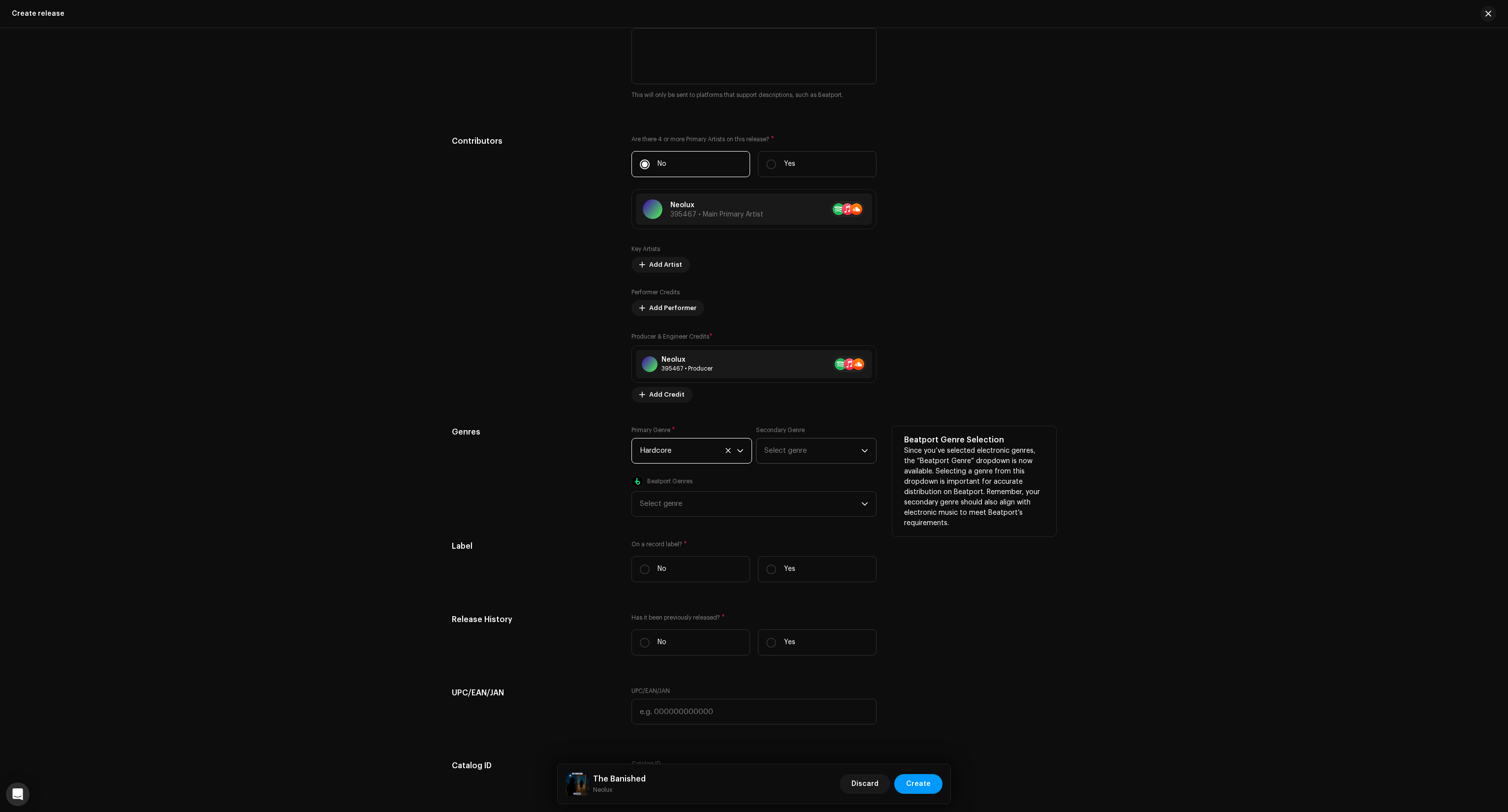
click at [786, 462] on span "Select genre" at bounding box center [812, 451] width 97 height 25
type input "electronic"
click at [798, 564] on li "Electronic" at bounding box center [817, 566] width 112 height 20
click at [684, 502] on div "Select genre" at bounding box center [750, 504] width 222 height 25
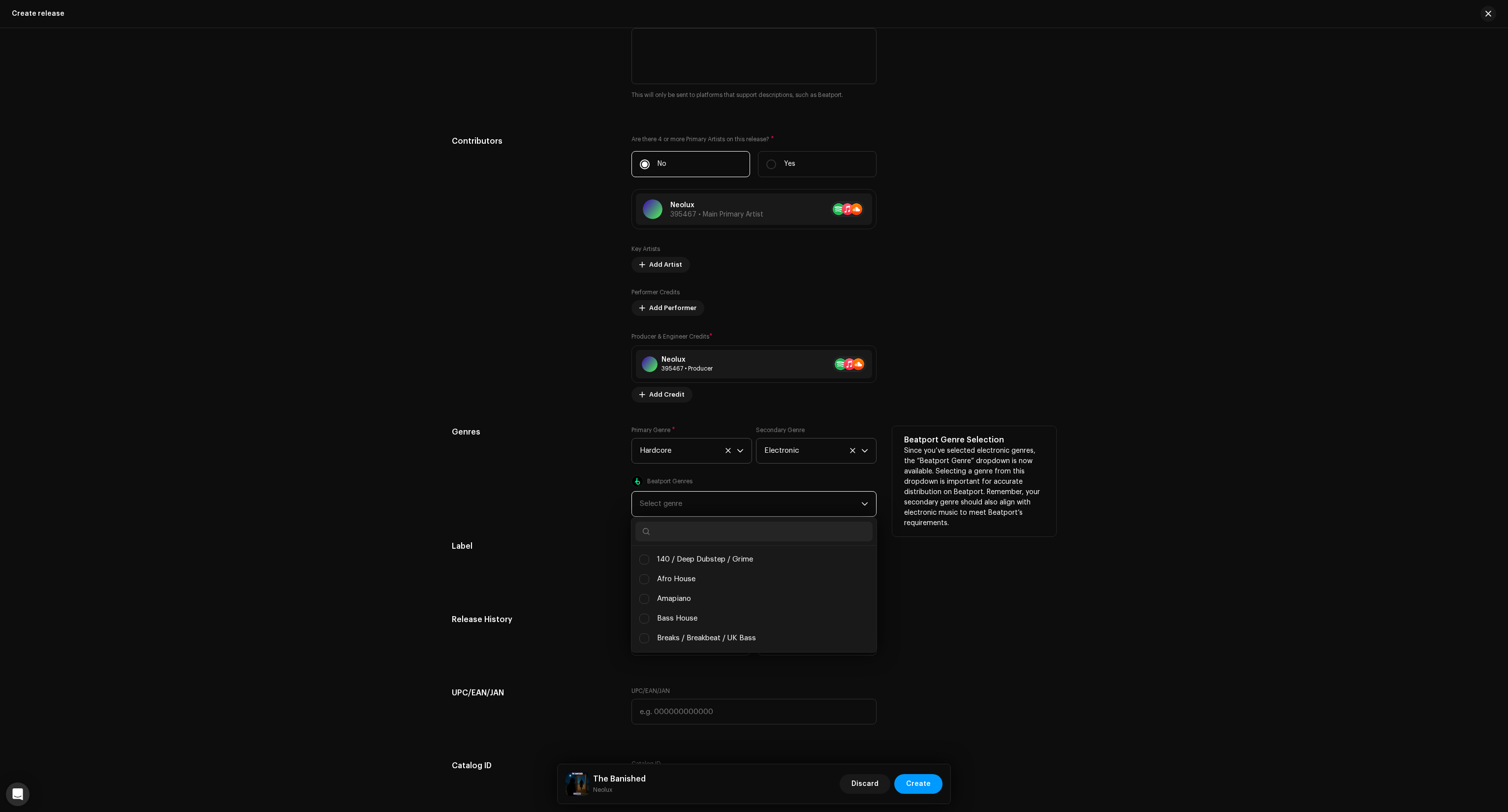
scroll to position [173, 0]
click at [680, 509] on div "Select genre" at bounding box center [750, 504] width 222 height 25
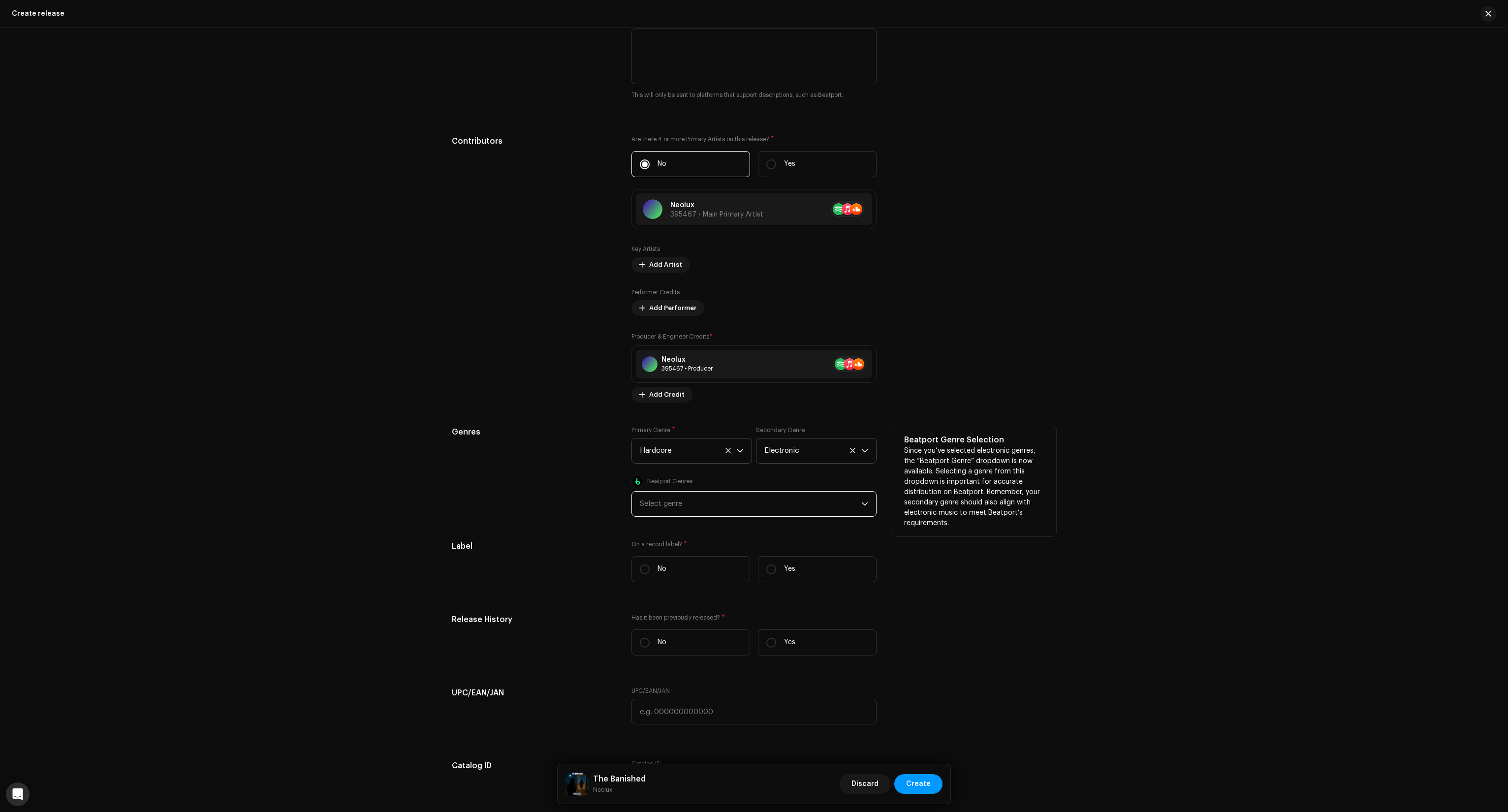
click at [665, 505] on div "Select genre" at bounding box center [750, 504] width 222 height 25
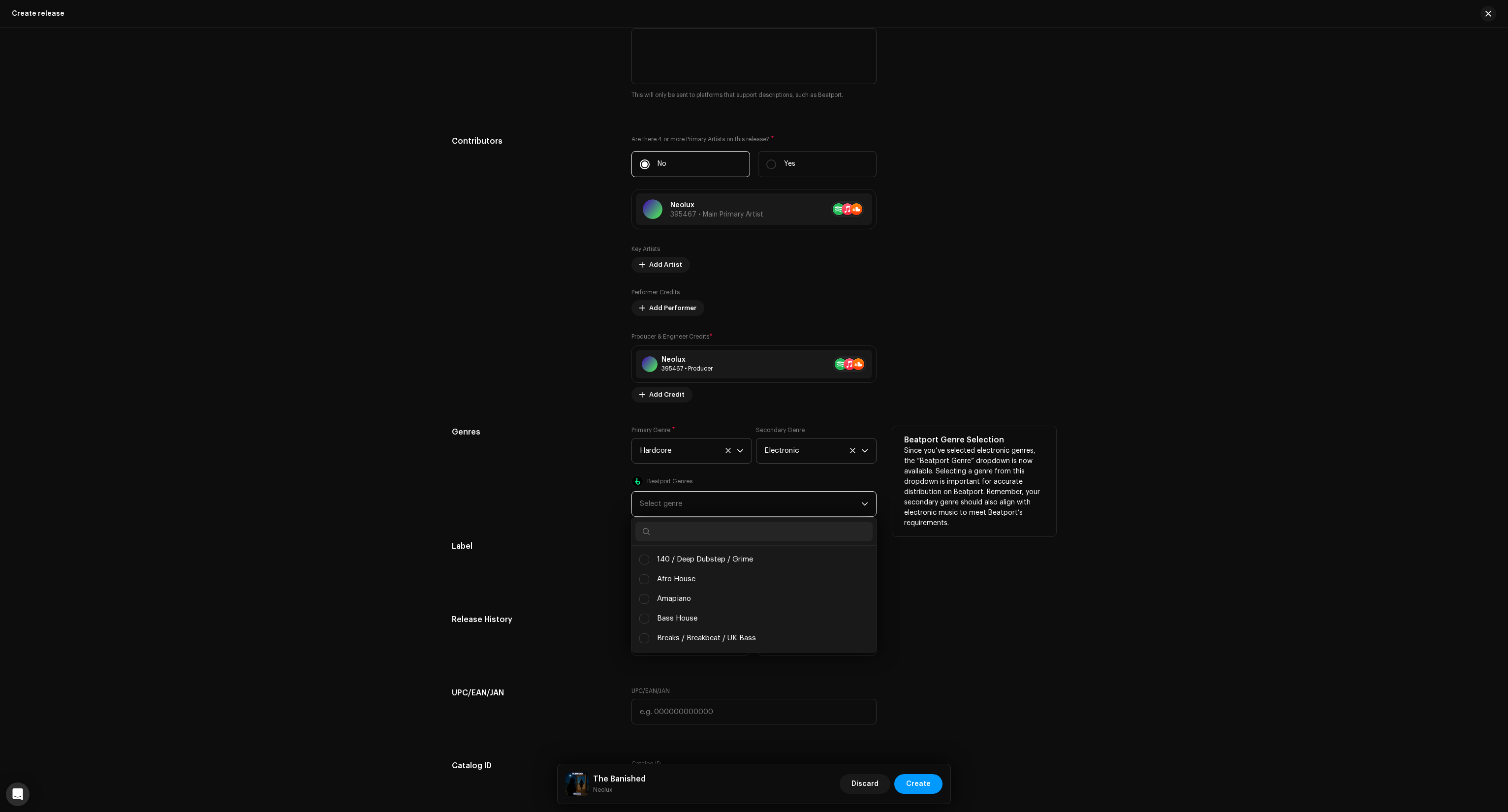
click at [664, 534] on input "text" at bounding box center [754, 531] width 238 height 20
type input "hard"
click at [682, 558] on span "Hard Dance / Hardcore / Neo Rave" at bounding box center [715, 559] width 117 height 11
checkbox input "true"
click at [563, 517] on div "Genres" at bounding box center [534, 471] width 164 height 91
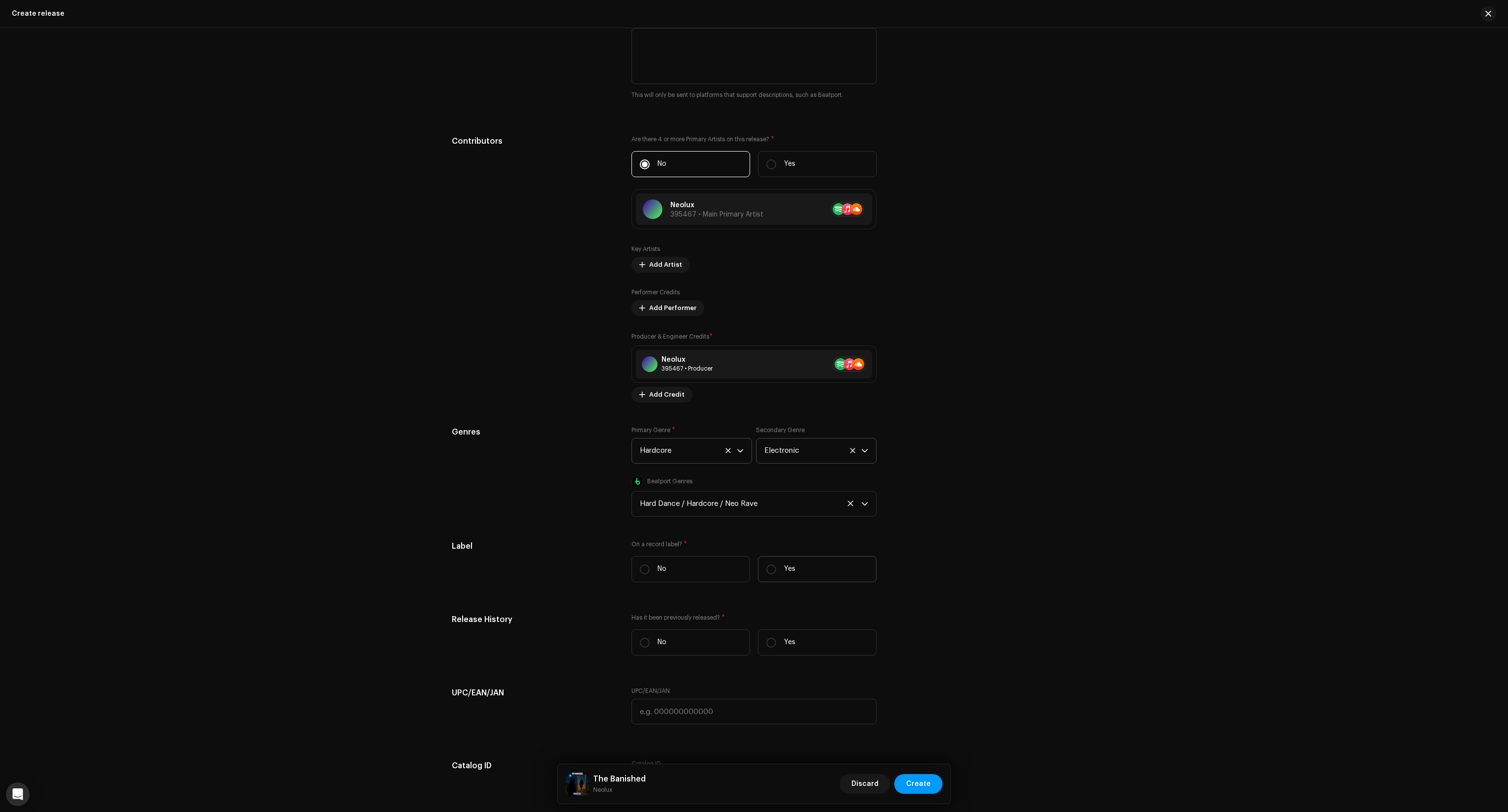
click at [782, 564] on label "Yes" at bounding box center [817, 568] width 118 height 26
click at [776, 564] on input "Yes" at bounding box center [770, 568] width 10 height 10
radio input "true"
click at [703, 631] on span "Select label" at bounding box center [750, 618] width 222 height 25
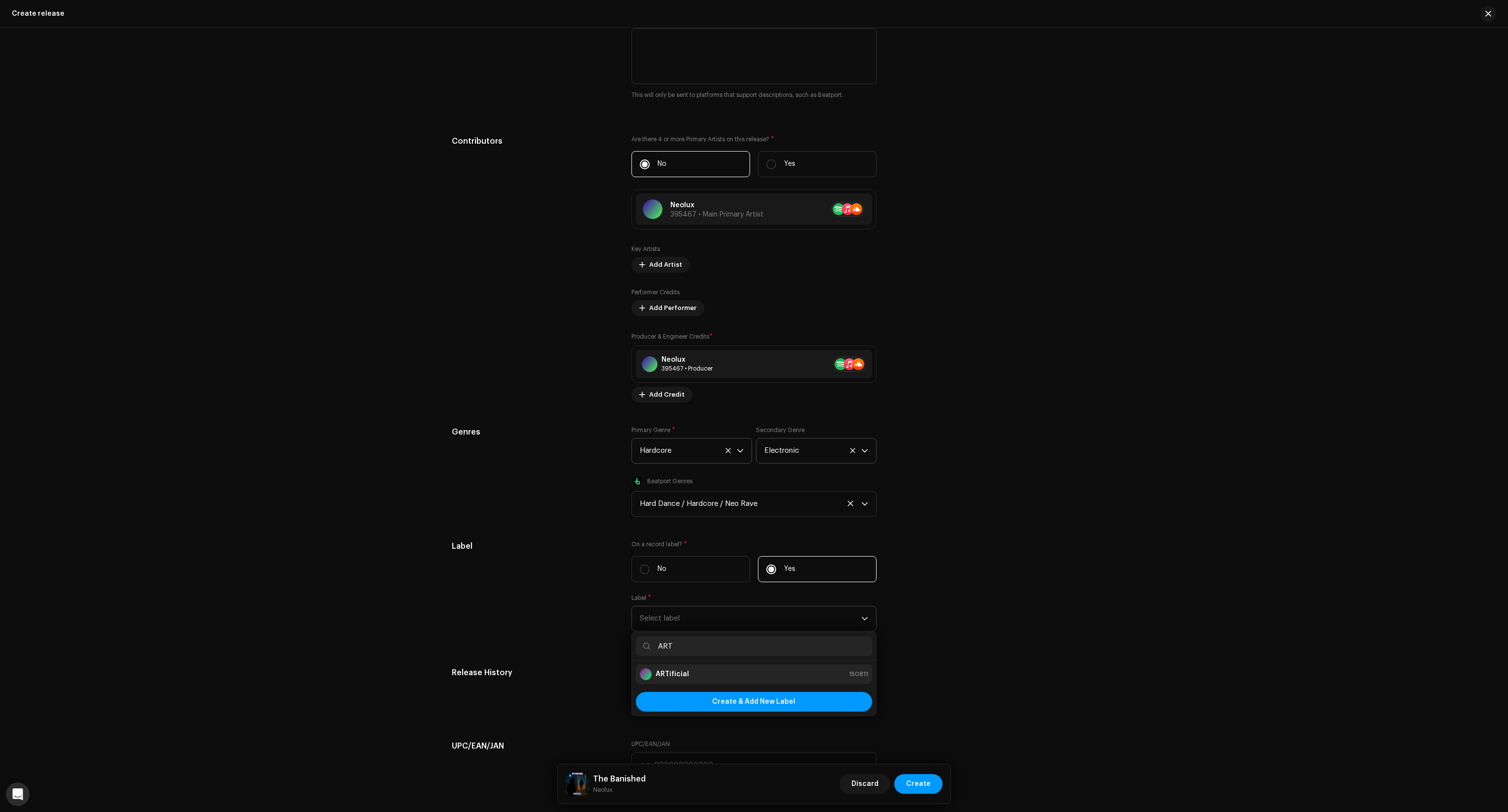
type input "ART"
click at [681, 671] on strong "ARTificial" at bounding box center [673, 673] width 34 height 10
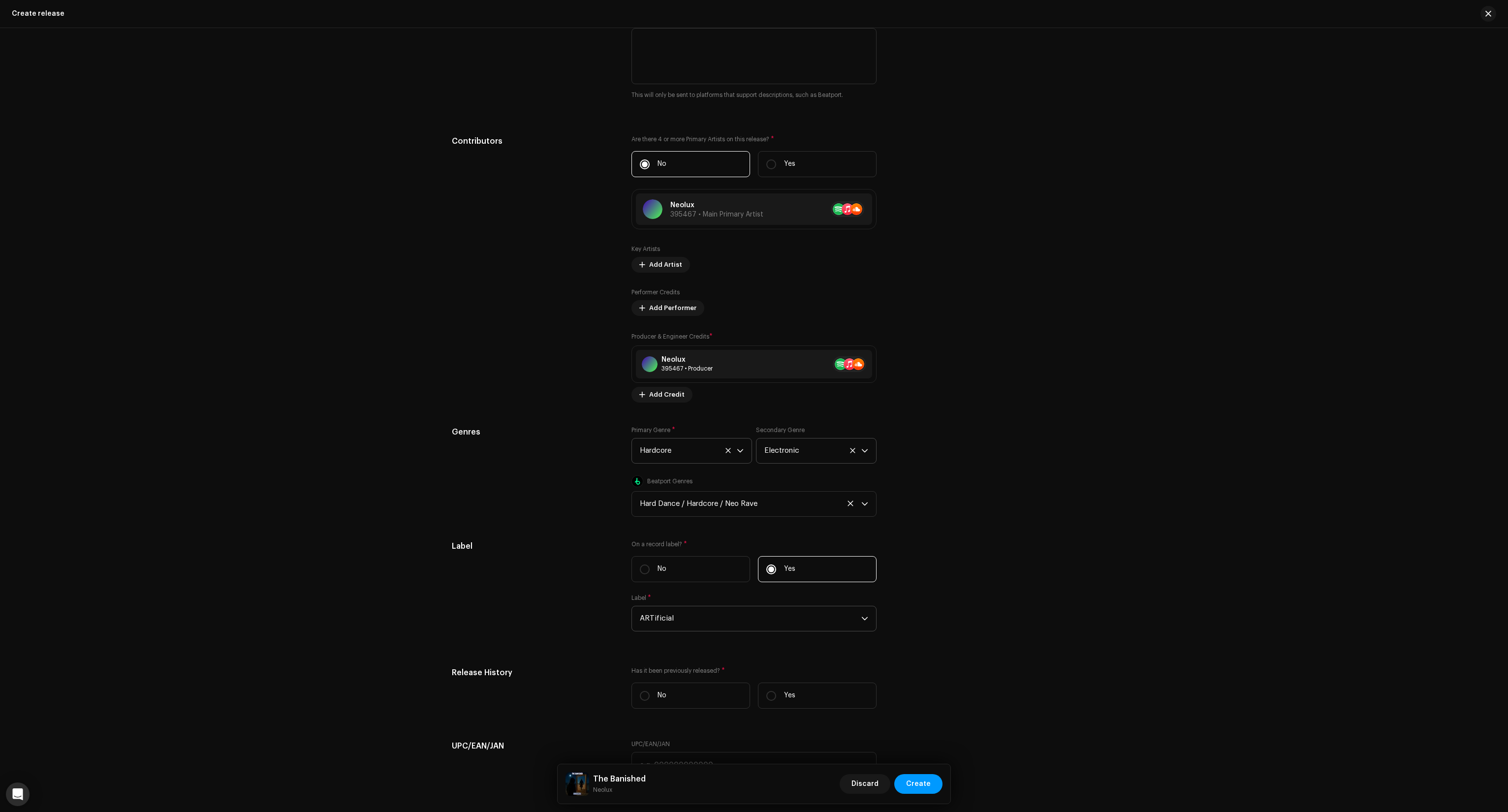
click at [545, 611] on div "Label" at bounding box center [534, 591] width 164 height 103
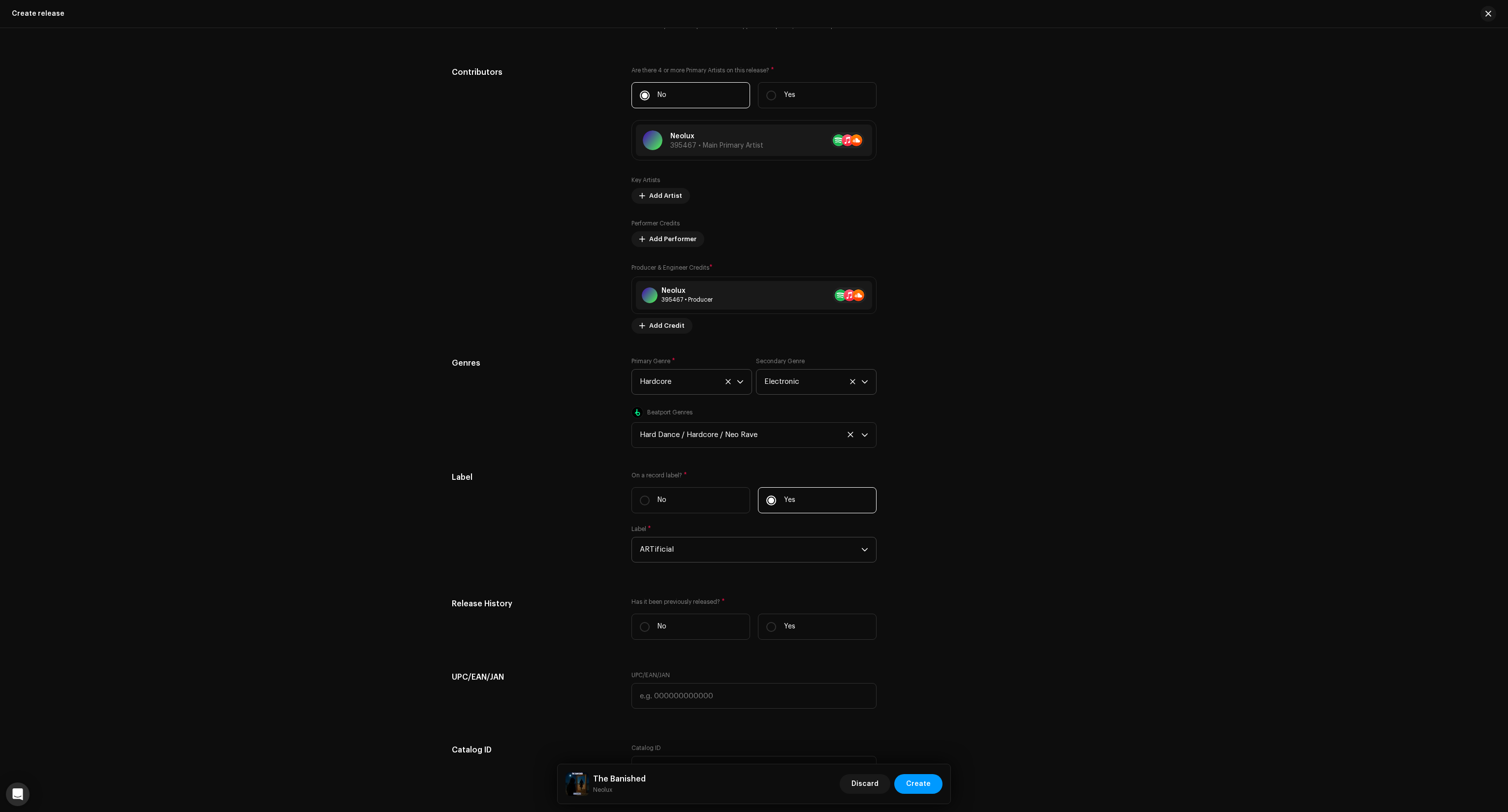
scroll to position [1279, 0]
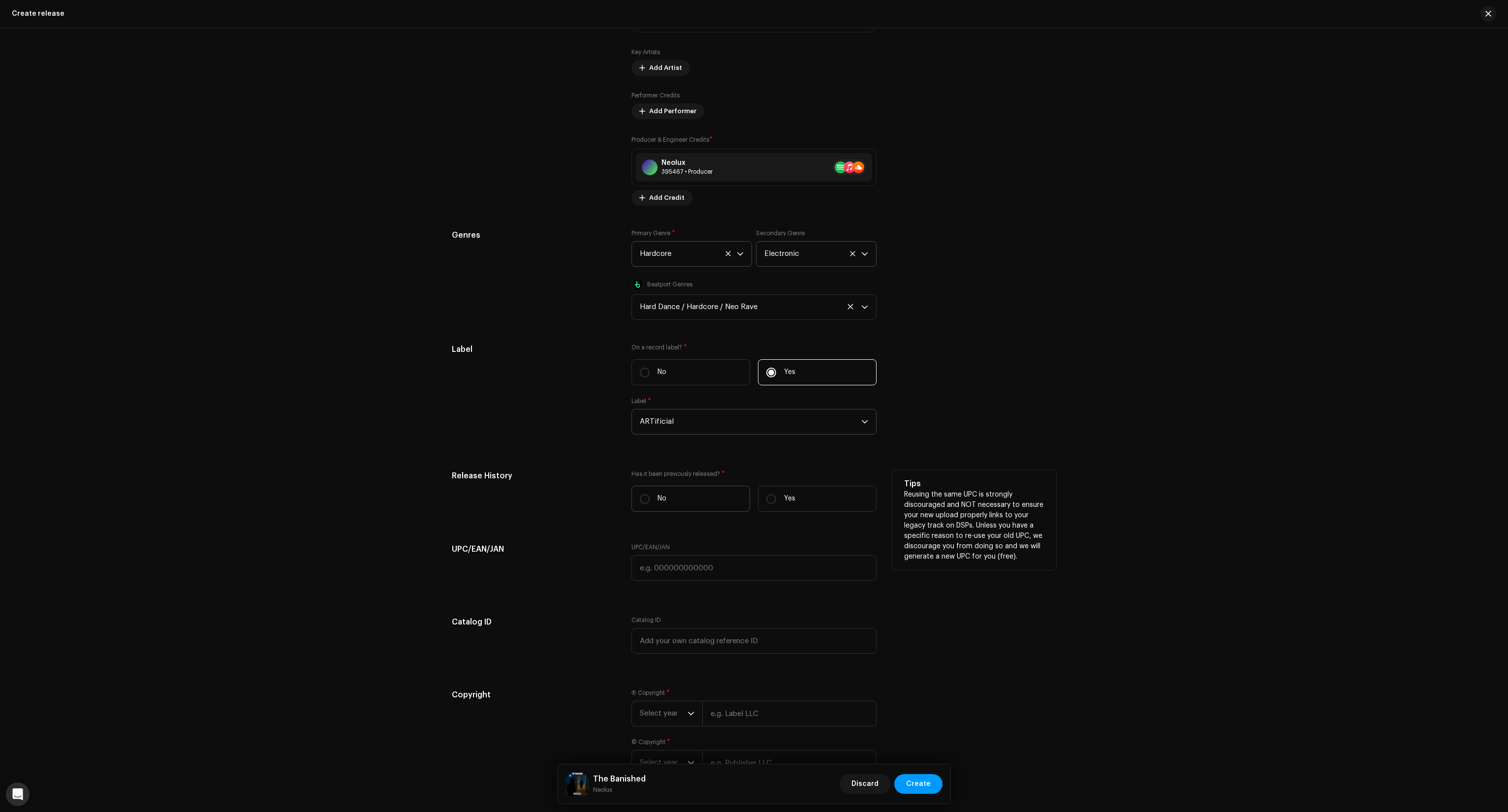
click at [688, 511] on label "No" at bounding box center [690, 498] width 118 height 26
click at [649, 503] on input "No" at bounding box center [644, 498] width 10 height 10
radio input "true"
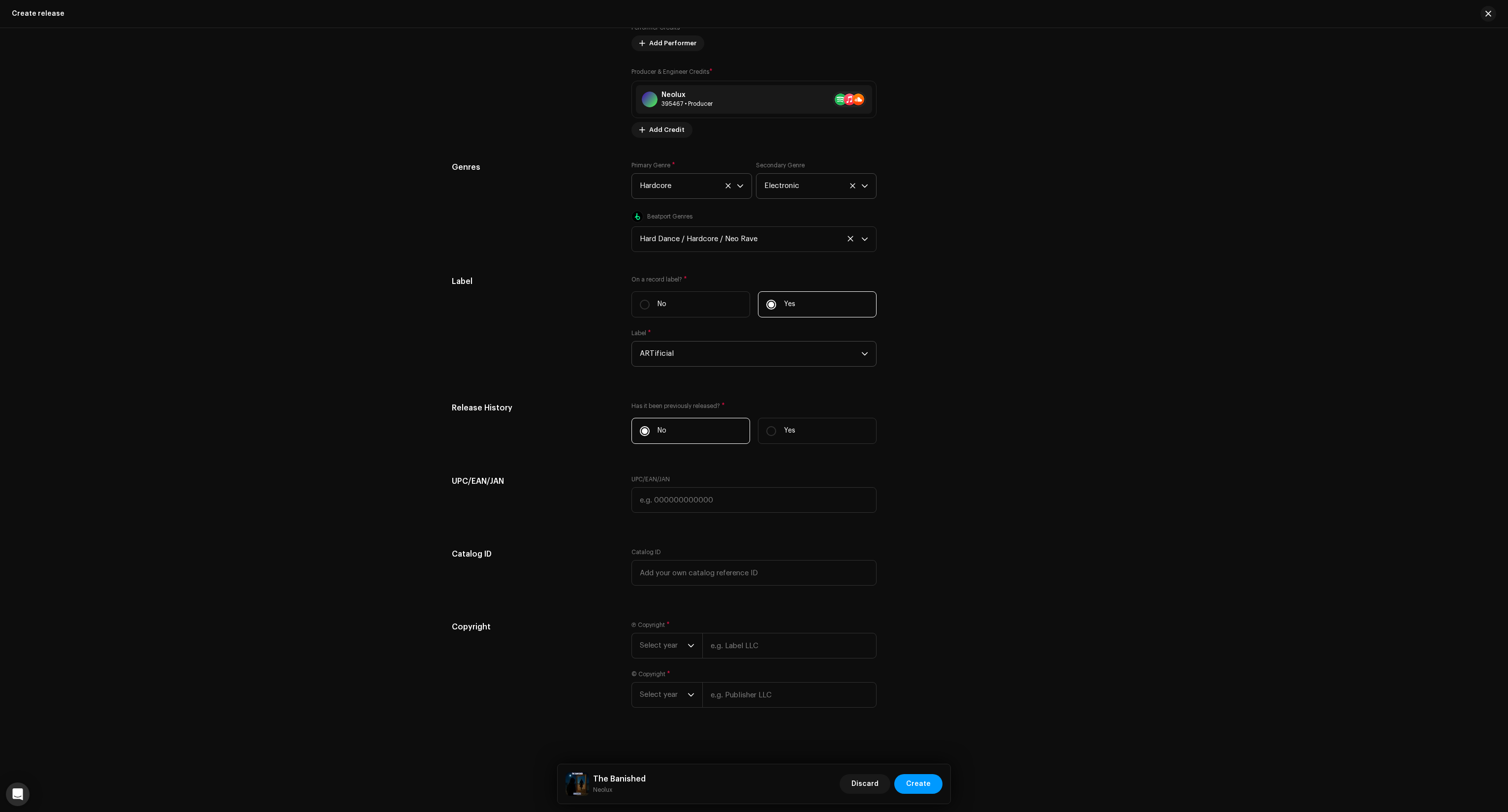
scroll to position [1353, 0]
click at [667, 646] on span "Select year" at bounding box center [664, 644] width 48 height 25
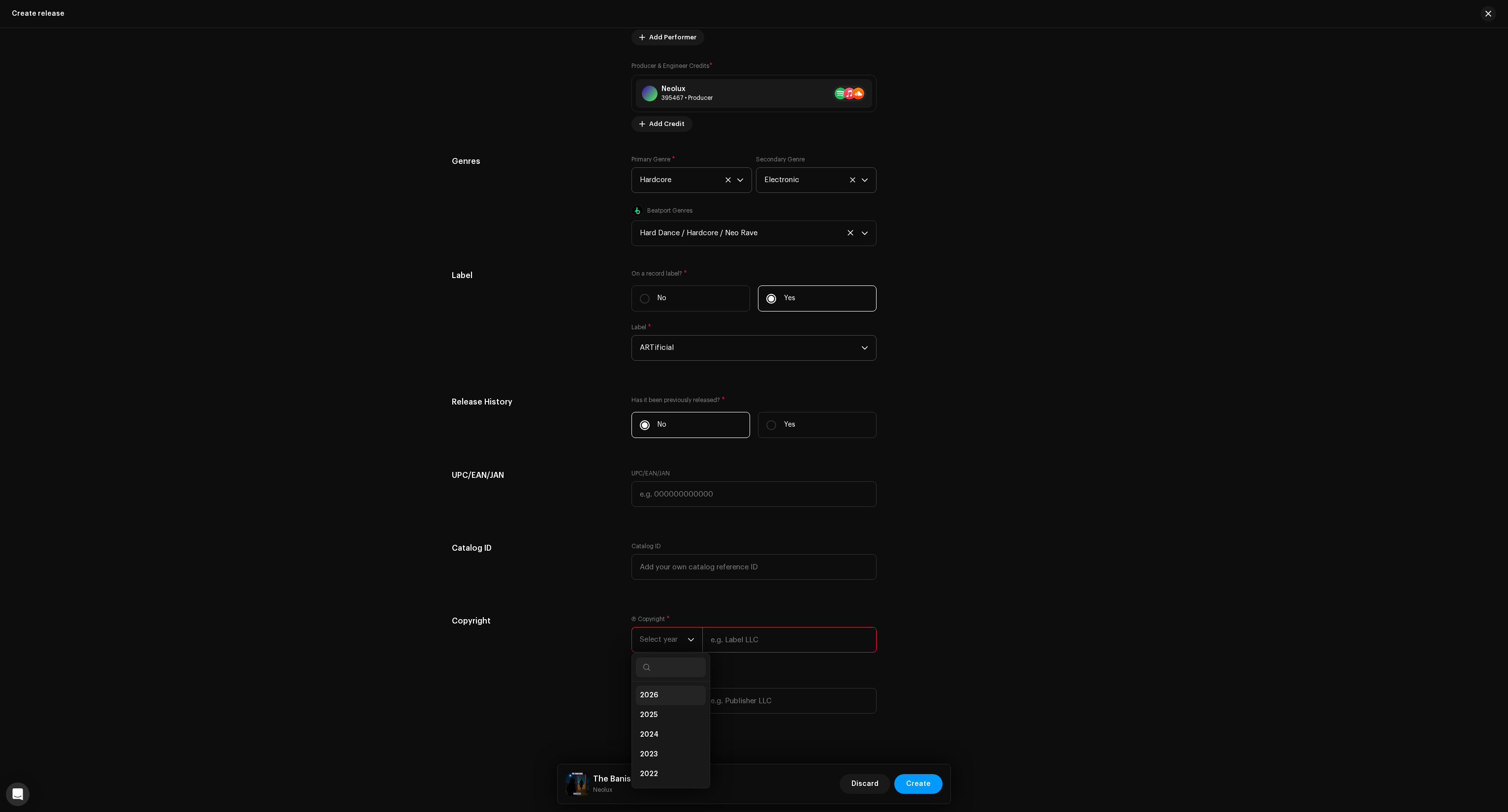
click at [661, 702] on li "2026" at bounding box center [671, 695] width 70 height 20
click at [730, 645] on input "text" at bounding box center [789, 639] width 174 height 26
type input "ARTificial"
click at [648, 689] on span "Select year" at bounding box center [664, 693] width 48 height 25
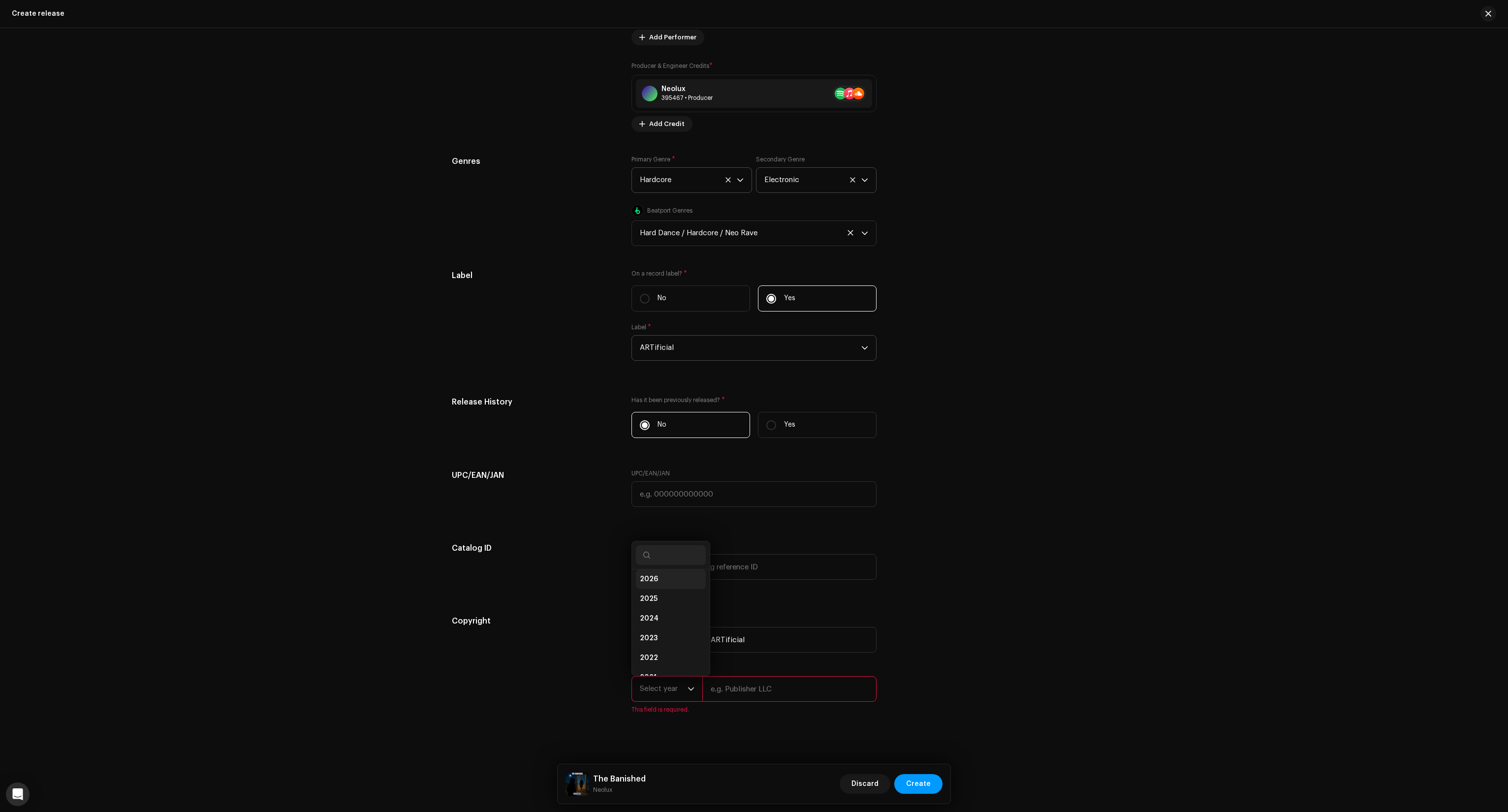
click at [661, 584] on li "2026" at bounding box center [671, 579] width 70 height 20
click at [747, 687] on input "text" at bounding box center [789, 688] width 174 height 26
type input "ARTificial"
click at [907, 653] on div "Copyright Ⓟ Copyright * 2026 ARTificial © Copyright * 2026 ARTificial" at bounding box center [754, 668] width 604 height 99
click at [923, 780] on span "Create" at bounding box center [918, 784] width 25 height 20
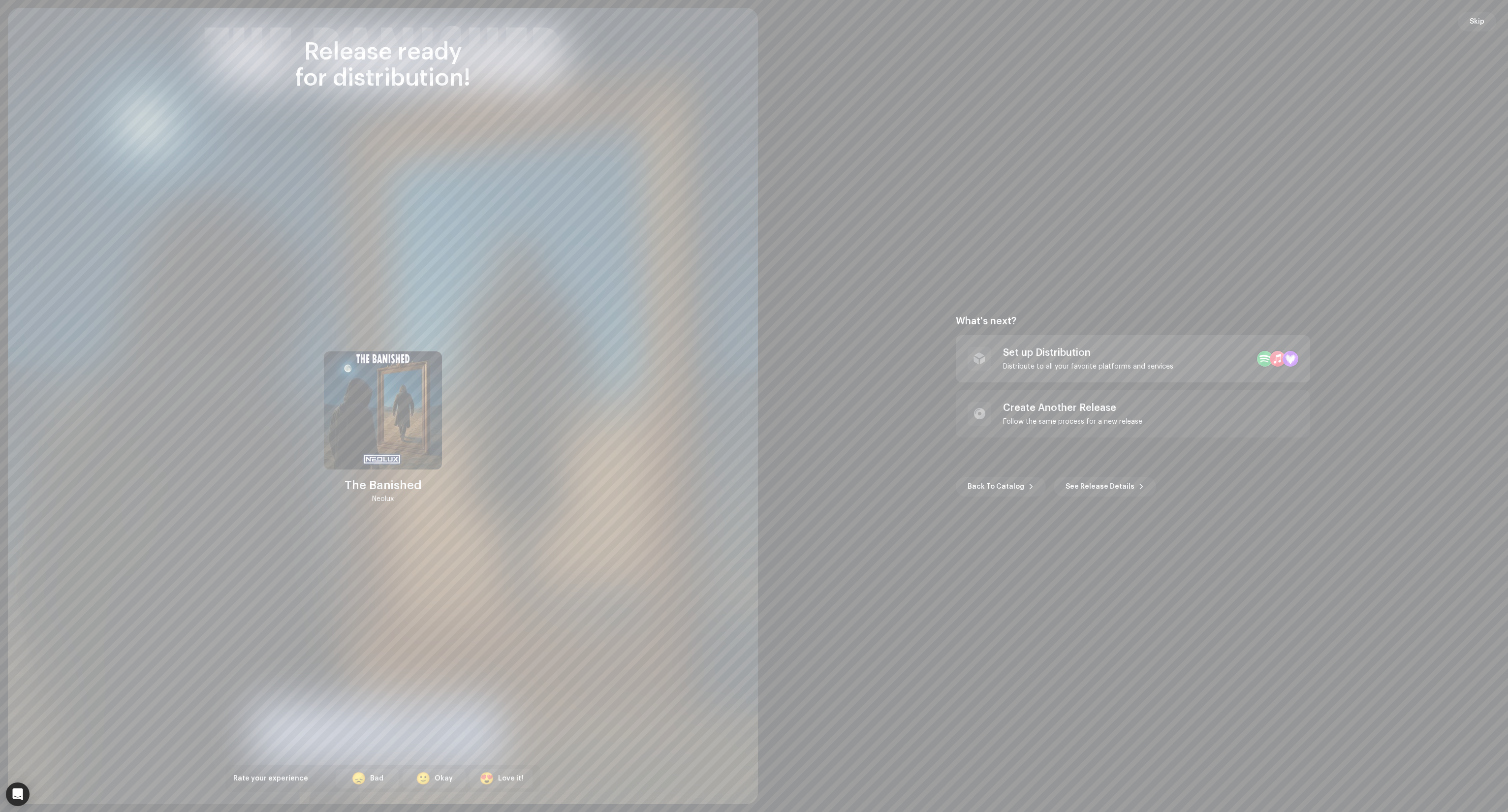
click at [983, 358] on div at bounding box center [979, 358] width 12 height 8
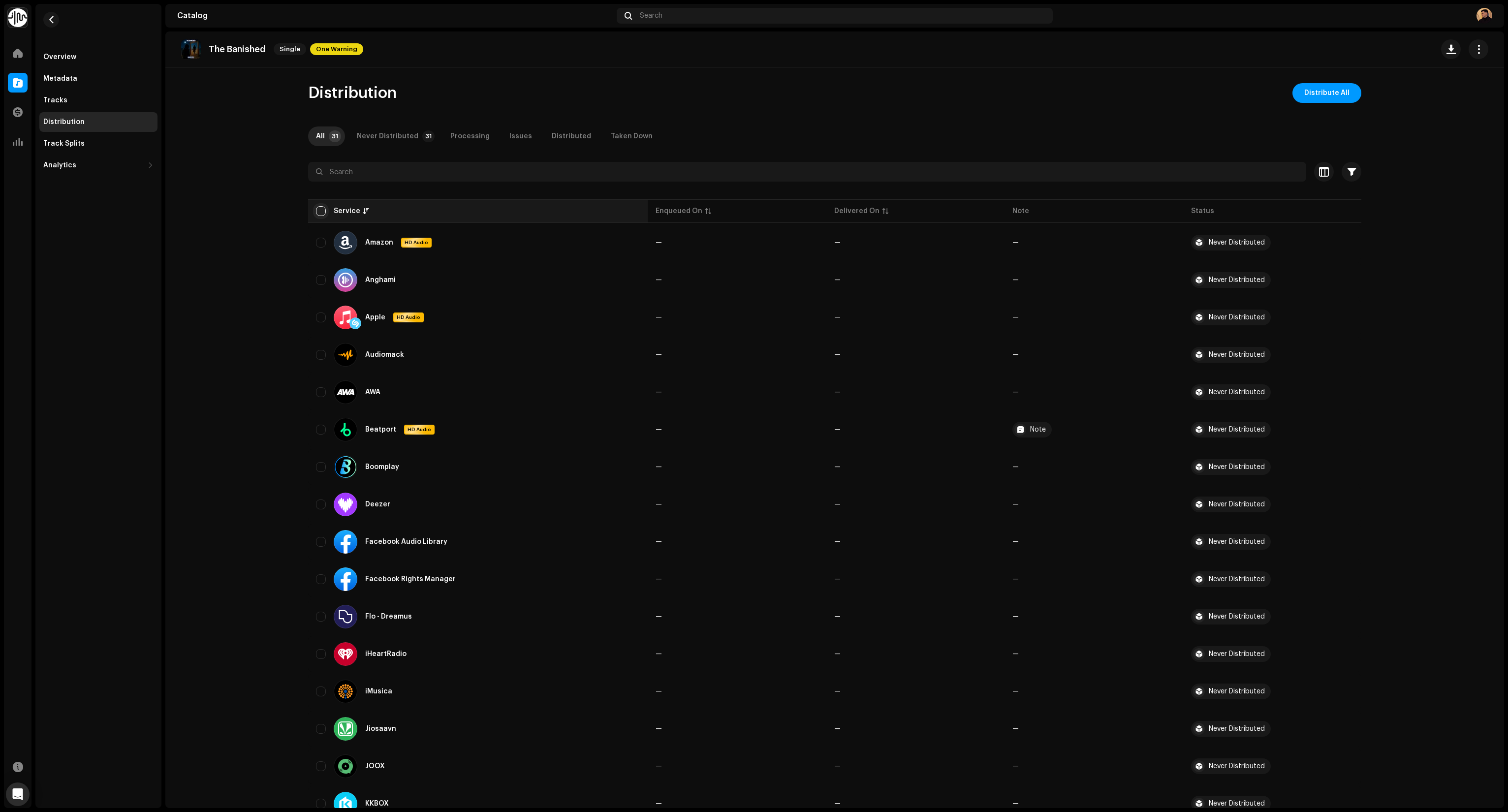
click at [318, 213] on input "checkbox" at bounding box center [320, 211] width 10 height 10
checkbox input "true"
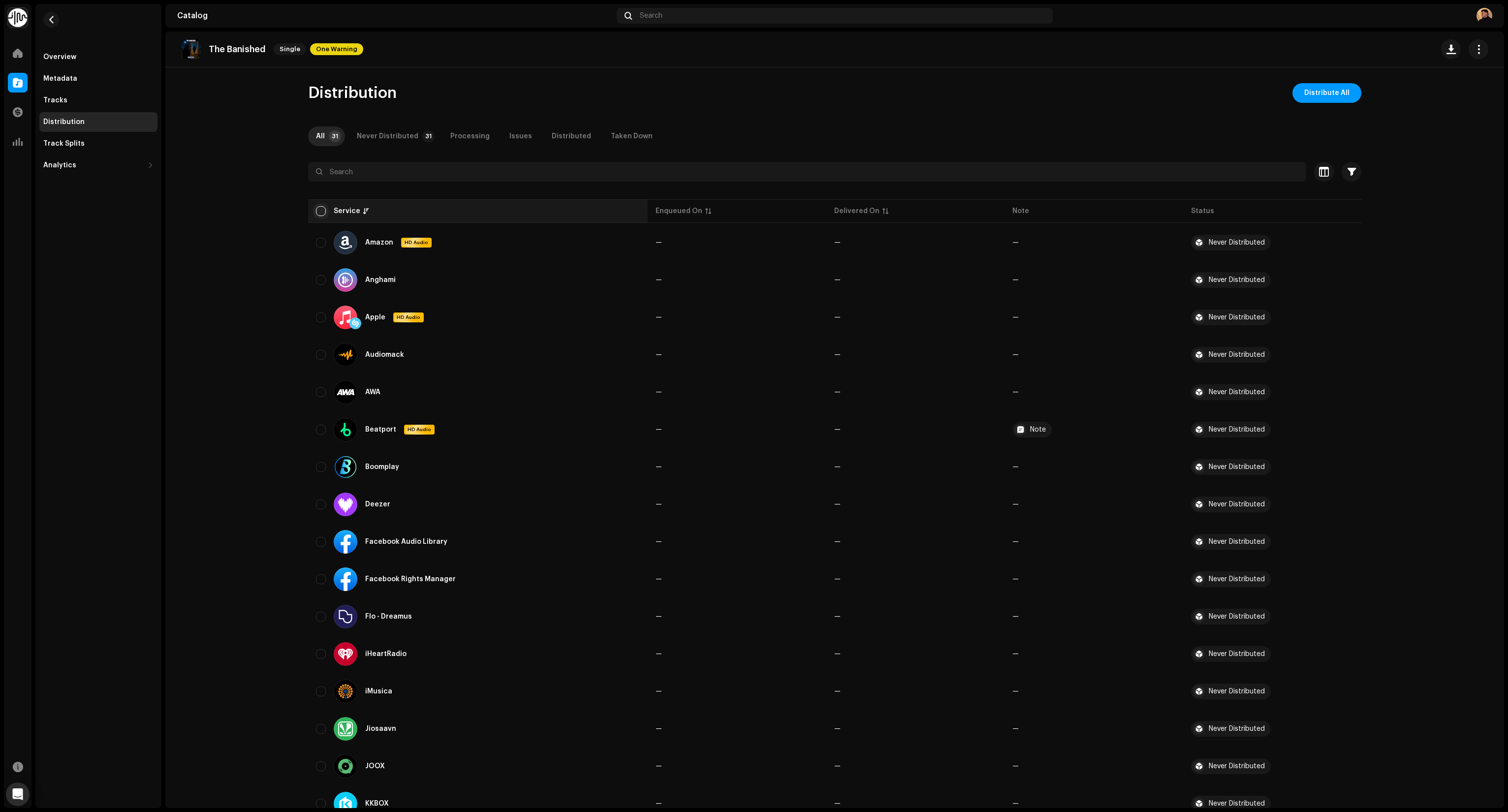
checkbox input "true"
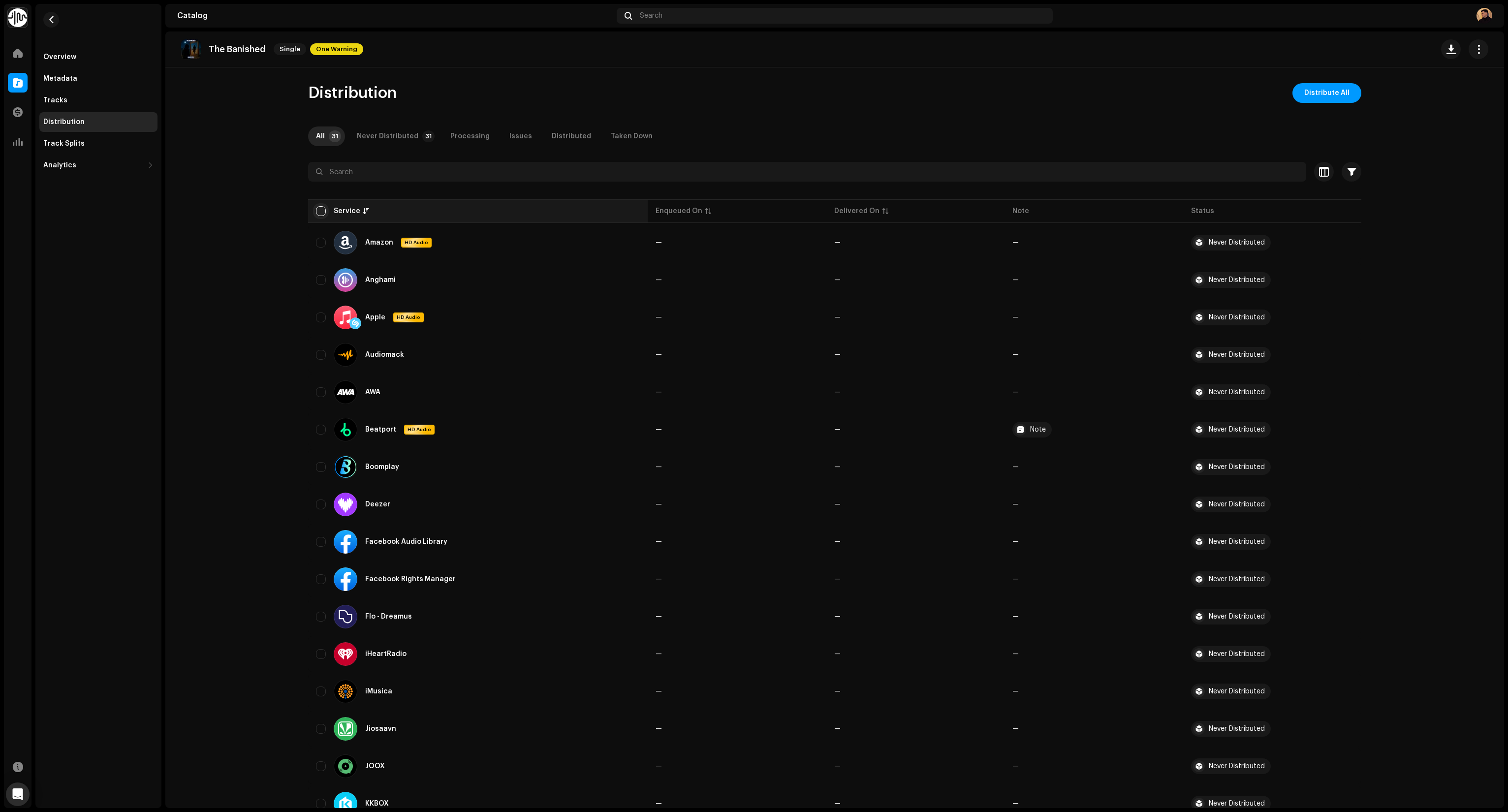
checkbox input "true"
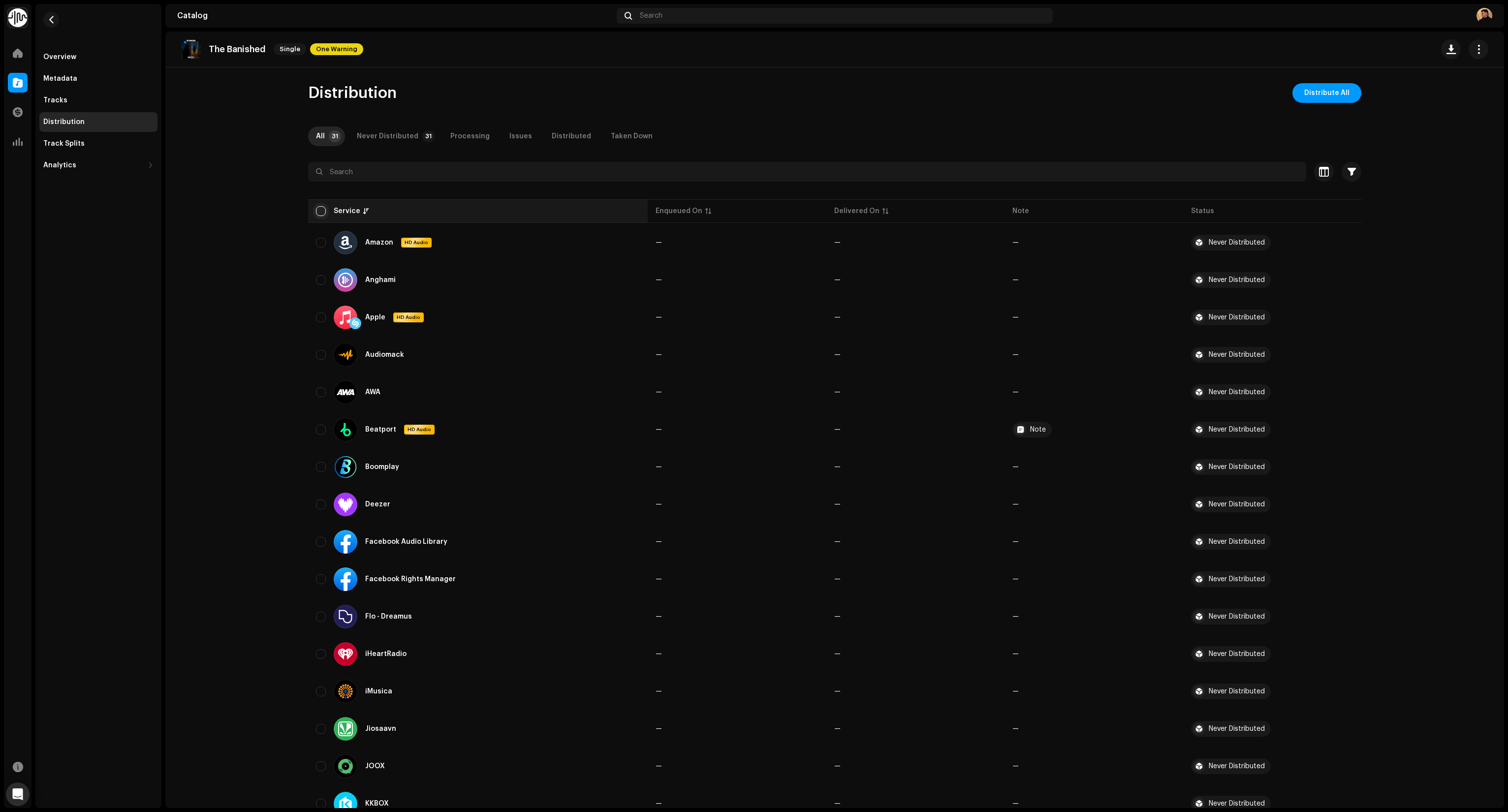
checkbox input "true"
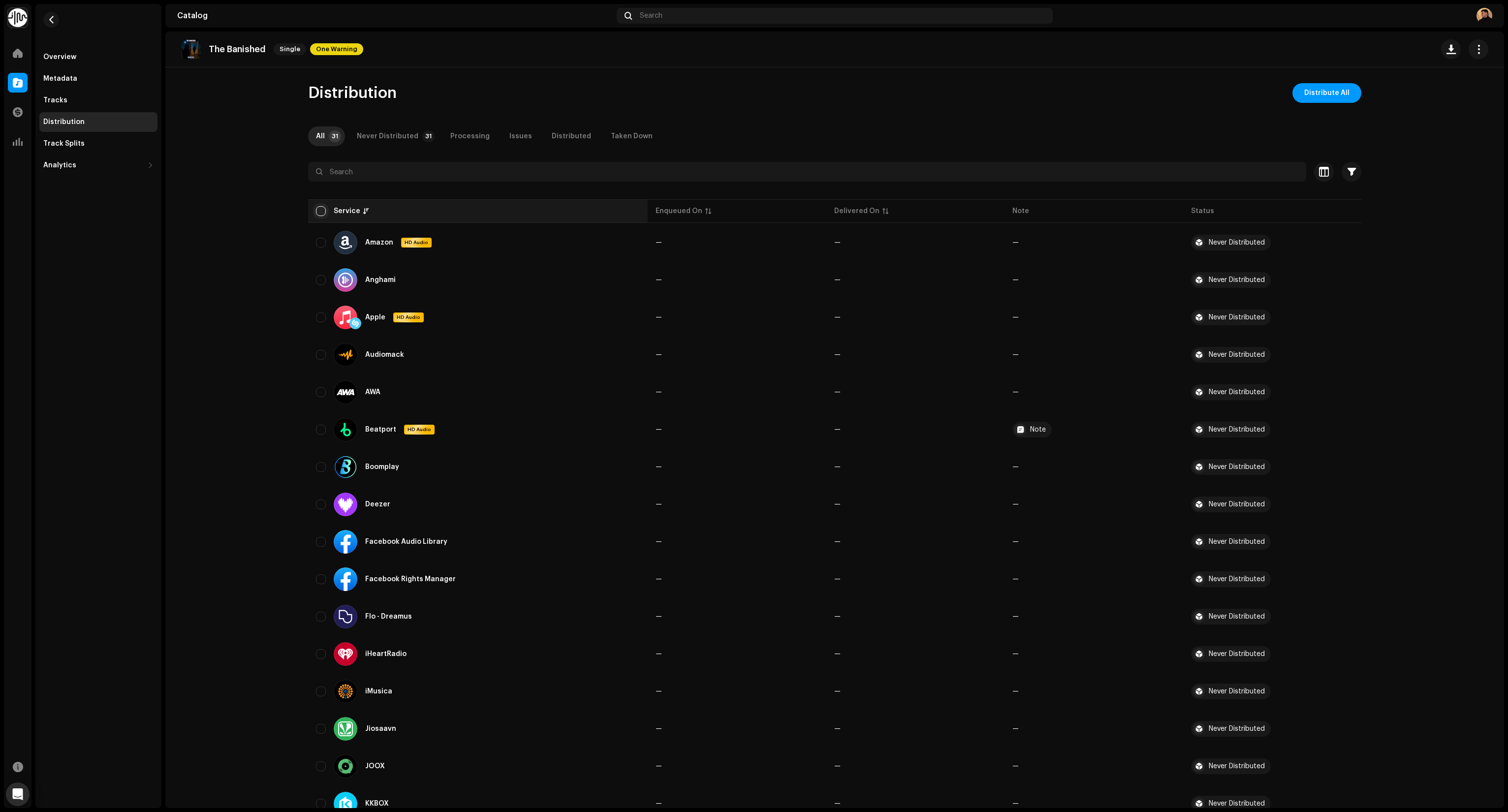
checkbox input "true"
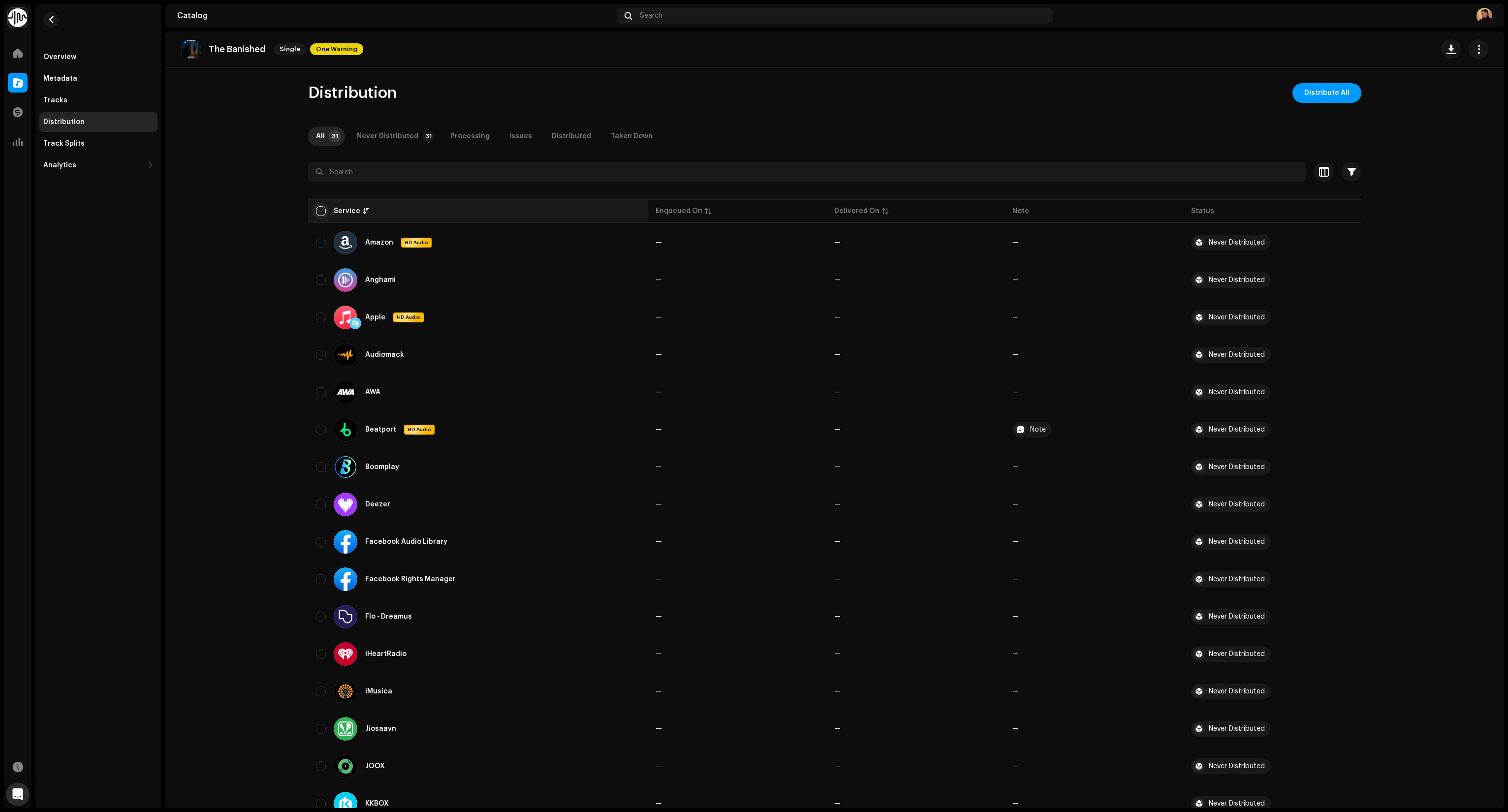
checkbox input "true"
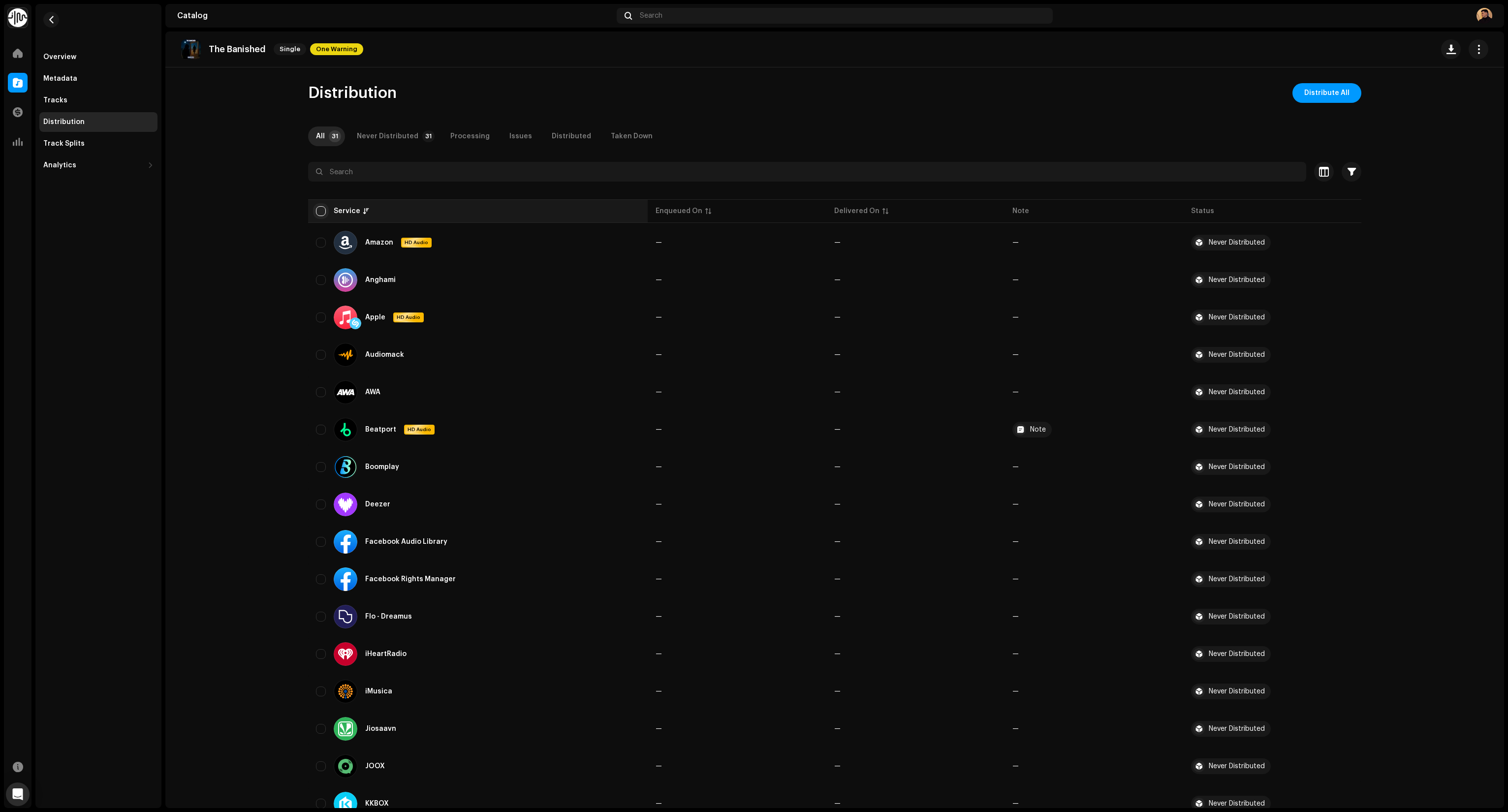
checkbox input "true"
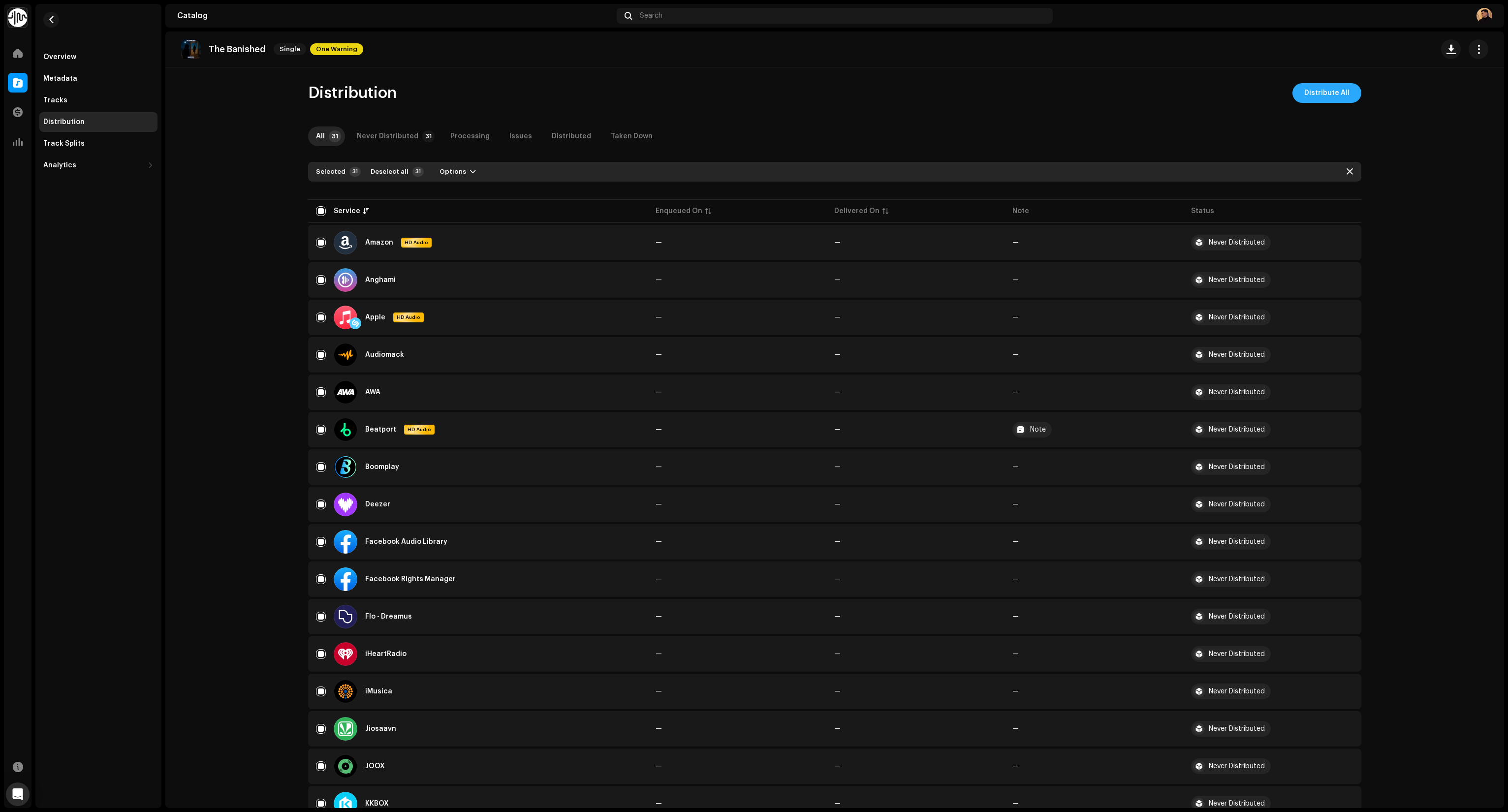
click at [1340, 95] on span "Distribute All" at bounding box center [1327, 92] width 45 height 20
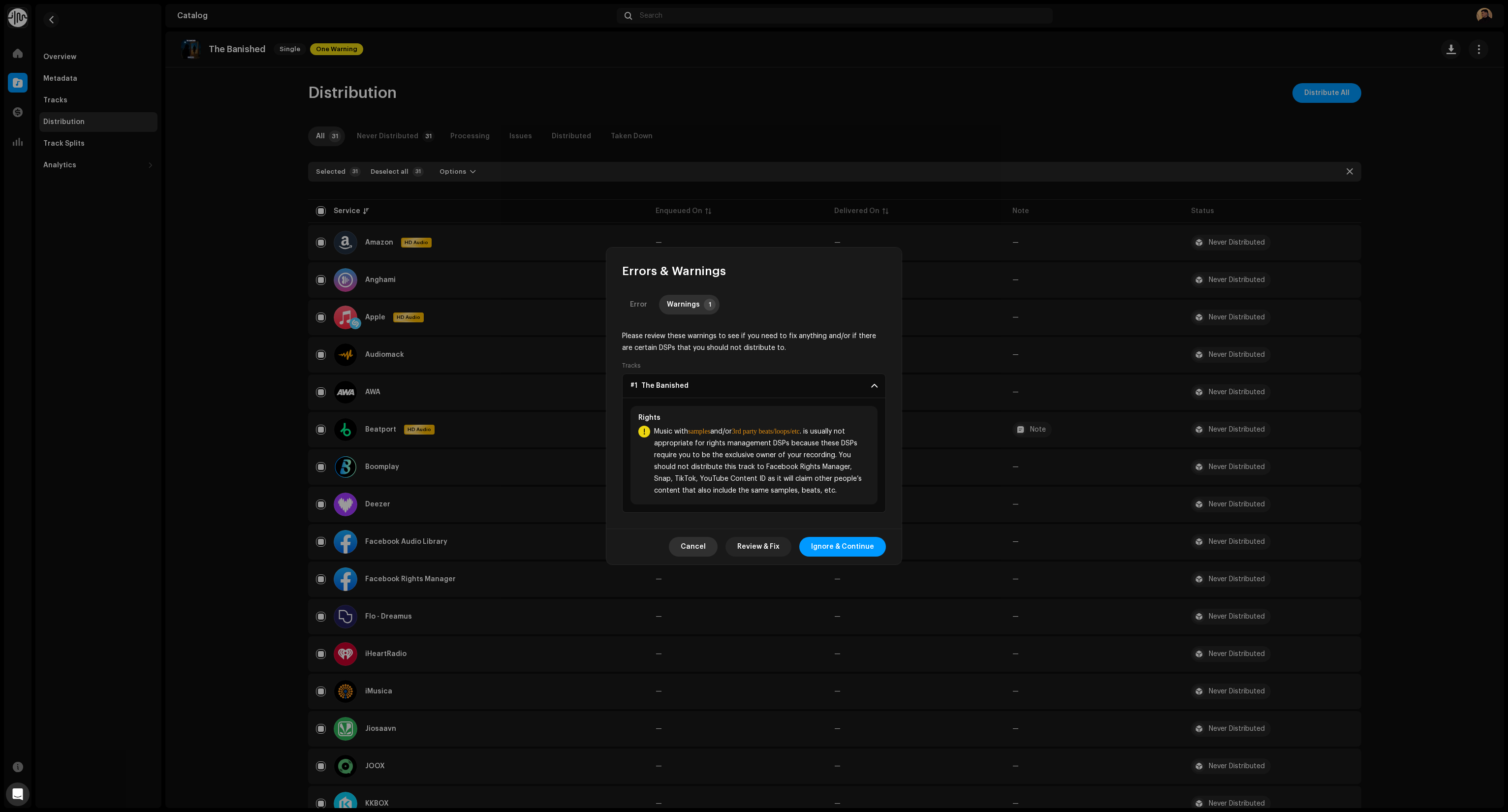
click at [701, 551] on span "Cancel" at bounding box center [693, 546] width 25 height 20
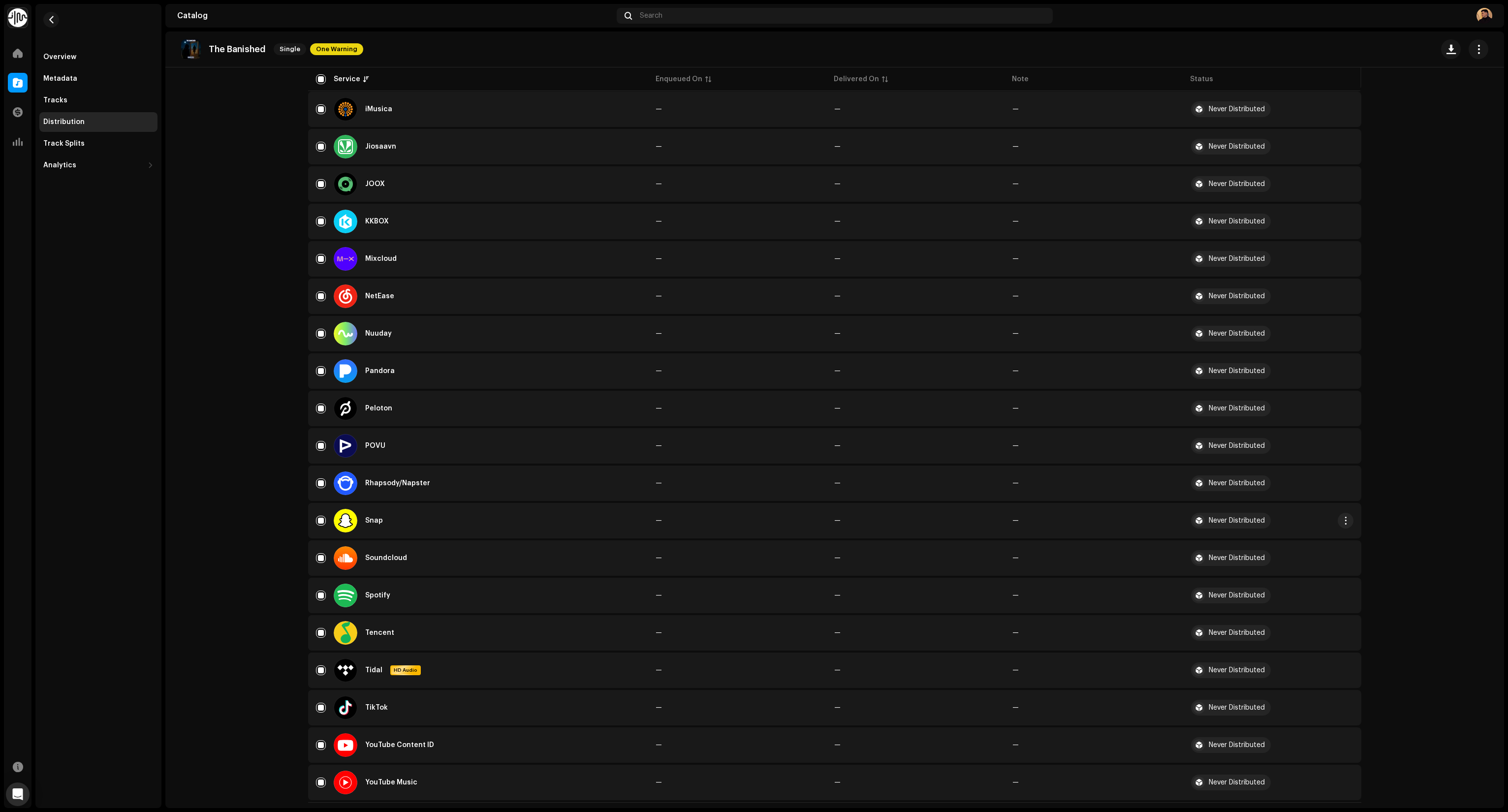
scroll to position [602, 0]
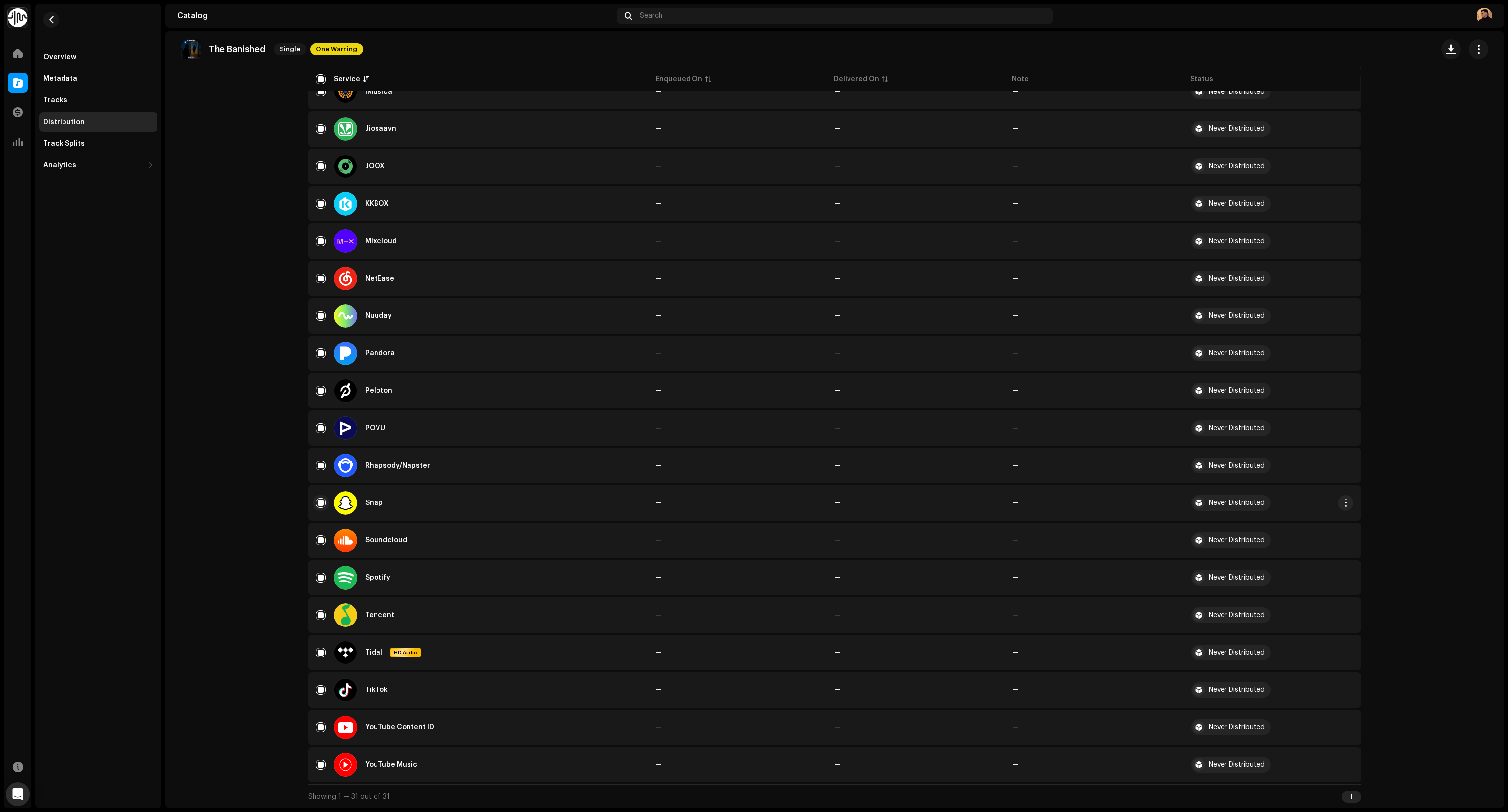
click at [318, 504] on input "Row Selected" at bounding box center [320, 502] width 10 height 10
checkbox input "false"
click at [319, 503] on input "Row Unselected" at bounding box center [320, 502] width 10 height 10
checkbox input "true"
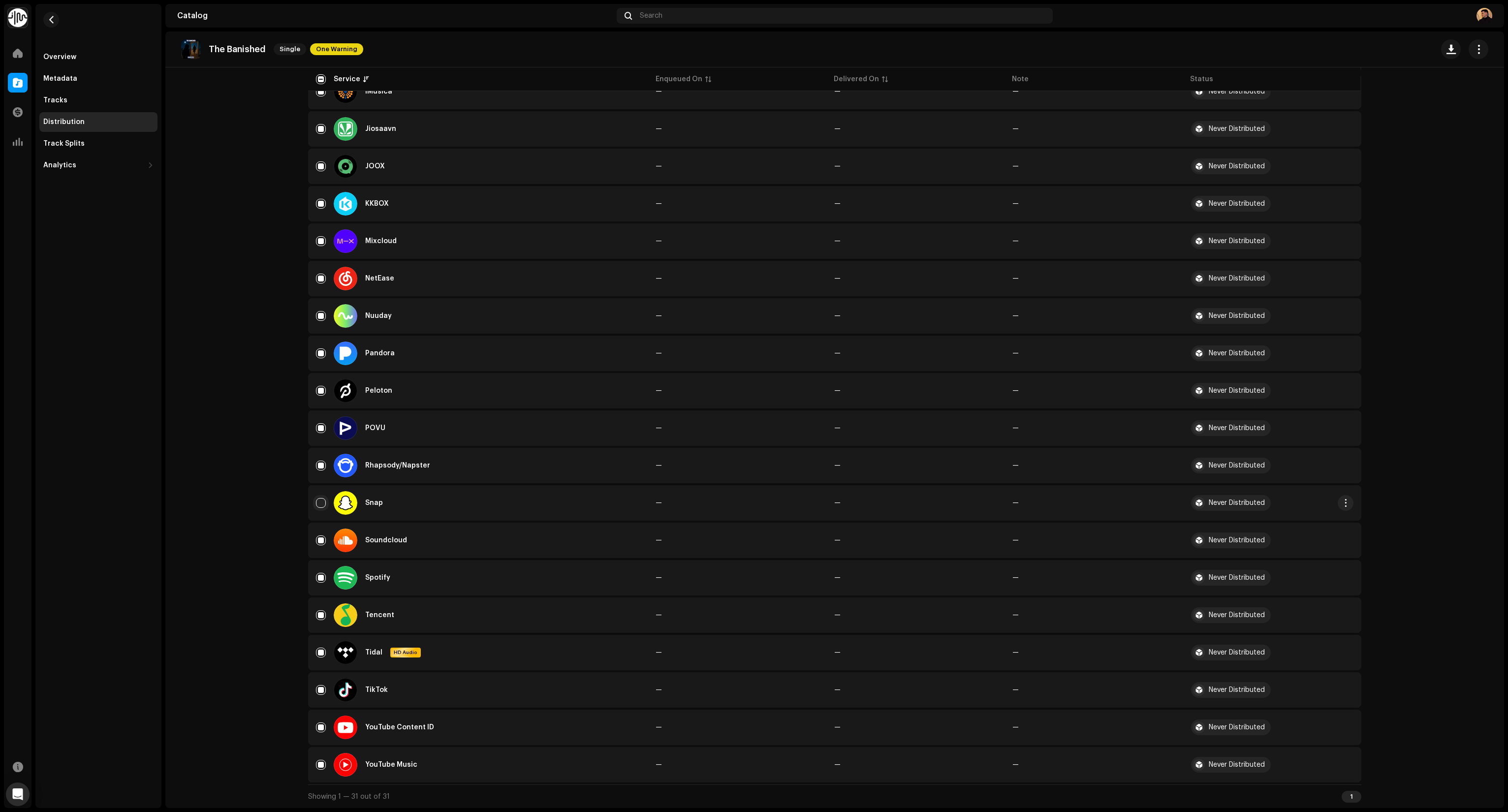
checkbox input "true"
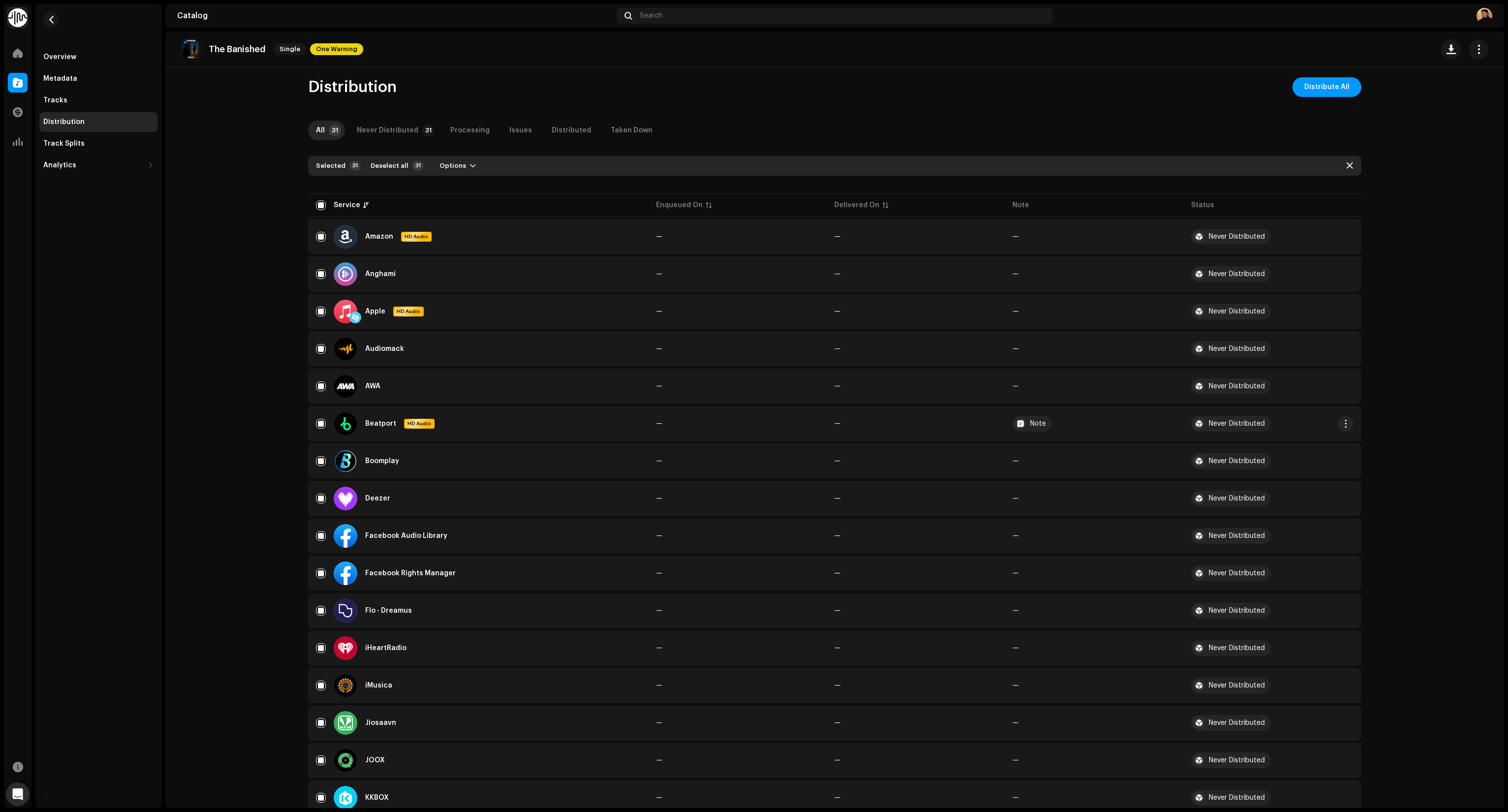
scroll to position [0, 0]
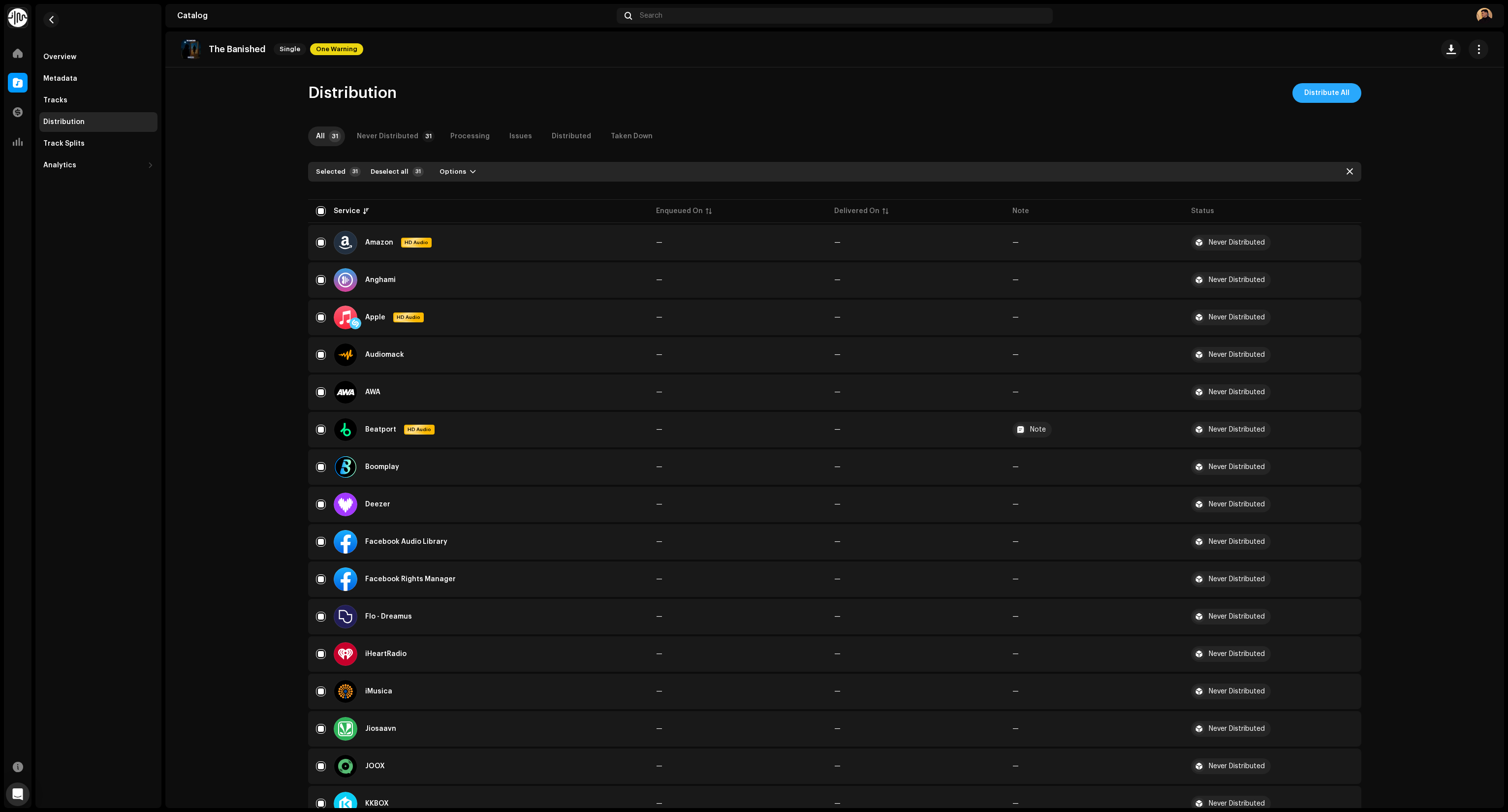
click at [1338, 92] on span "Distribute All" at bounding box center [1327, 92] width 45 height 20
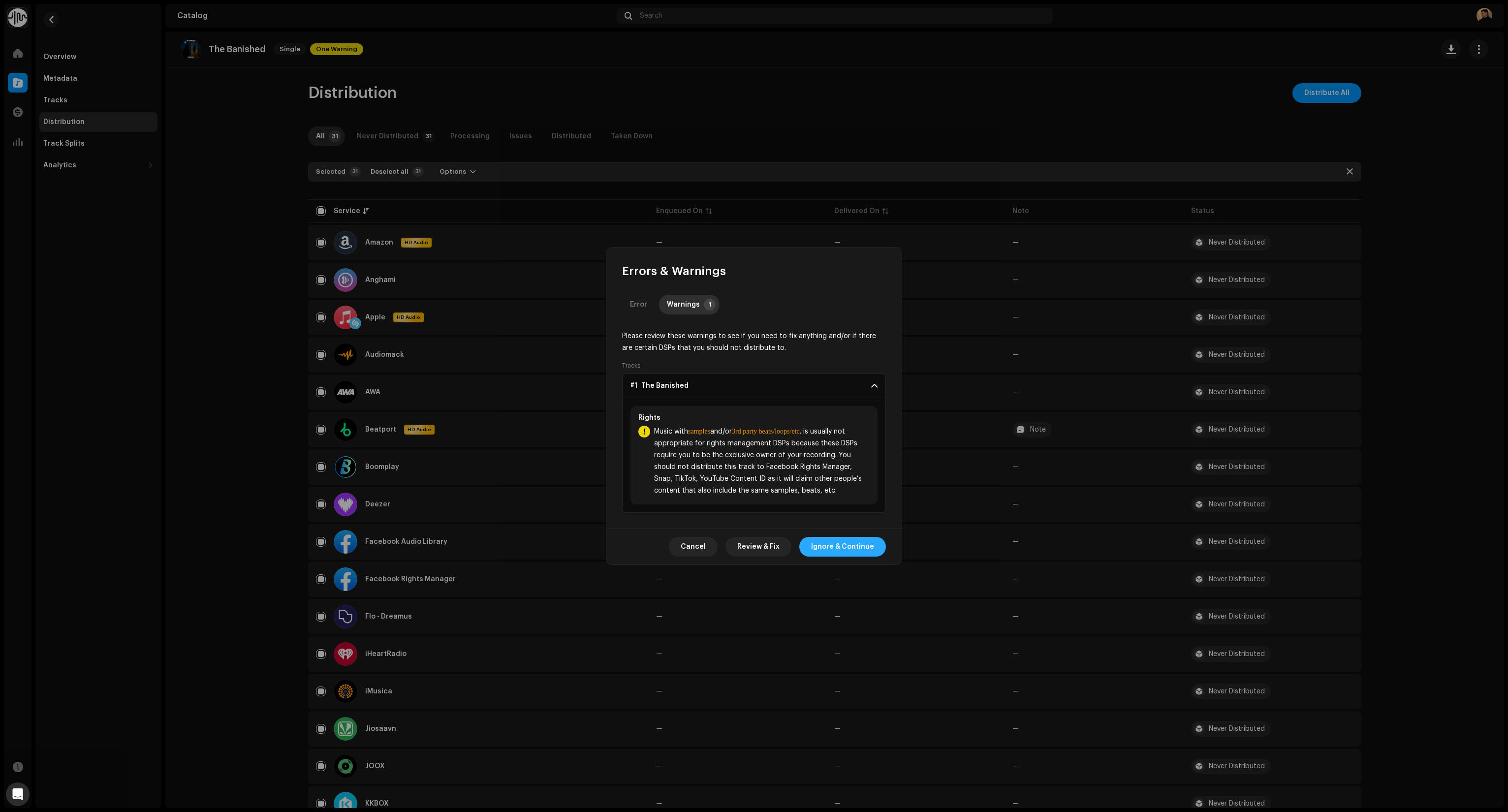
click at [838, 550] on span "Ignore & Continue" at bounding box center [843, 546] width 63 height 20
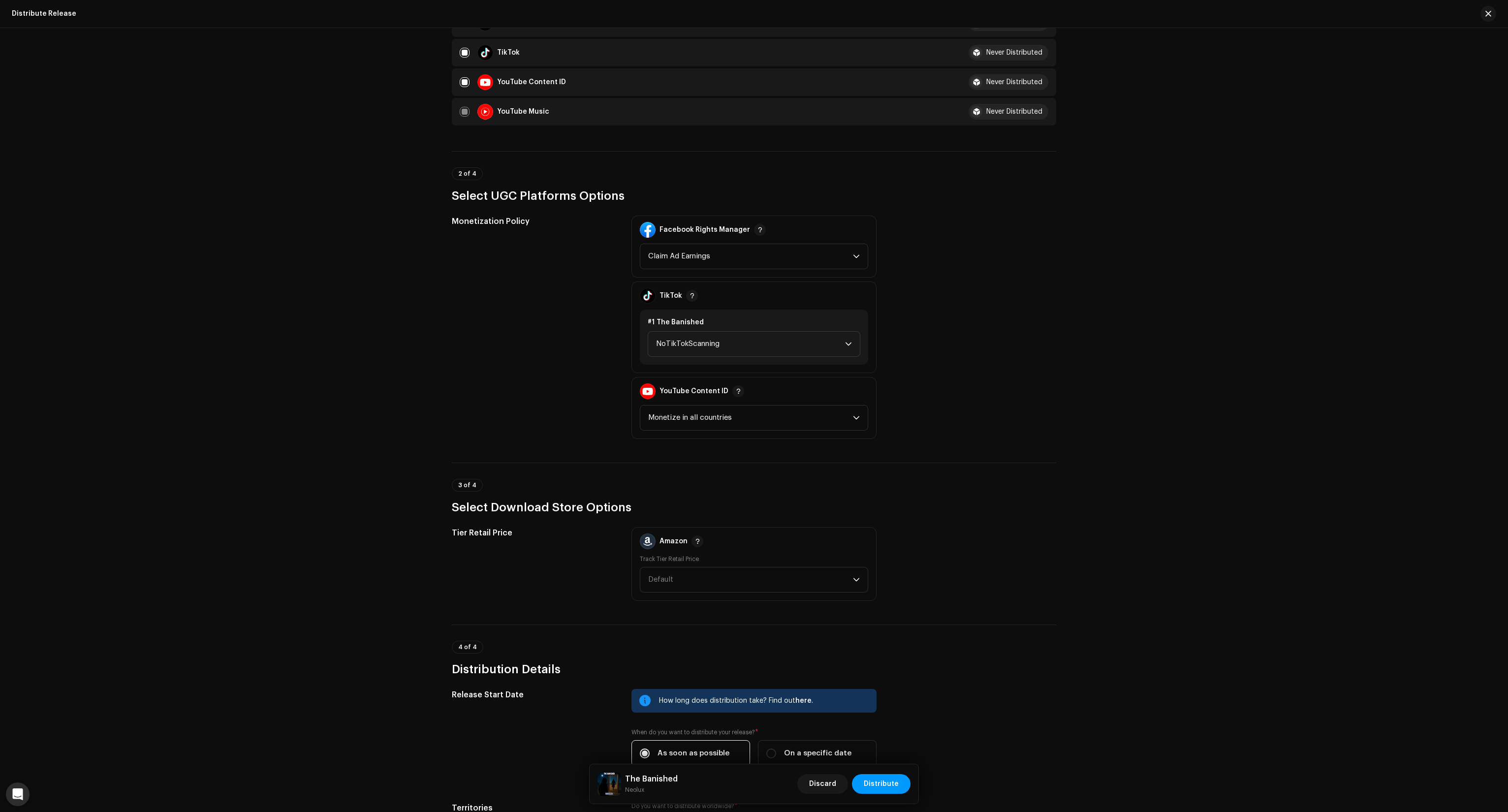
scroll to position [984, 0]
click at [778, 421] on span "Monetize in all countries" at bounding box center [750, 416] width 205 height 25
click at [704, 460] on span "Track in all countries" at bounding box center [684, 463] width 73 height 10
click at [655, 247] on span "Claim Ad Earnings" at bounding box center [750, 255] width 205 height 25
click at [673, 320] on li "Monitor" at bounding box center [754, 322] width 220 height 20
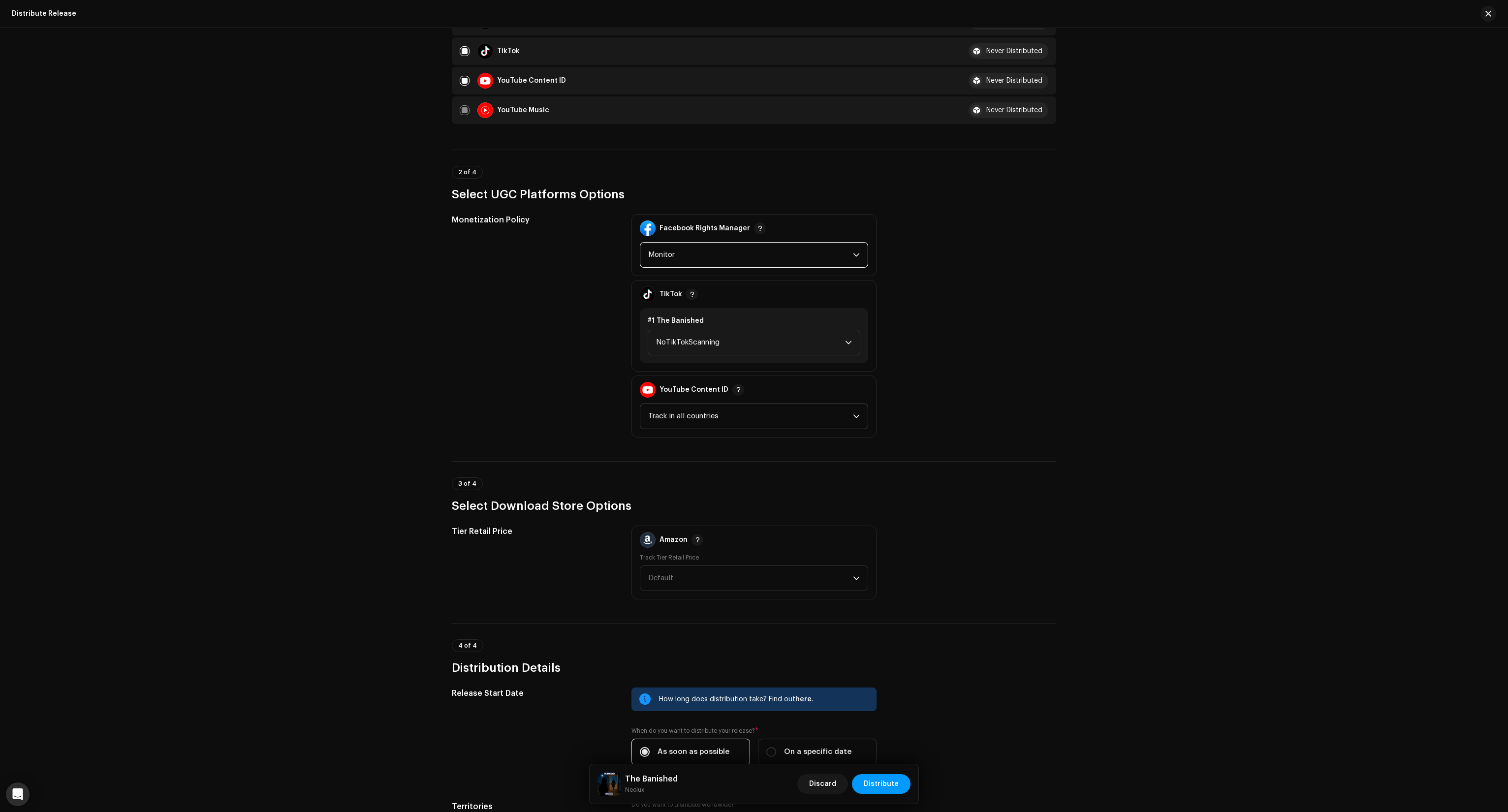
click at [557, 366] on div "Monetization Policy" at bounding box center [534, 326] width 164 height 223
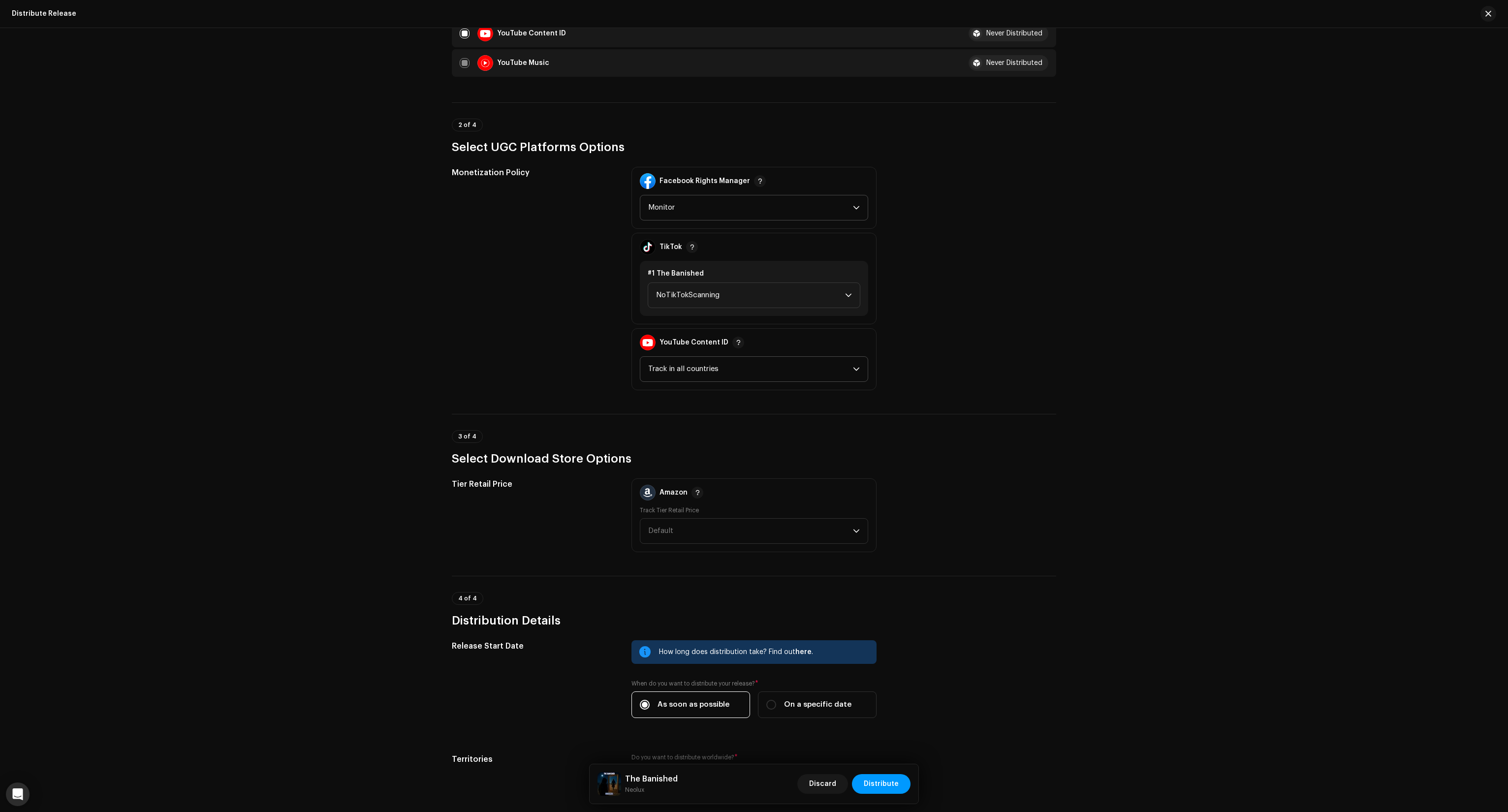
scroll to position [1116, 0]
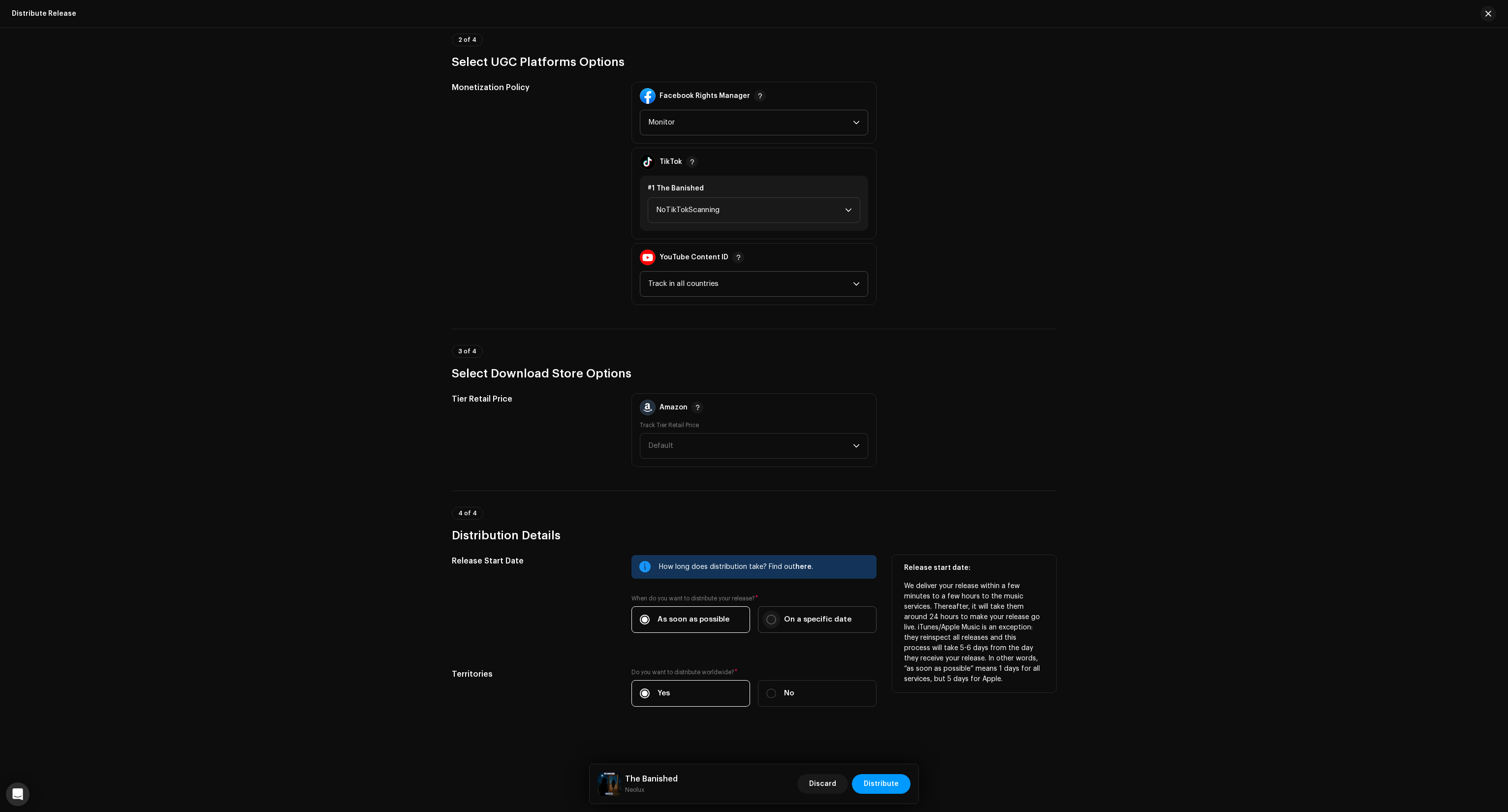
click at [771, 615] on input "On a specific date" at bounding box center [770, 619] width 10 height 10
radio input "true"
click at [805, 669] on input "text" at bounding box center [754, 669] width 245 height 26
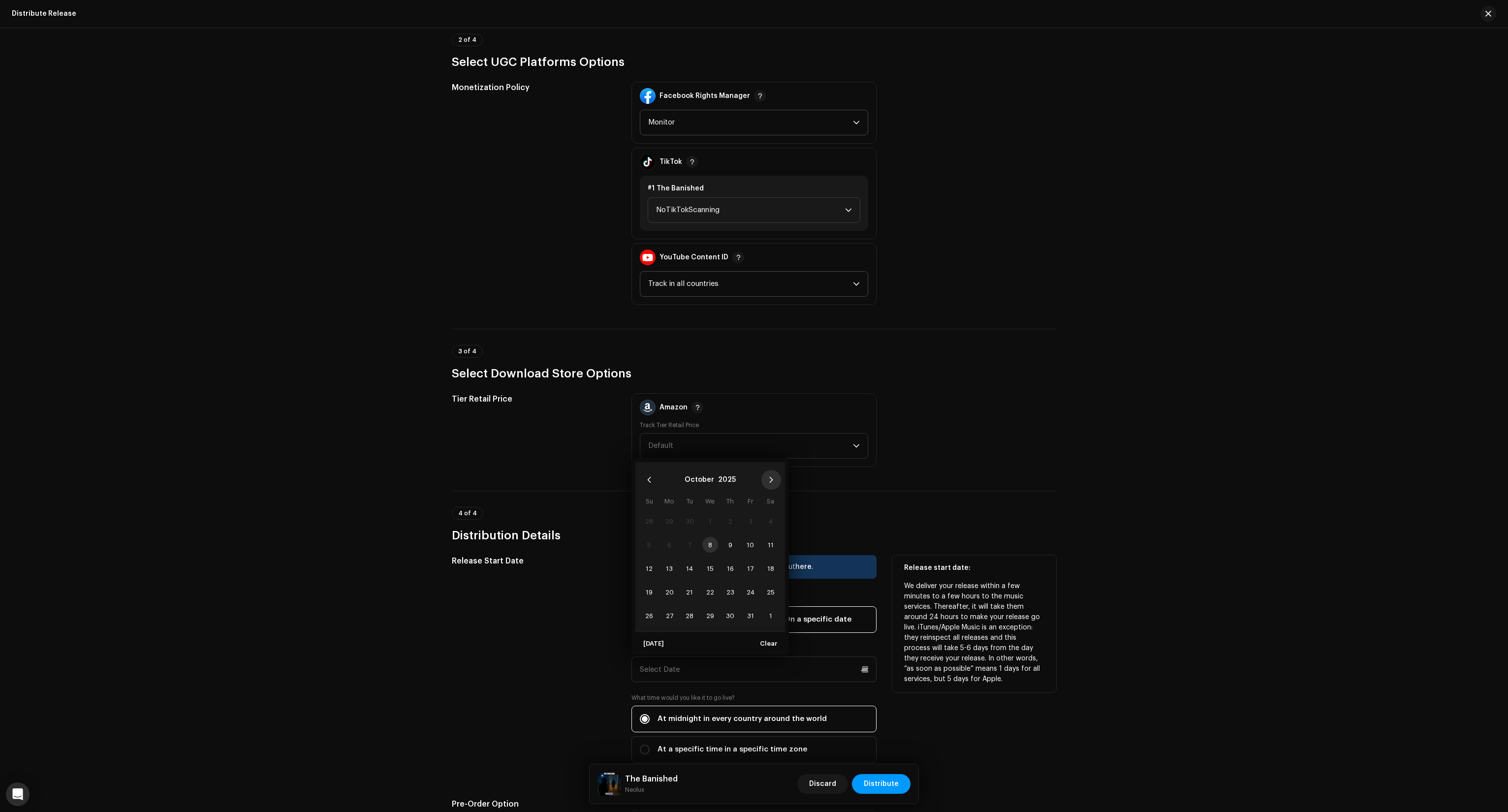
click at [770, 473] on button "Next Month" at bounding box center [771, 479] width 20 height 20
click at [745, 544] on span "7" at bounding box center [751, 544] width 16 height 16
type input "[DATE]"
click at [746, 515] on span "7" at bounding box center [751, 521] width 16 height 16
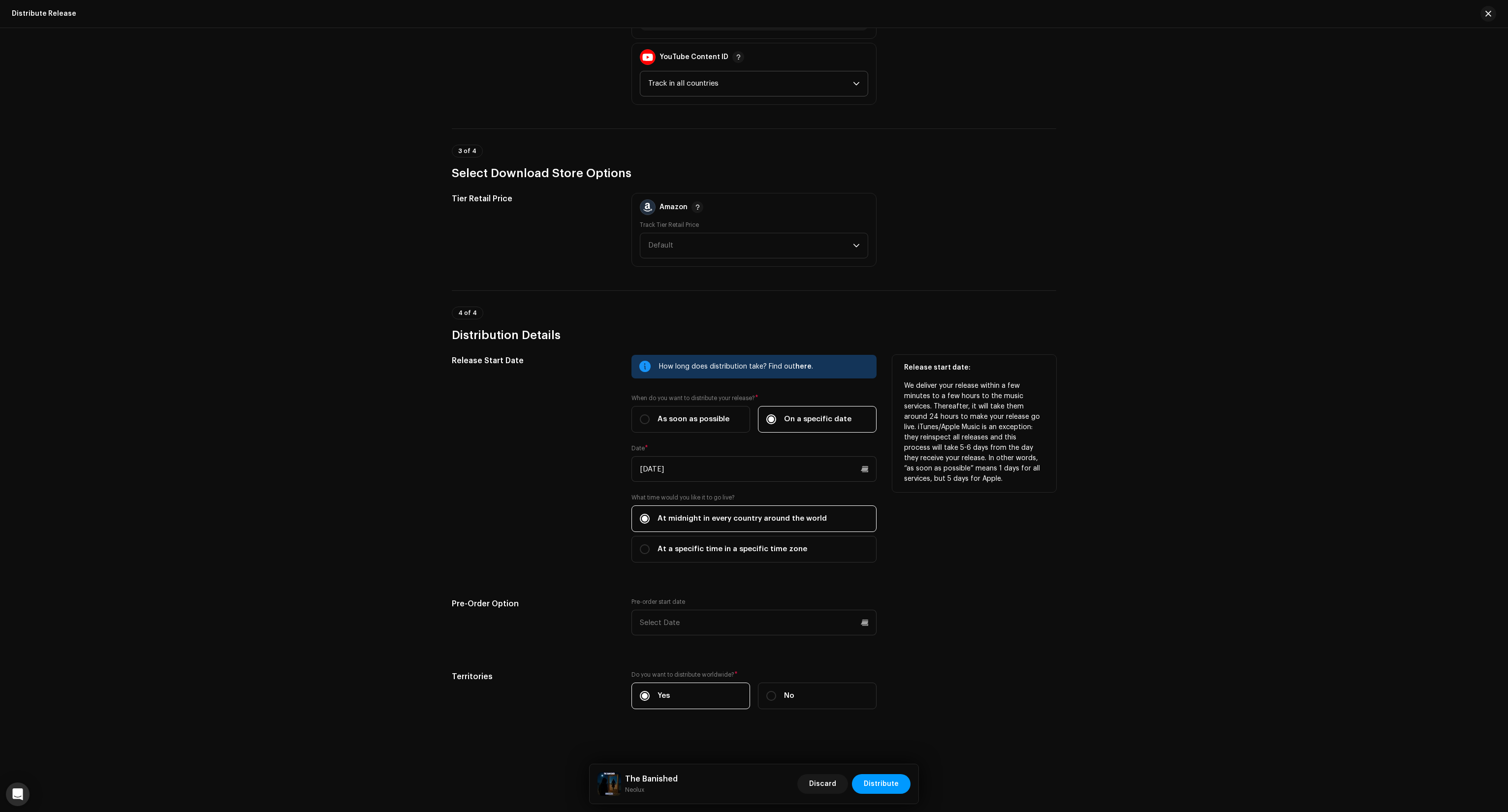
scroll to position [1319, 0]
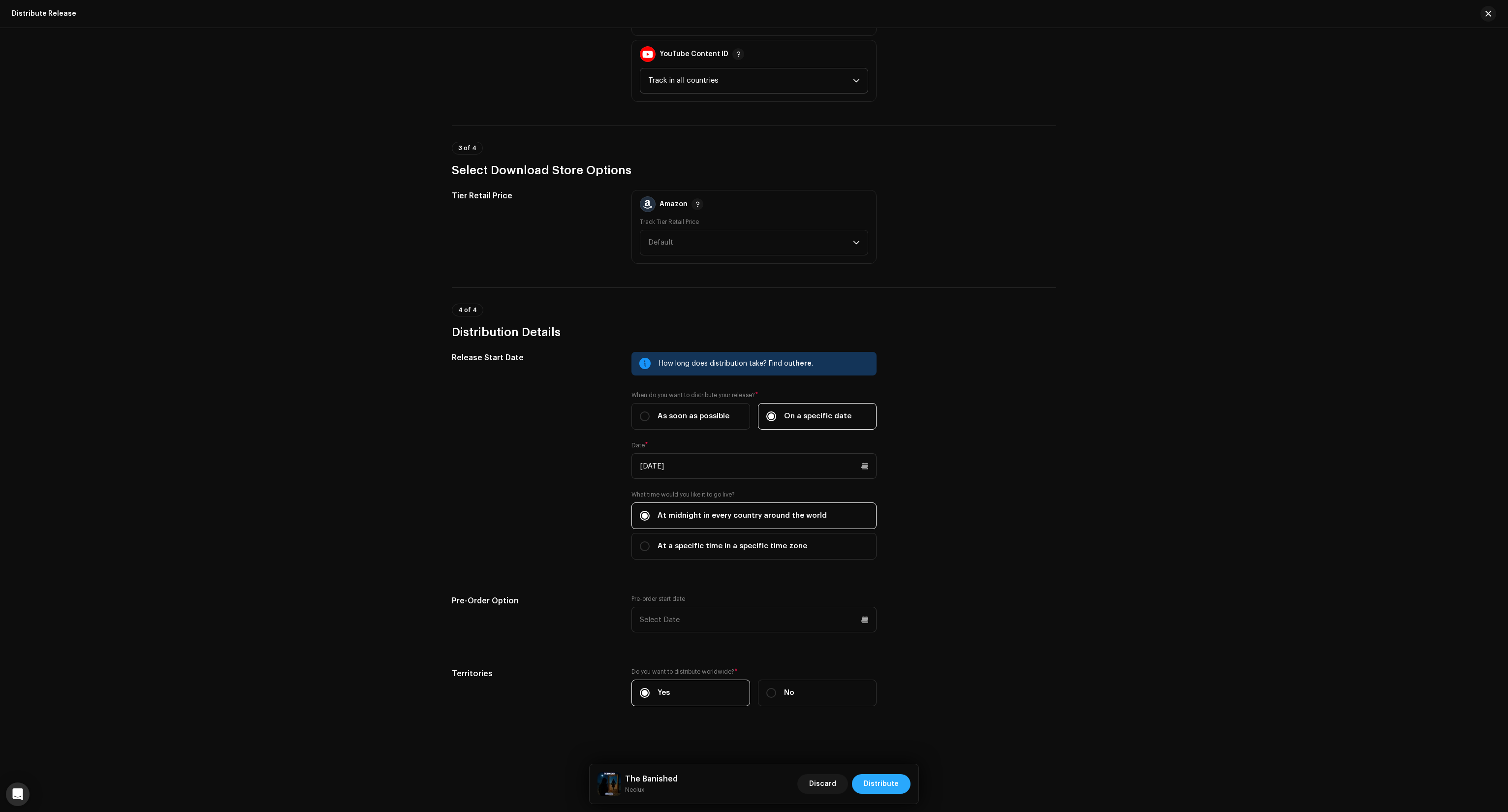
click at [880, 787] on span "Distribute" at bounding box center [881, 784] width 35 height 20
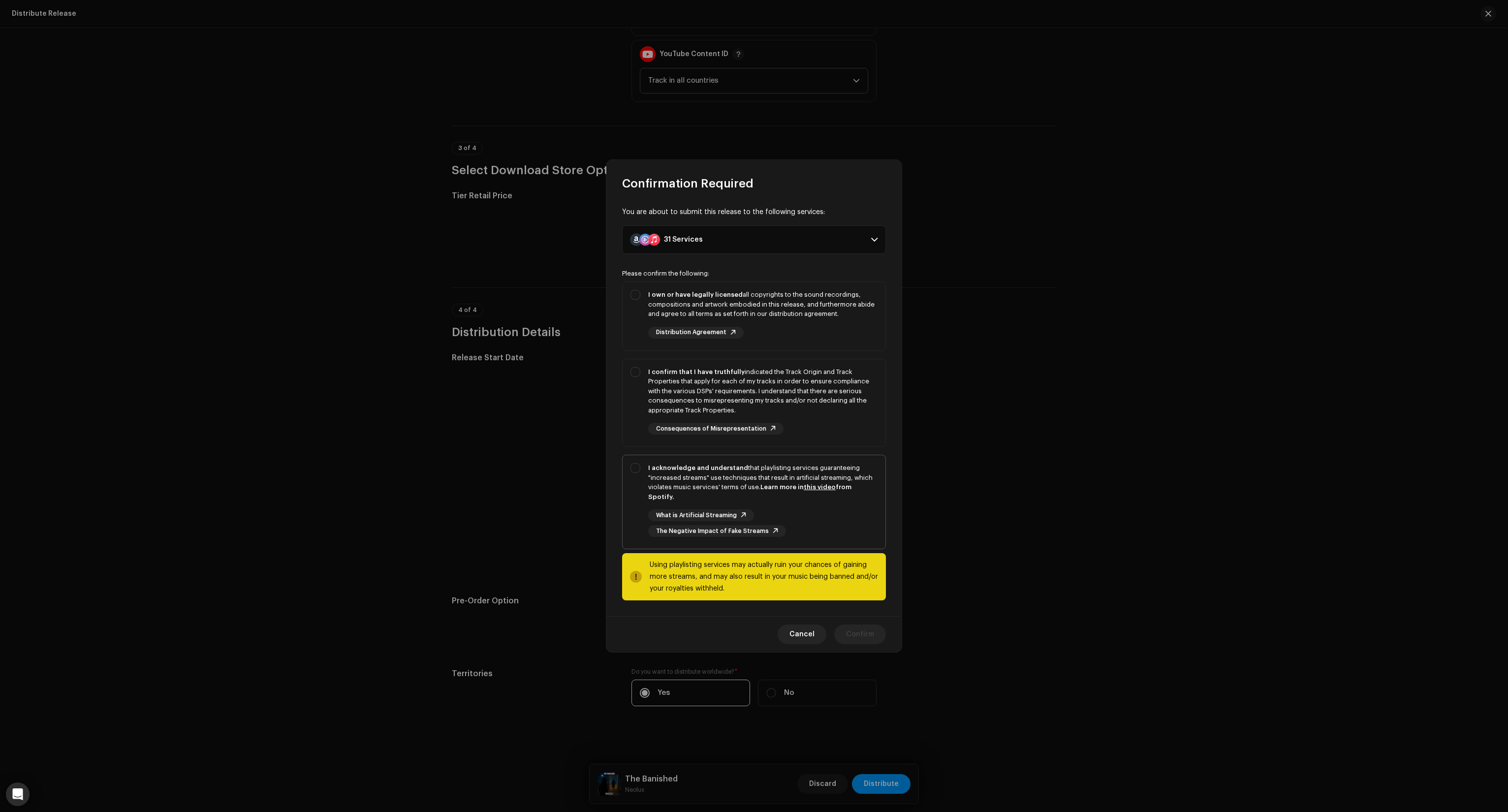
click at [639, 485] on div "I acknowledge and understand that playlisting services guaranteeing "increased …" at bounding box center [754, 500] width 262 height 90
checkbox input "true"
drag, startPoint x: 636, startPoint y: 388, endPoint x: 639, endPoint y: 325, distance: 63.1
click at [636, 388] on div "I confirm that I have truthfully indicated the Track Origin and Track Propertie…" at bounding box center [754, 401] width 262 height 84
checkbox input "true"
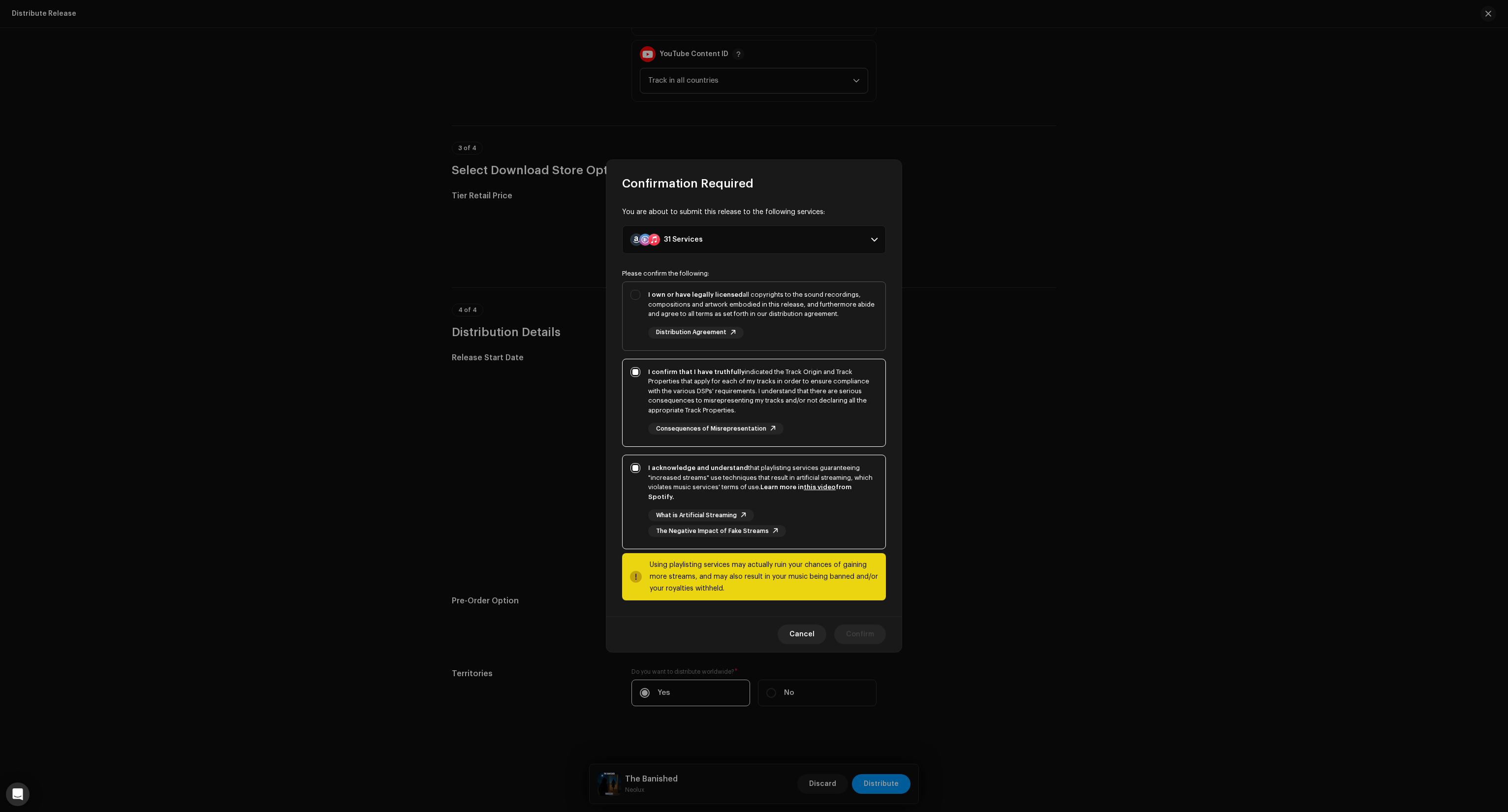
click at [639, 322] on div "I own or have legally licensed all copyrights to the sound recordings, composit…" at bounding box center [754, 314] width 262 height 64
checkbox input "true"
click at [874, 630] on span "Confirm" at bounding box center [860, 634] width 28 height 20
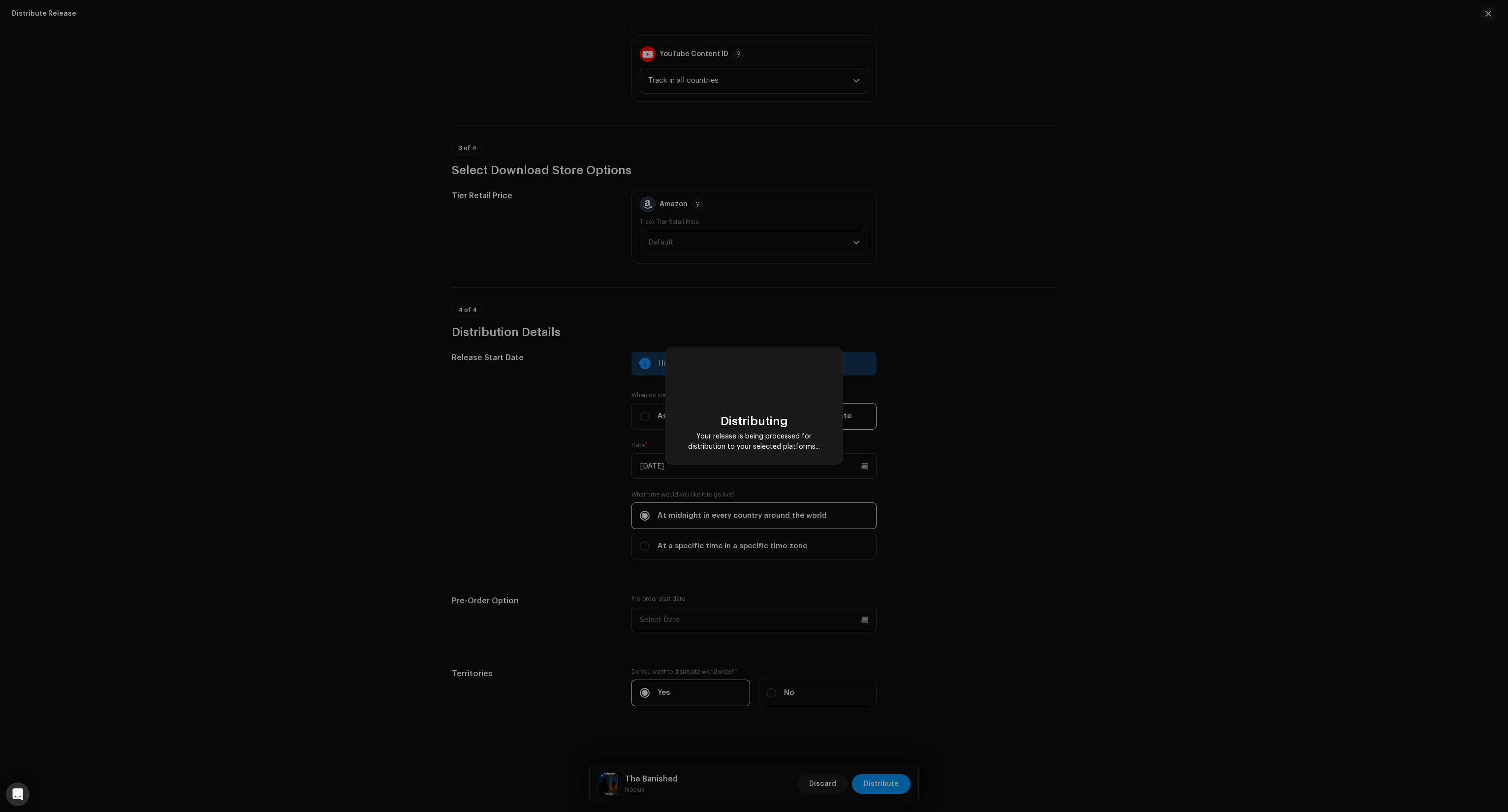
checkbox input "false"
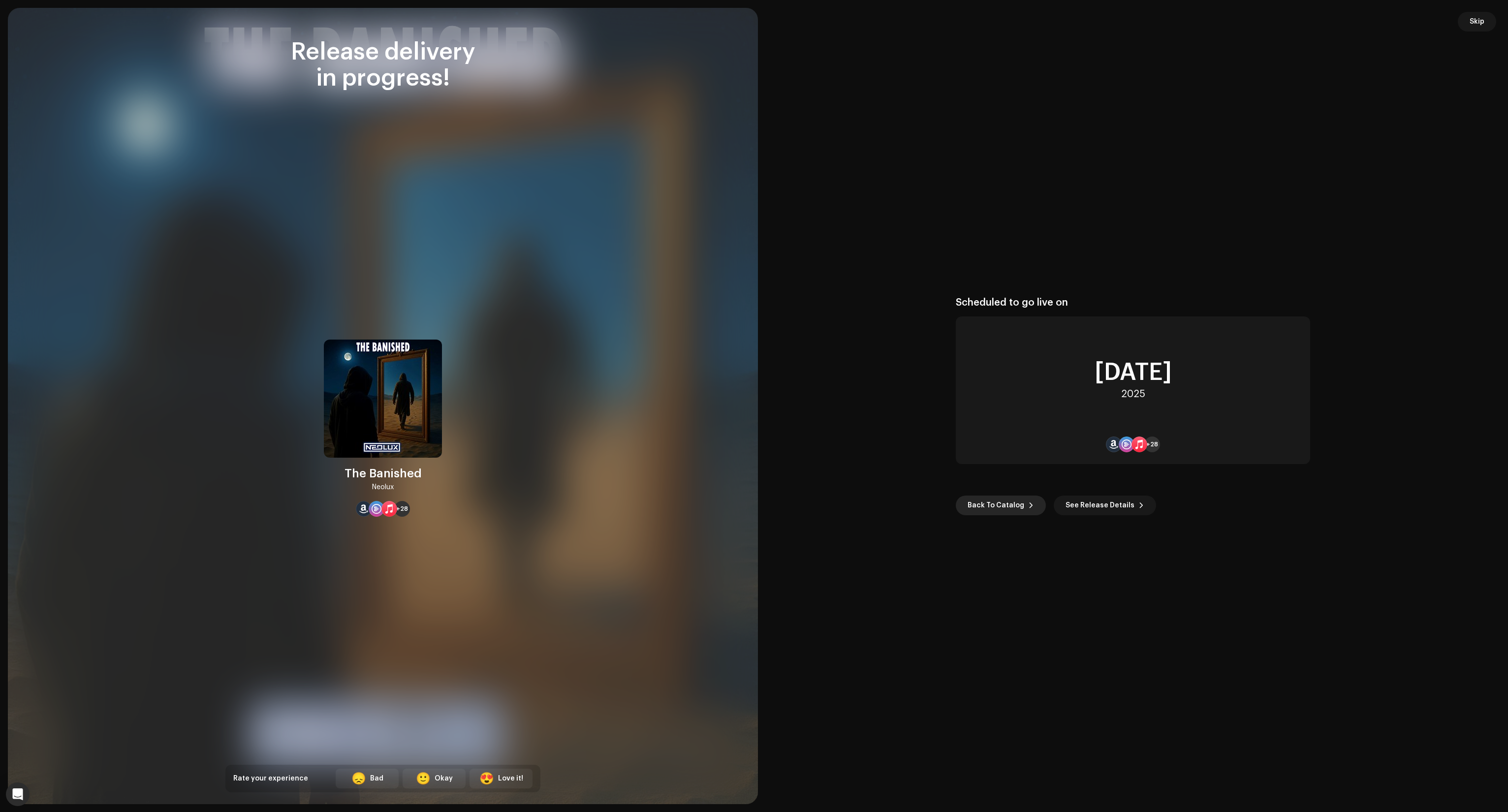
click at [1013, 507] on span "Back To Catalog" at bounding box center [996, 505] width 57 height 20
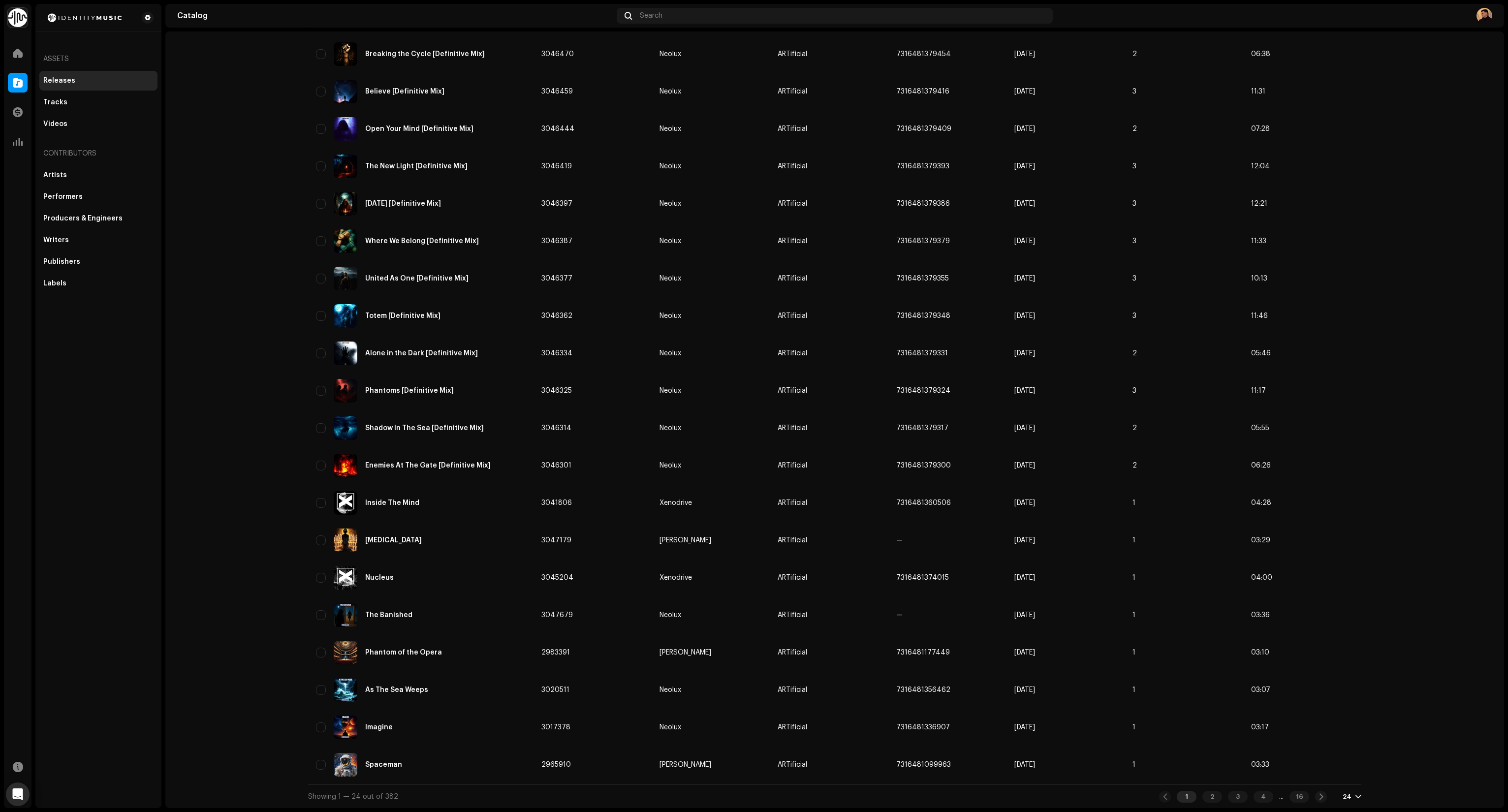
scroll to position [267, 0]
